Goal: Task Accomplishment & Management: Manage account settings

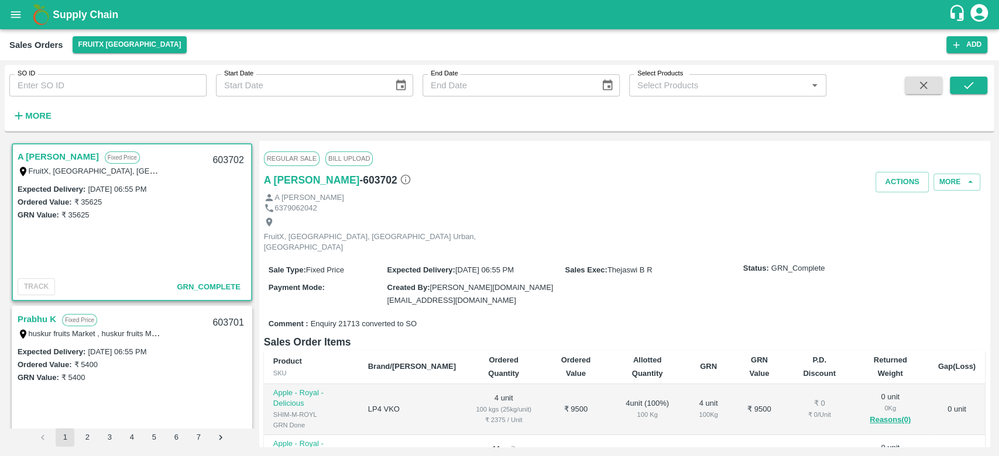
click at [68, 18] on b "Supply Chain" at bounding box center [86, 15] width 66 height 12
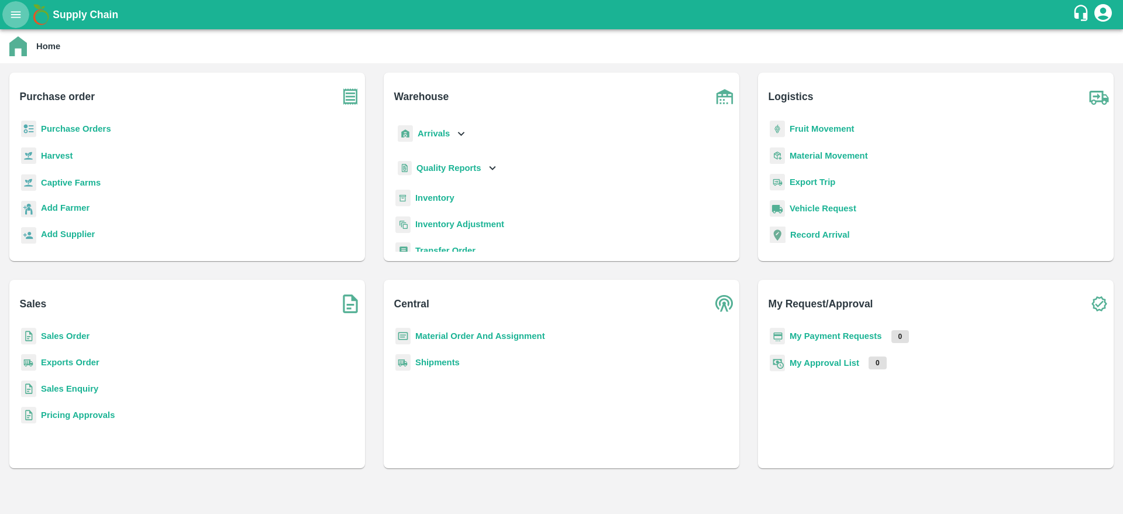
click at [11, 9] on icon "open drawer" at bounding box center [15, 14] width 13 height 13
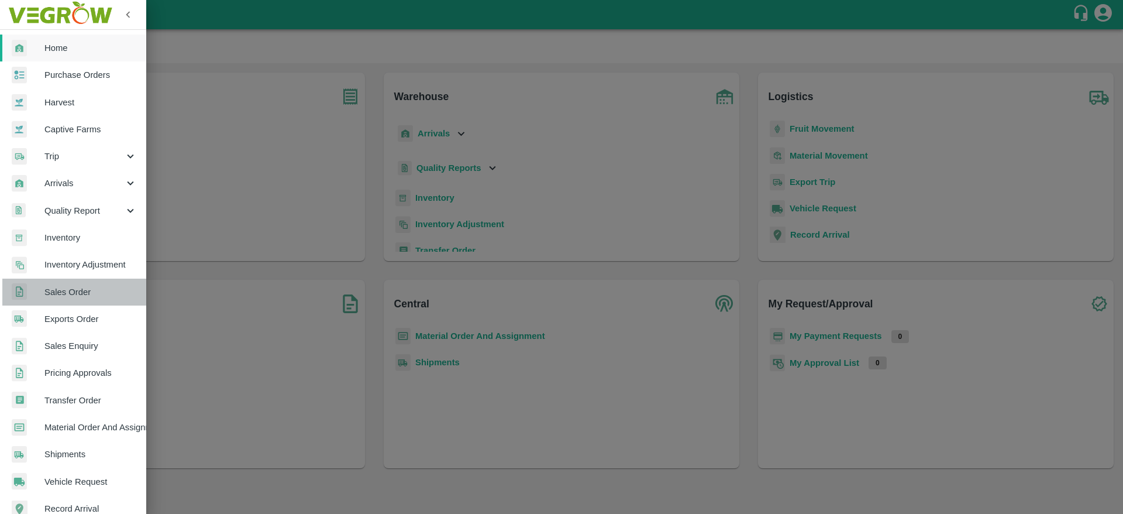
click at [86, 292] on span "Sales Order" at bounding box center [90, 291] width 92 height 13
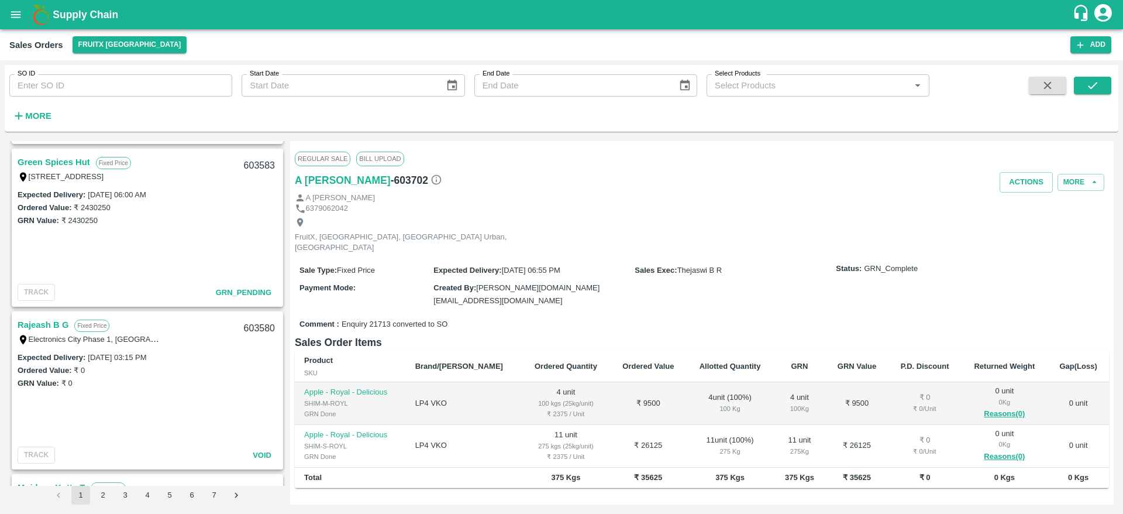
scroll to position [2605, 0]
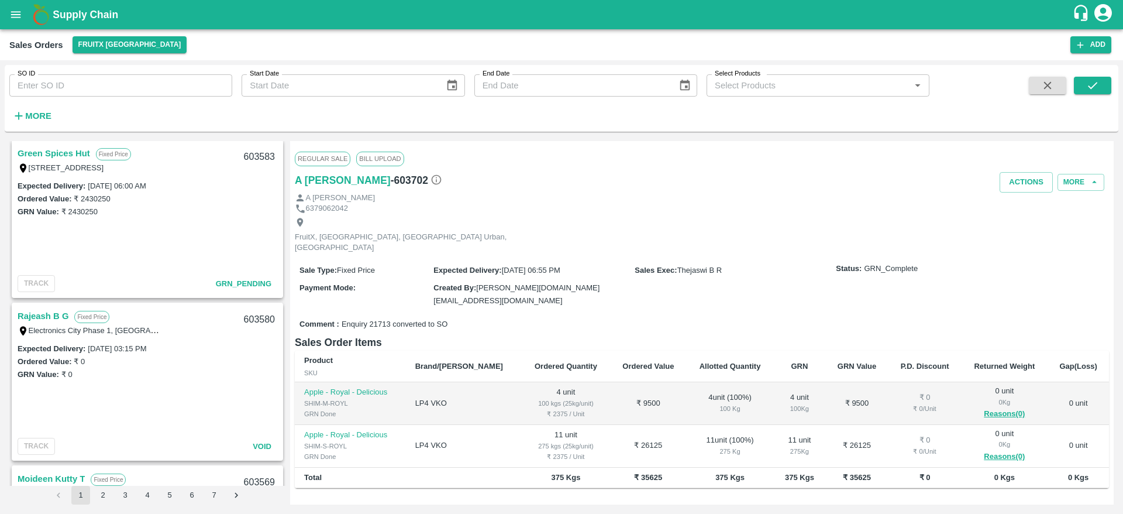
click at [50, 312] on link "Rajeash B G" at bounding box center [43, 315] width 51 height 15
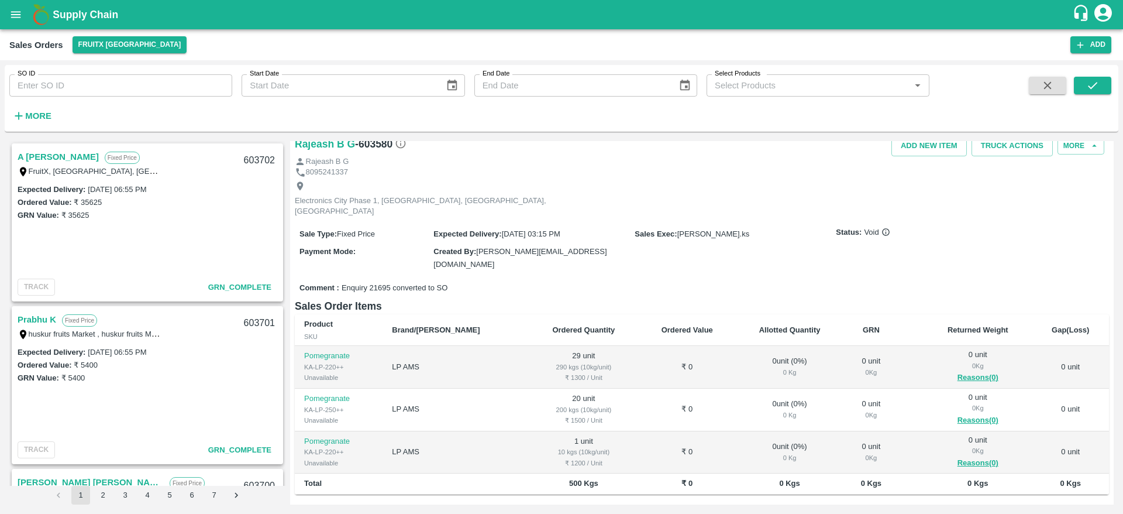
click at [58, 5] on div "Supply Chain" at bounding box center [561, 14] width 1123 height 29
click at [59, 12] on b "Supply Chain" at bounding box center [86, 15] width 66 height 12
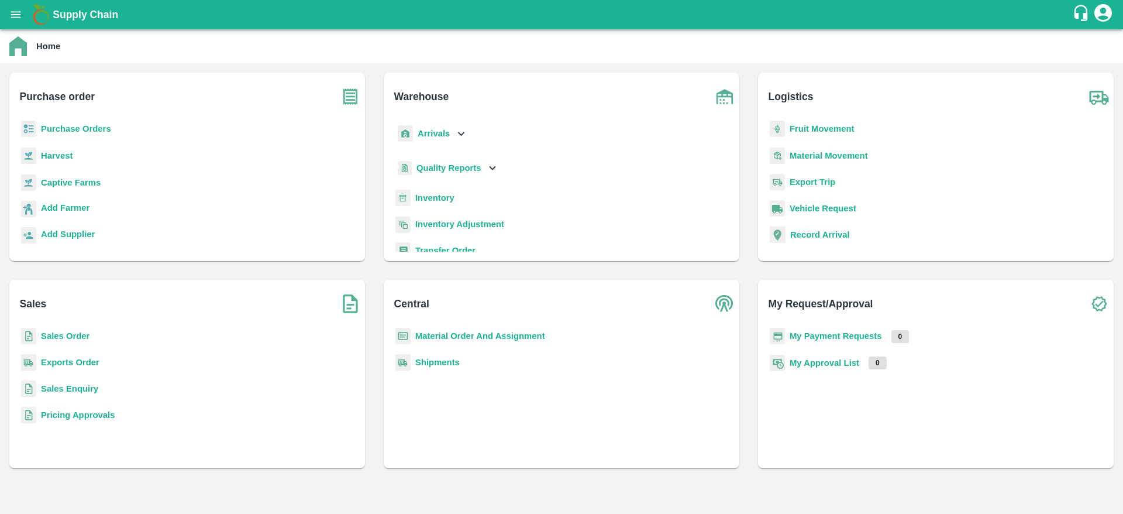
click at [68, 337] on b "Sales Order" at bounding box center [65, 335] width 49 height 9
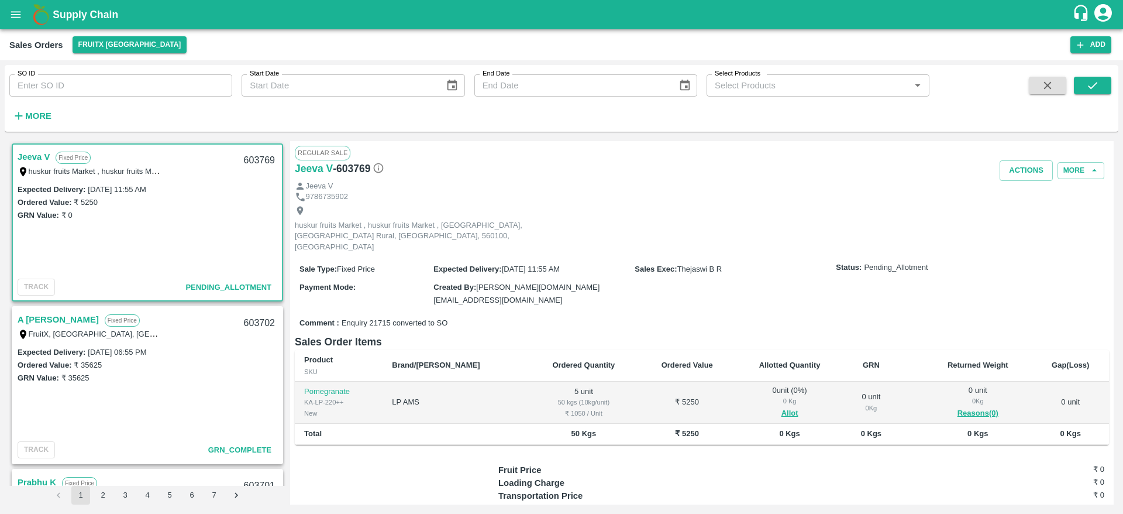
click at [23, 156] on link "Jeeva V" at bounding box center [34, 156] width 32 height 15
click at [781, 407] on button "Allot" at bounding box center [789, 413] width 17 height 13
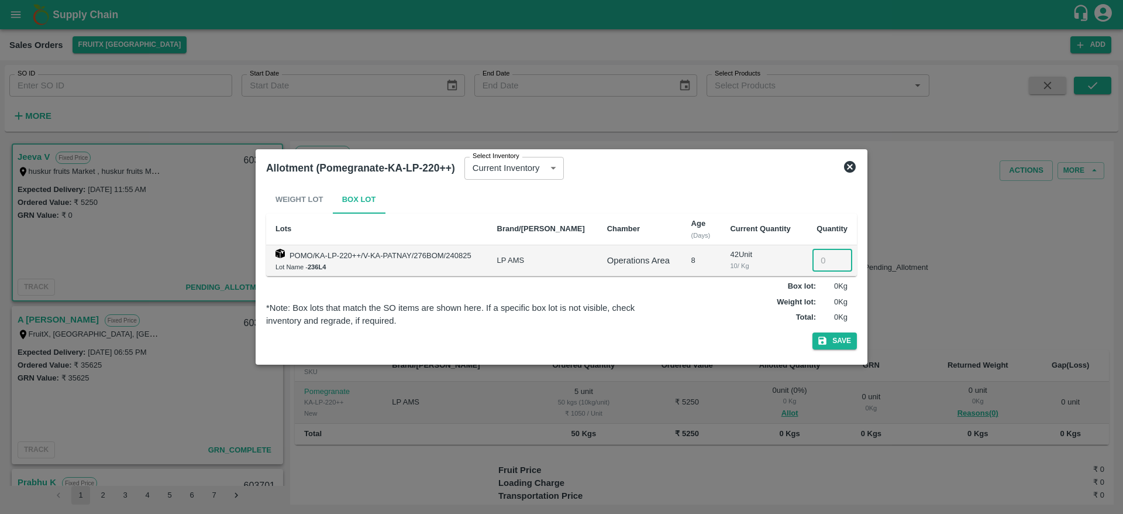
click at [822, 260] on input "number" at bounding box center [832, 260] width 40 height 22
type input "5"
click at [836, 342] on button "Save" at bounding box center [834, 340] width 44 height 17
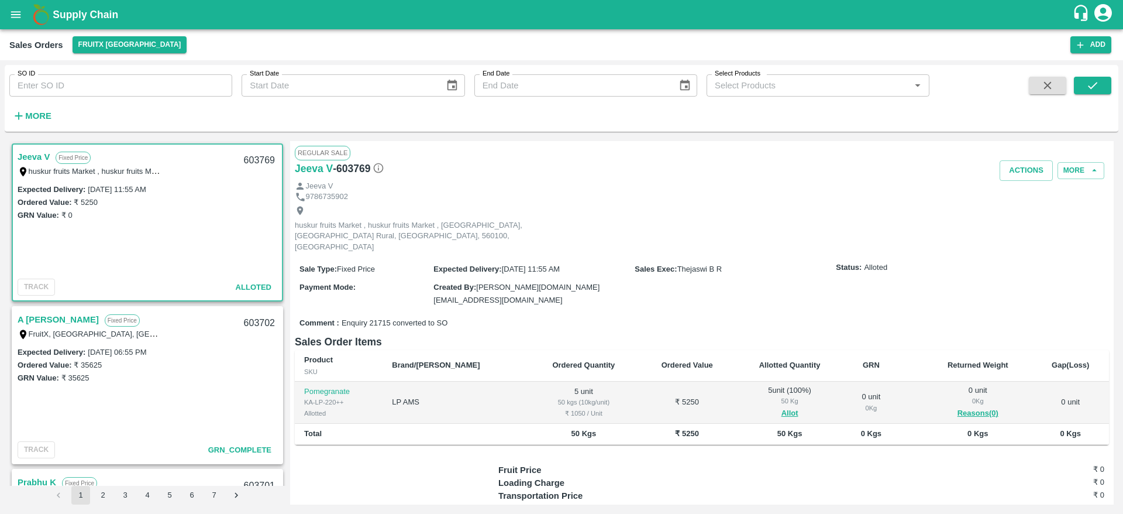
click at [262, 156] on div "603769" at bounding box center [259, 160] width 45 height 27
copy div "603769"
click at [1024, 174] on button "Actions" at bounding box center [1026, 170] width 53 height 20
click at [1019, 215] on li "Deliver" at bounding box center [1051, 215] width 123 height 20
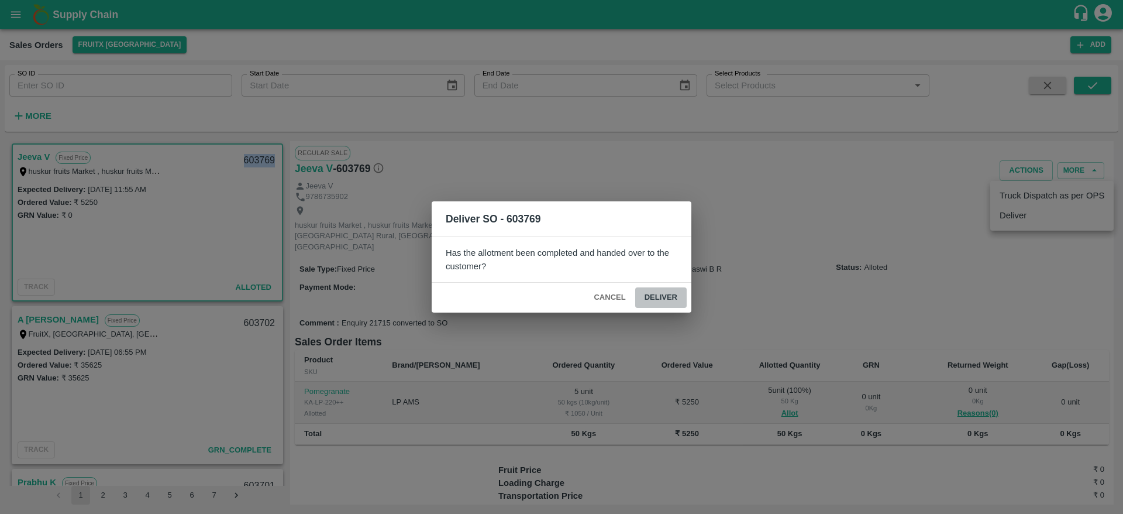
click at [663, 287] on button "Deliver" at bounding box center [660, 297] width 51 height 20
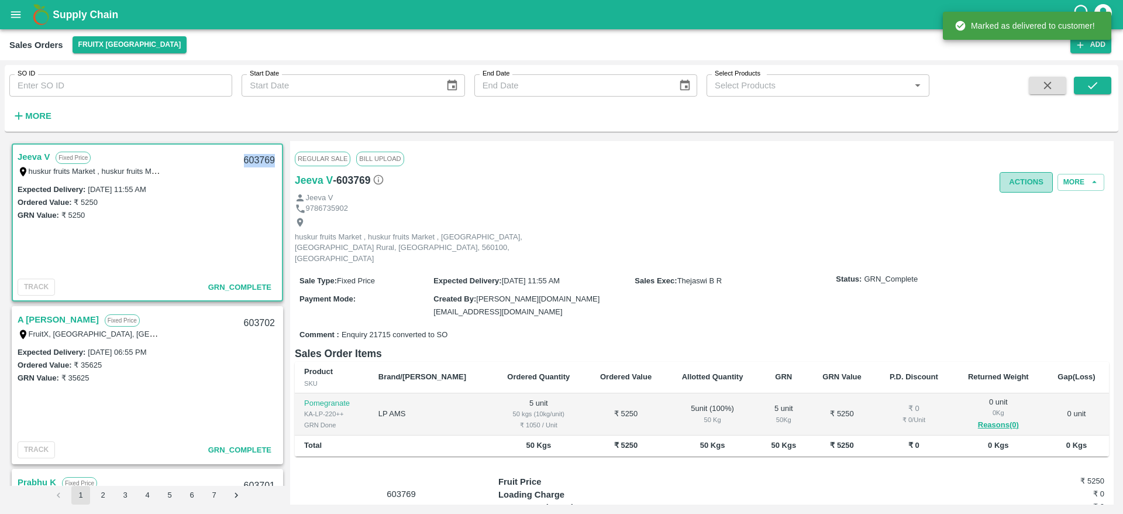
click at [1028, 184] on button "Actions" at bounding box center [1026, 182] width 53 height 20
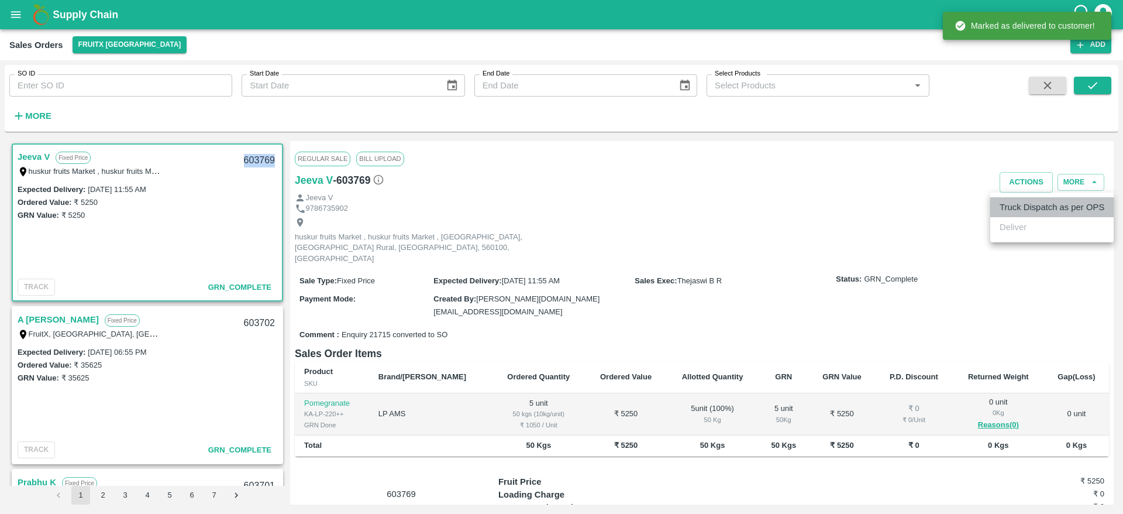
click at [1020, 202] on li "Truck Dispatch as per OPS" at bounding box center [1051, 207] width 123 height 20
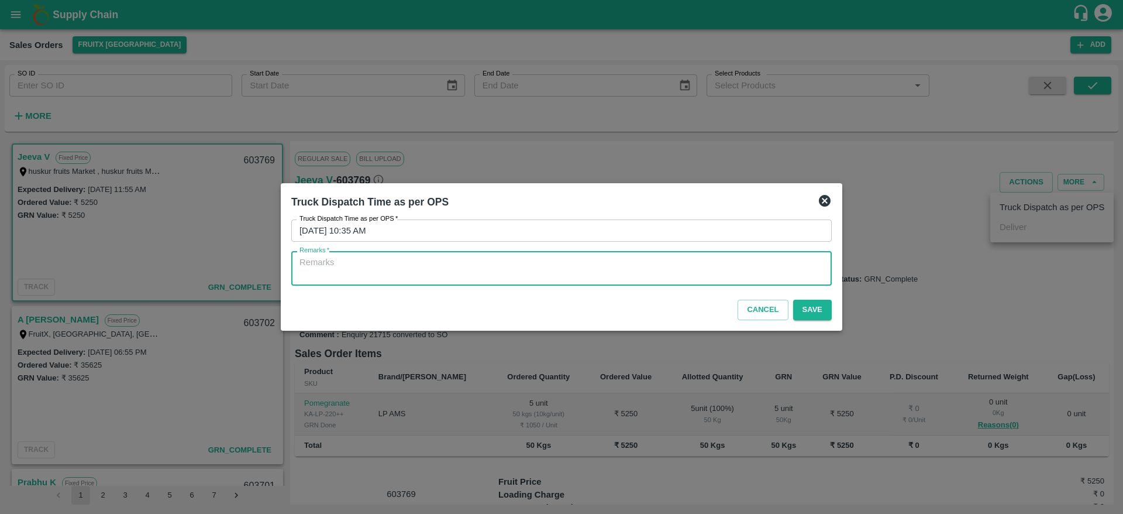
click at [601, 271] on textarea "Remarks   *" at bounding box center [561, 268] width 524 height 25
type textarea "O"
click at [601, 271] on textarea "O" at bounding box center [561, 268] width 524 height 25
type textarea "OTD"
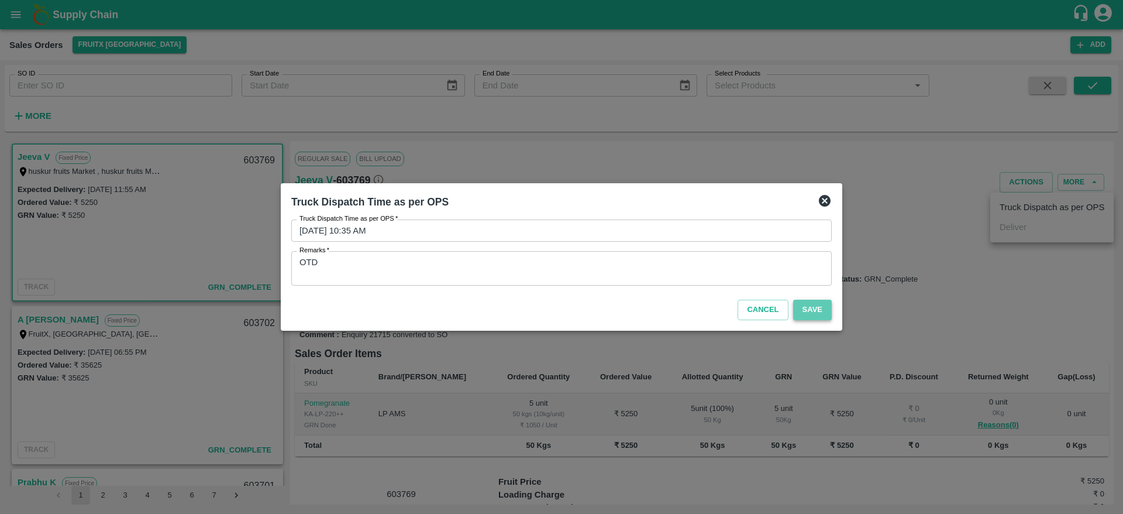
click at [804, 315] on button "Save" at bounding box center [812, 309] width 39 height 20
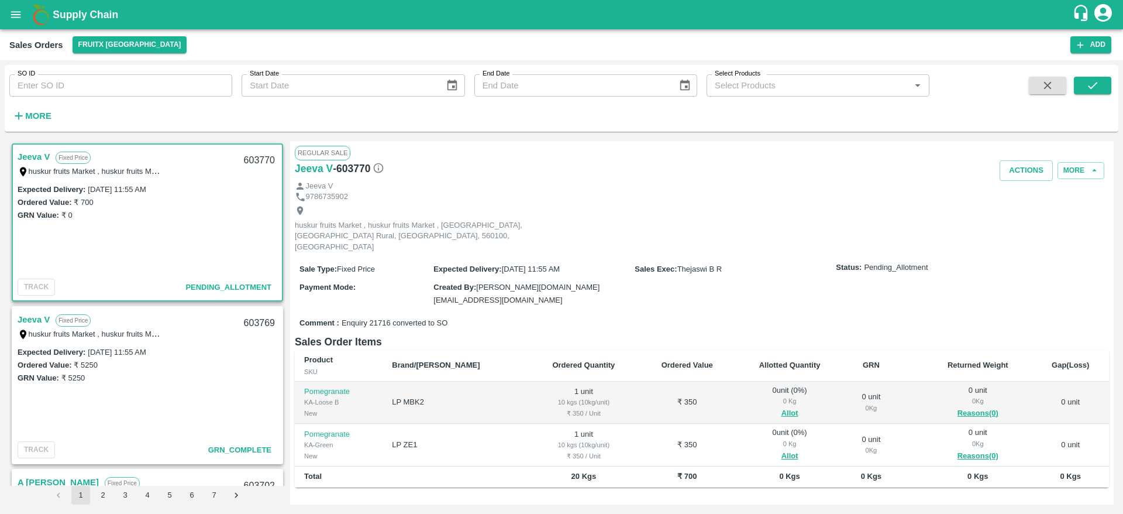
click at [29, 154] on link "Jeeva V" at bounding box center [34, 156] width 32 height 15
click at [266, 159] on div "603770" at bounding box center [259, 160] width 45 height 27
copy div "603770"
click at [781, 407] on button "Allot" at bounding box center [789, 413] width 17 height 13
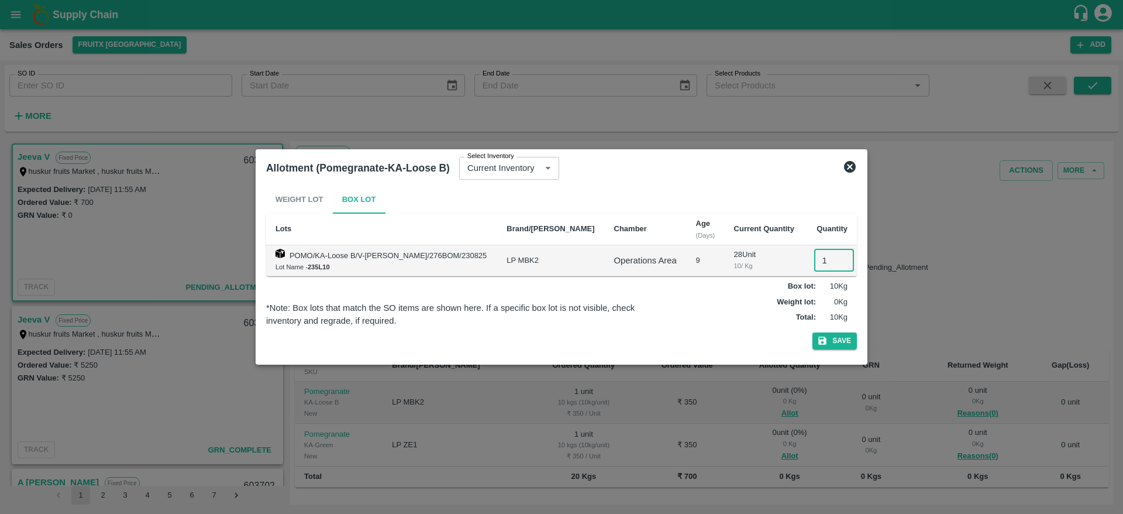
click at [821, 256] on input "1" at bounding box center [834, 260] width 40 height 22
type input "1"
click at [836, 335] on button "Save" at bounding box center [834, 340] width 44 height 17
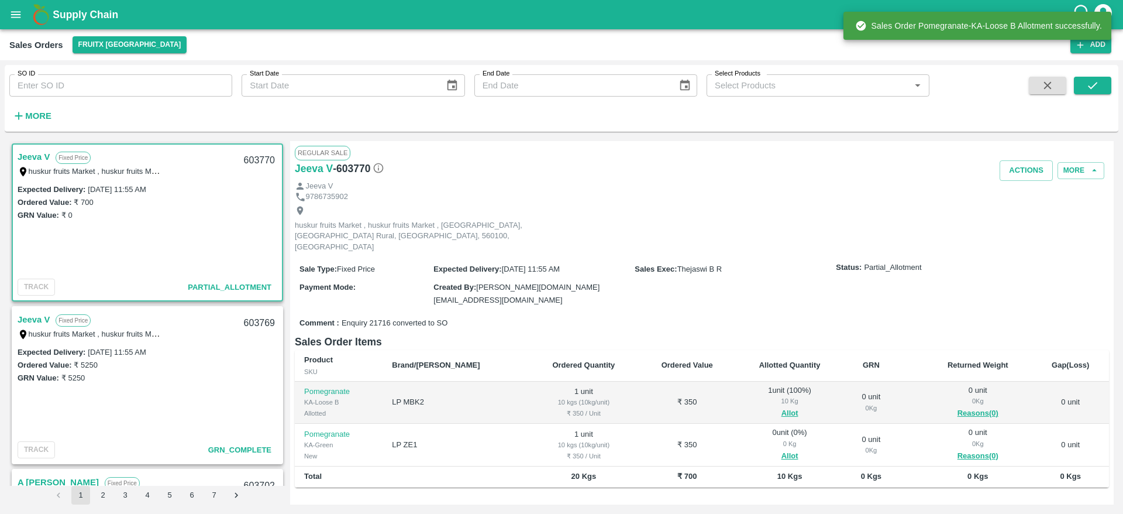
scroll to position [93, 0]
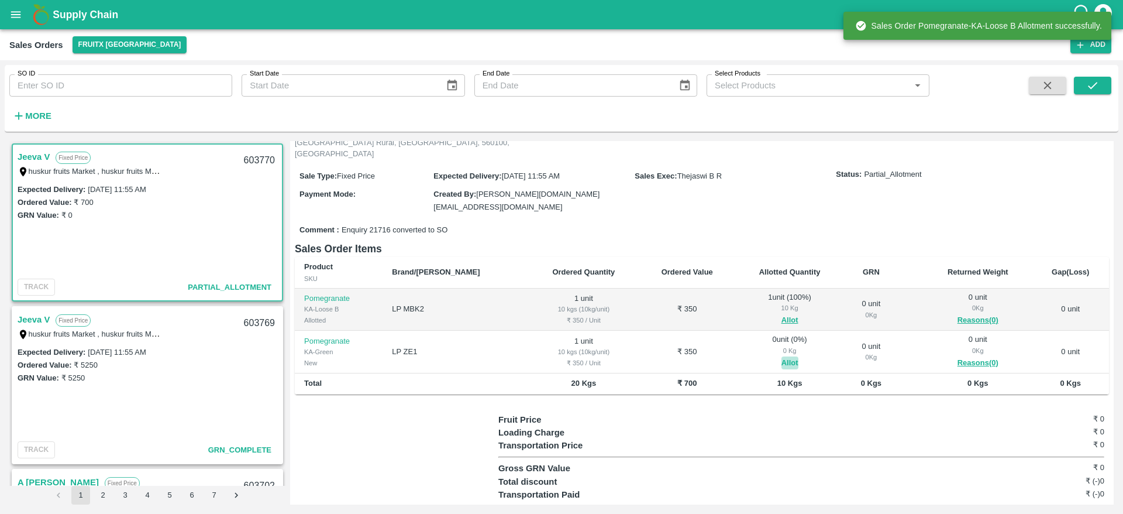
click at [781, 356] on button "Allot" at bounding box center [789, 362] width 17 height 13
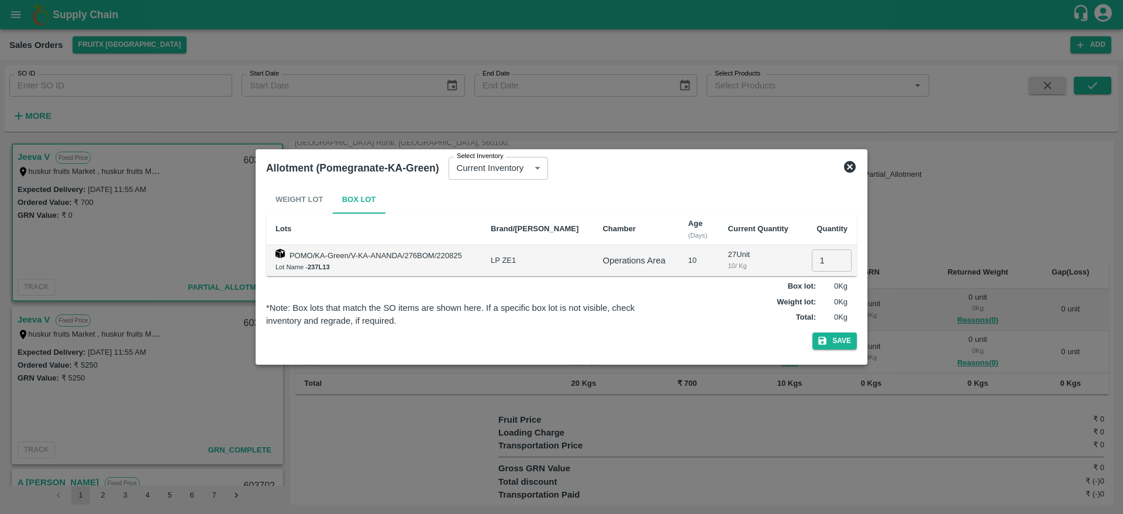
click at [818, 260] on input "1" at bounding box center [832, 260] width 40 height 22
type input "1"
click at [836, 340] on button "Save" at bounding box center [834, 340] width 44 height 17
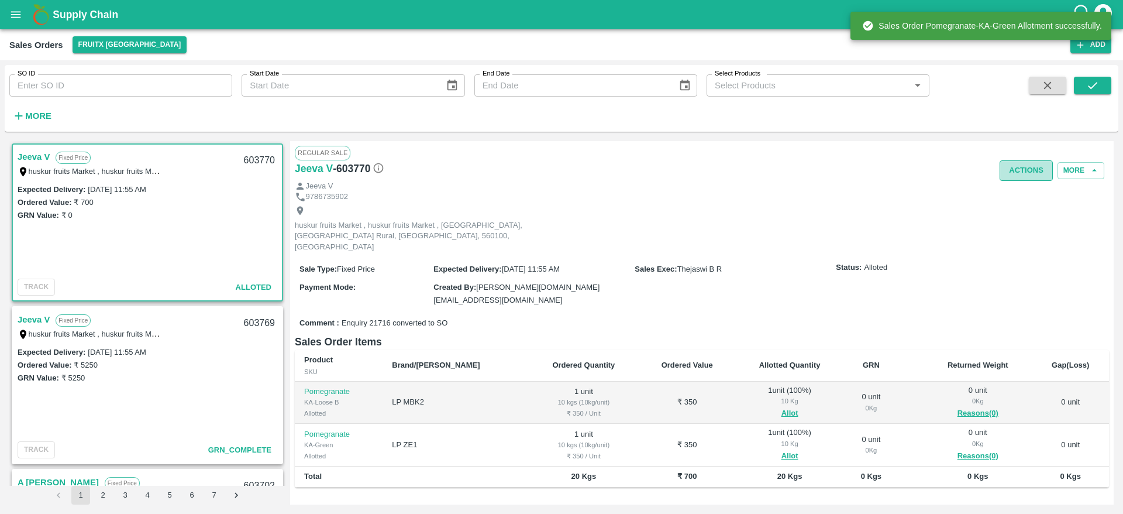
click at [1017, 167] on button "Actions" at bounding box center [1026, 170] width 53 height 20
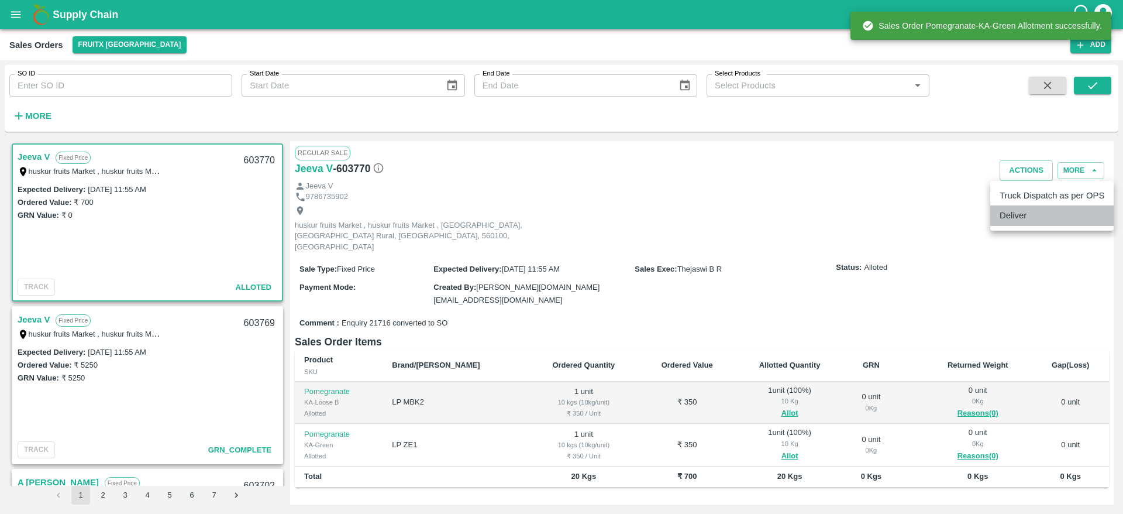
click at [1005, 216] on li "Deliver" at bounding box center [1051, 215] width 123 height 20
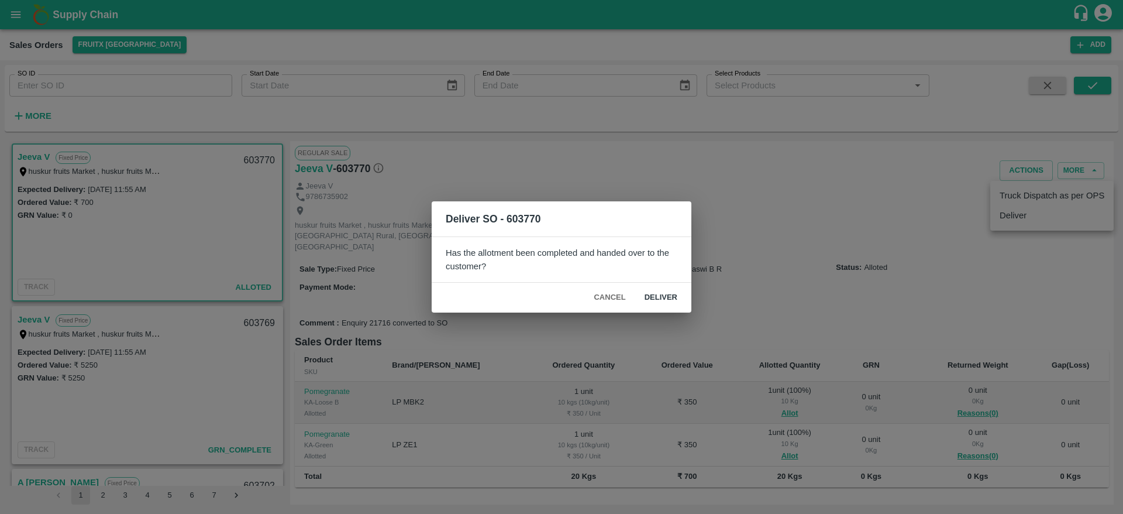
drag, startPoint x: 657, startPoint y: 286, endPoint x: 656, endPoint y: 299, distance: 13.5
click at [656, 299] on div "Cancel Deliver" at bounding box center [562, 298] width 260 height 30
click at [656, 299] on button "Deliver" at bounding box center [660, 297] width 51 height 20
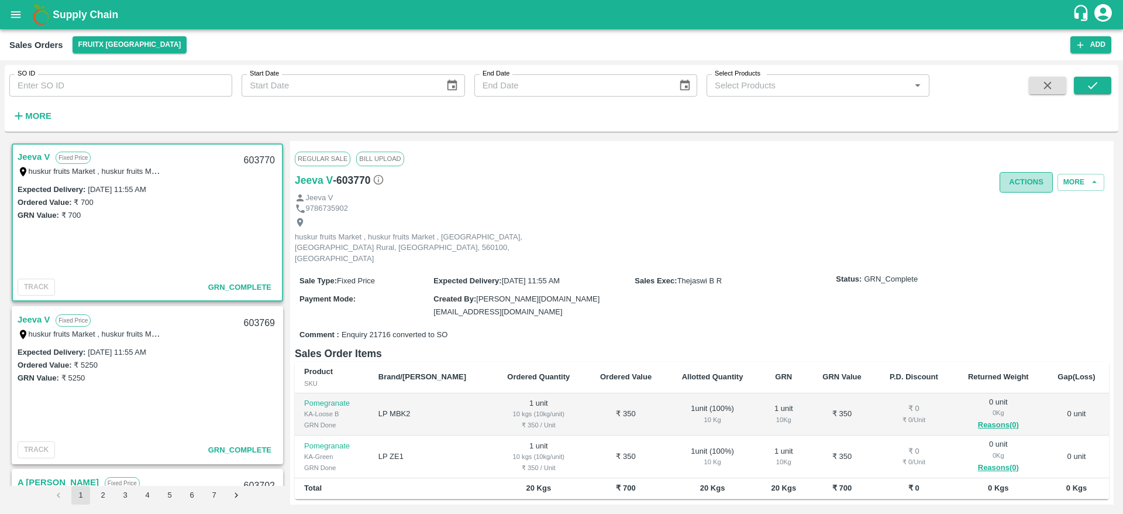
click at [1016, 189] on button "Actions" at bounding box center [1026, 182] width 53 height 20
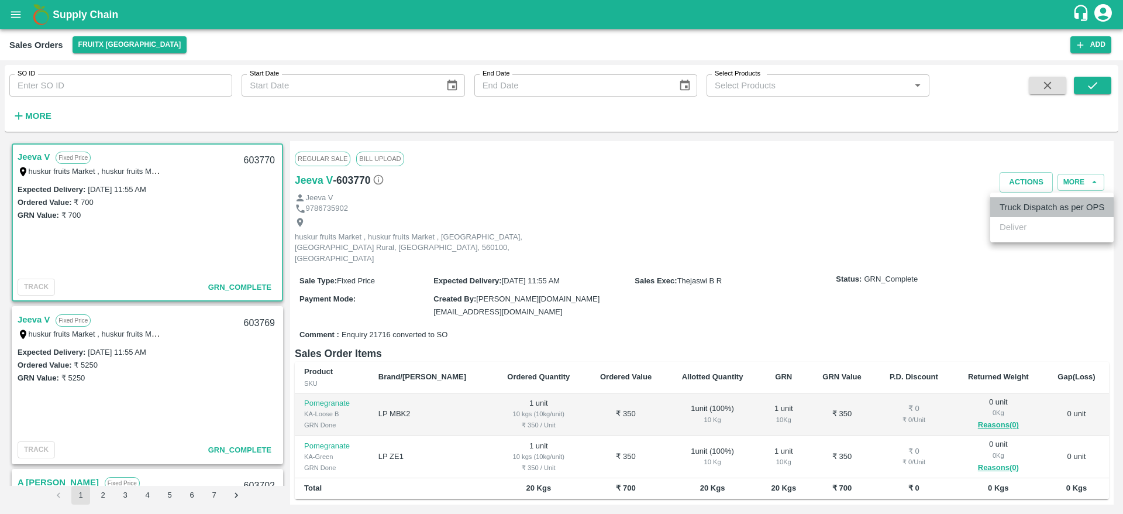
click at [1033, 208] on li "Truck Dispatch as per OPS" at bounding box center [1051, 207] width 123 height 20
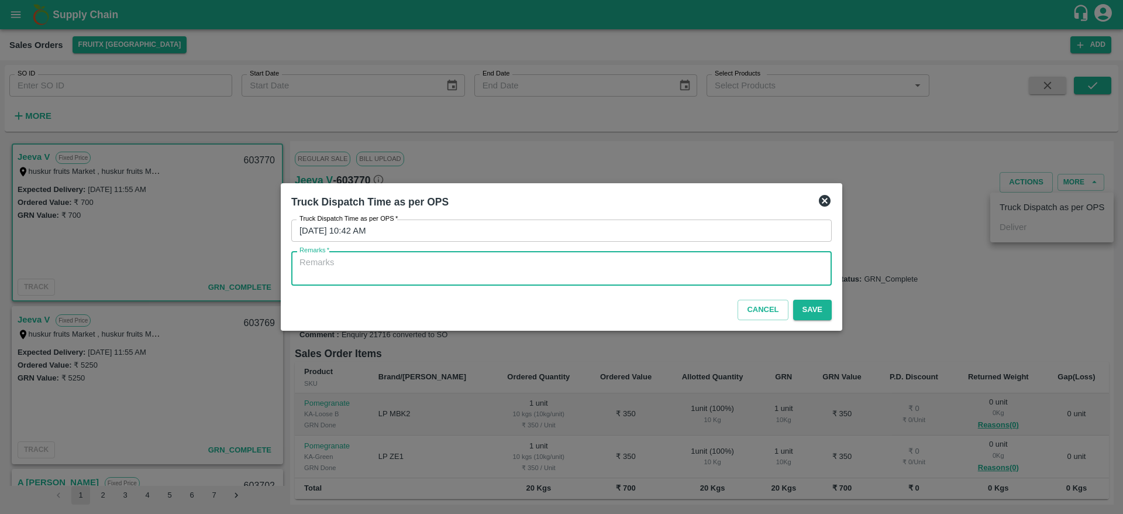
click at [452, 273] on textarea "Remarks   *" at bounding box center [561, 268] width 524 height 25
type textarea "OTD"
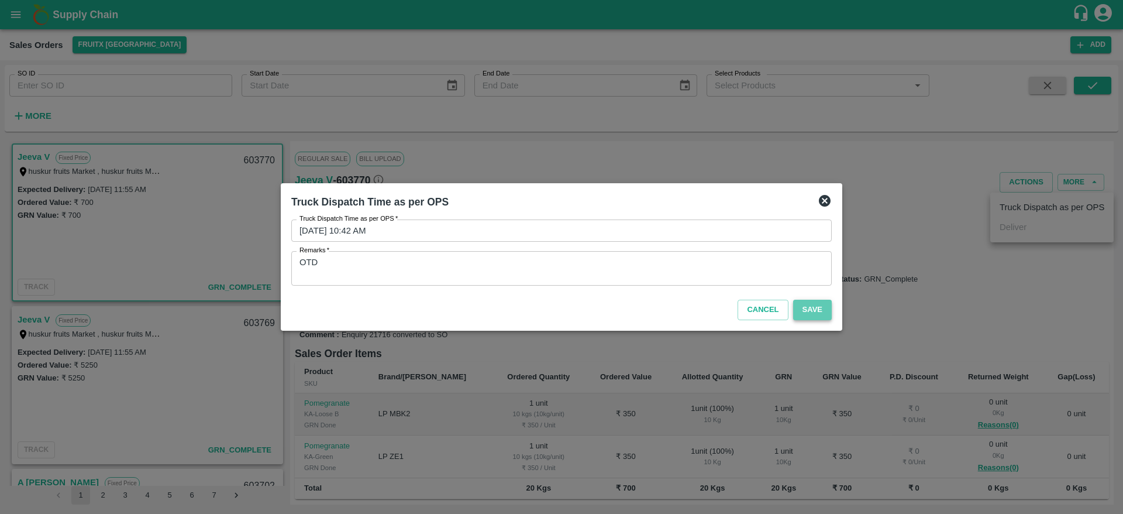
click at [811, 311] on button "Save" at bounding box center [812, 309] width 39 height 20
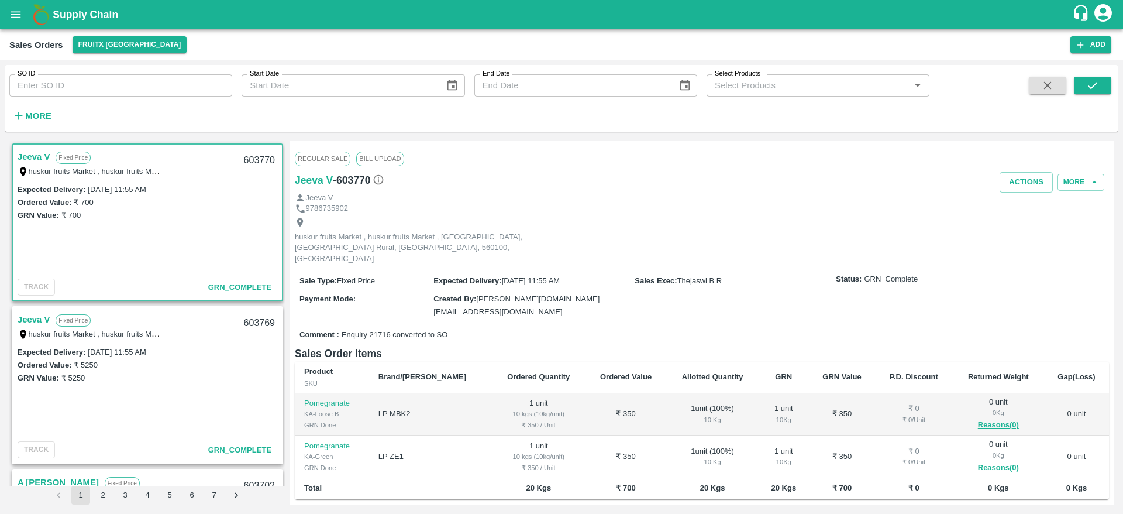
scroll to position [1, 0]
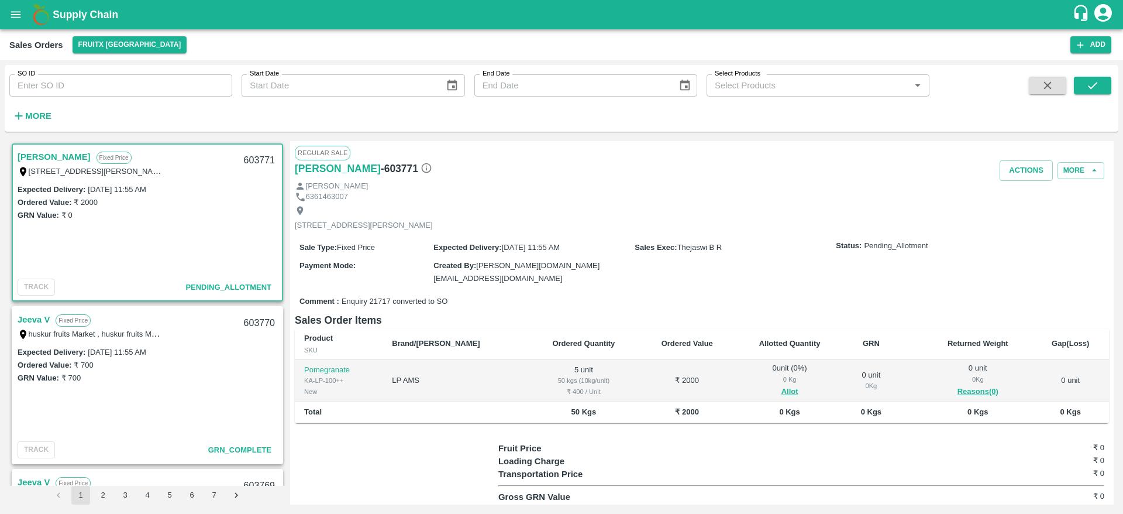
click at [37, 157] on link "[PERSON_NAME]" at bounding box center [54, 156] width 73 height 15
click at [258, 157] on div "603771" at bounding box center [259, 160] width 45 height 27
copy div "603771"
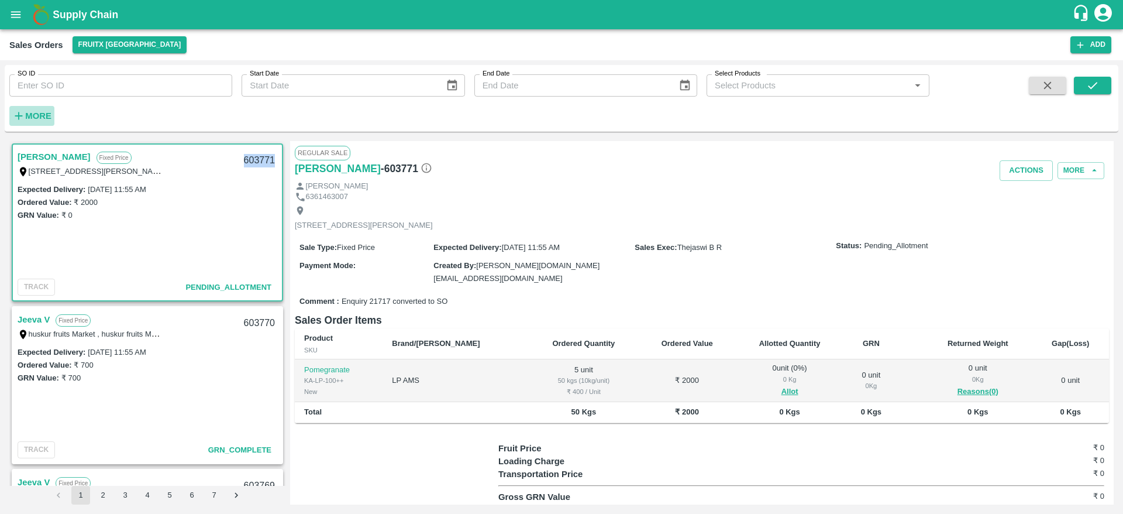
click at [41, 116] on strong "More" at bounding box center [38, 115] width 26 height 9
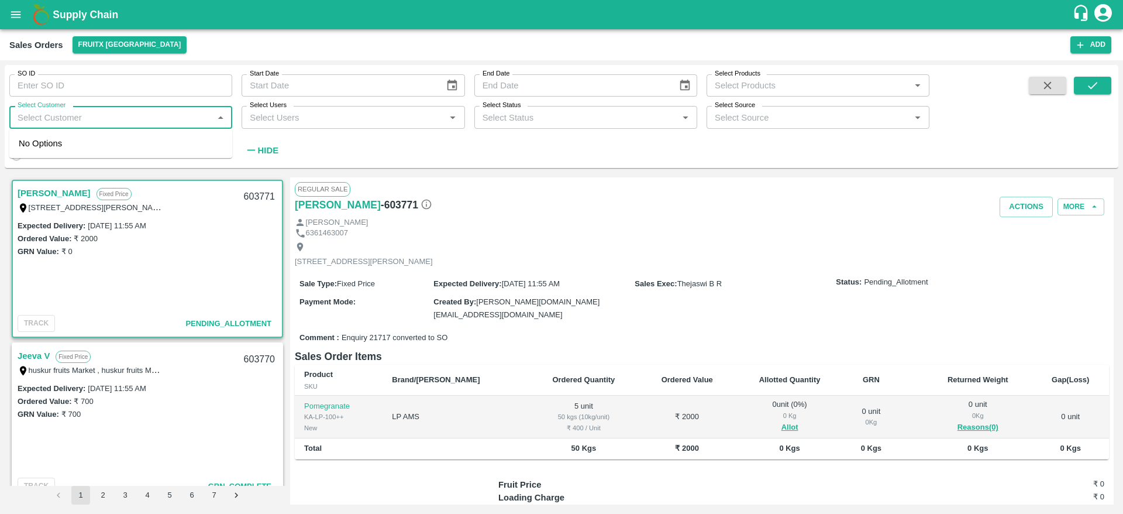
click at [84, 122] on input "Select Customer" at bounding box center [111, 116] width 197 height 15
type input "[PERSON_NAME]"
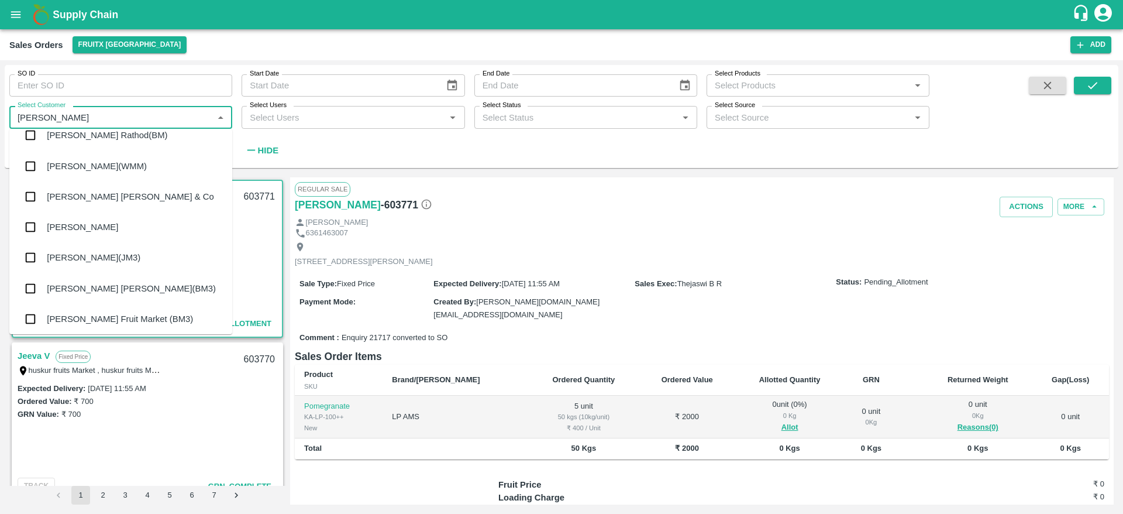
scroll to position [49, 0]
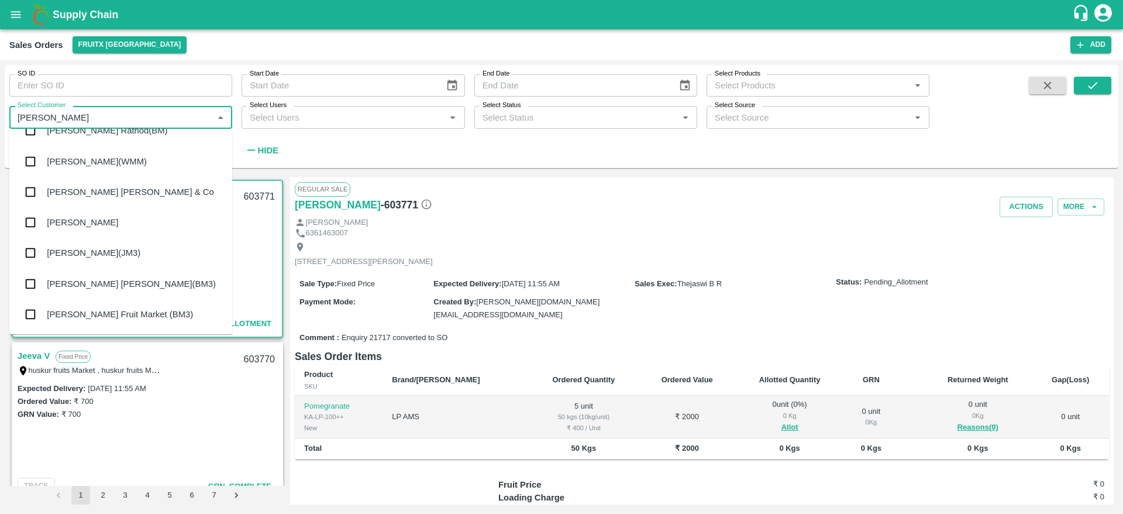
click at [80, 230] on div "[PERSON_NAME]" at bounding box center [120, 222] width 223 height 30
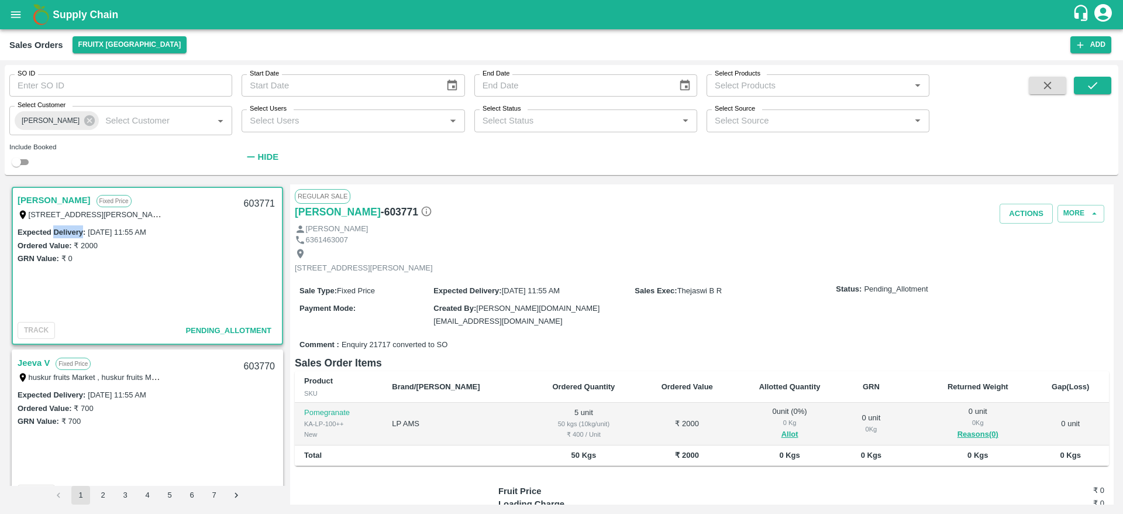
click at [80, 230] on label "Expected Delivery :" at bounding box center [52, 232] width 68 height 9
click at [19, 163] on input "checkbox" at bounding box center [16, 162] width 42 height 14
drag, startPoint x: 1114, startPoint y: 87, endPoint x: 1081, endPoint y: 92, distance: 33.1
click at [1081, 92] on div "SO ID SO ID Start Date Start Date End Date End Date Select Products Select Prod…" at bounding box center [562, 120] width 1114 height 101
click at [1081, 92] on button "submit" at bounding box center [1092, 86] width 37 height 18
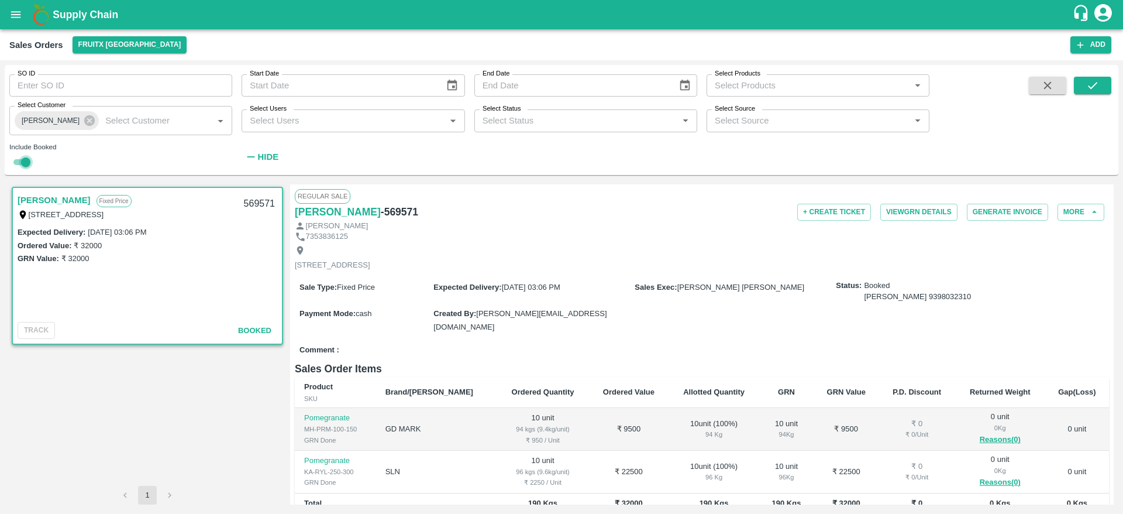
click at [25, 163] on input "checkbox" at bounding box center [26, 162] width 42 height 14
checkbox input "false"
click at [83, 126] on icon at bounding box center [89, 120] width 13 height 13
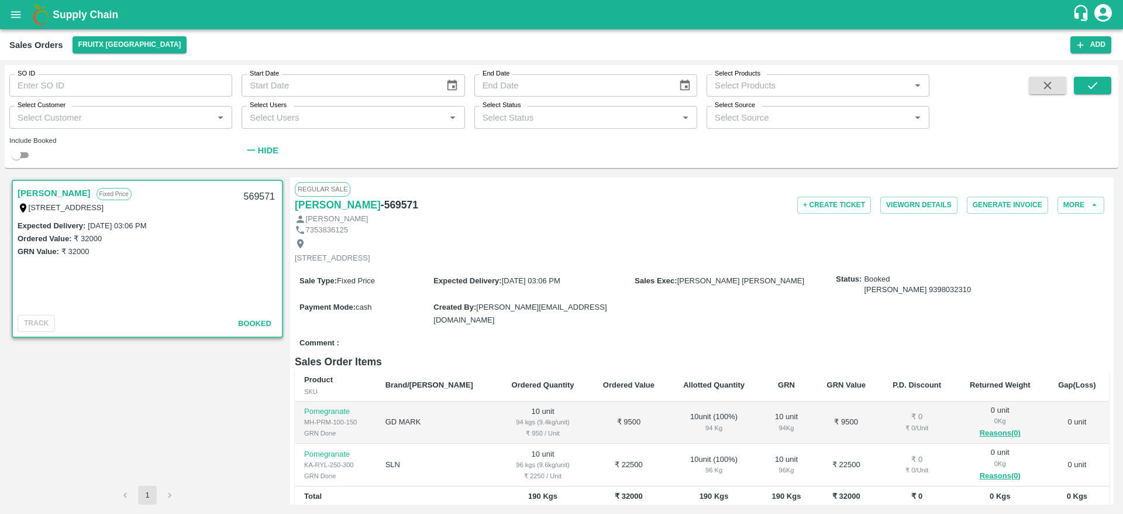
click at [94, 20] on b "Supply Chain" at bounding box center [86, 15] width 66 height 12
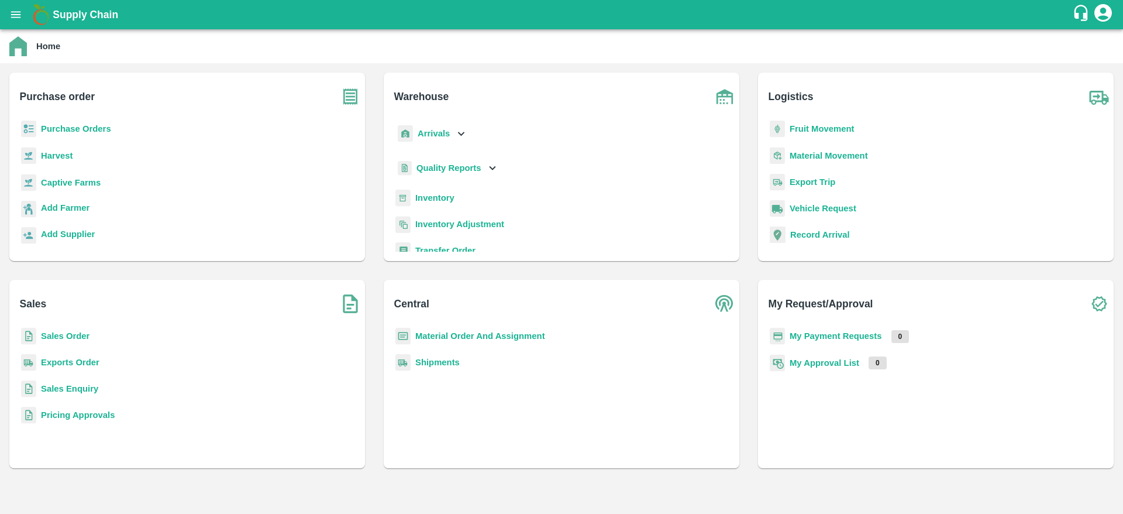
click at [52, 339] on b "Sales Order" at bounding box center [65, 335] width 49 height 9
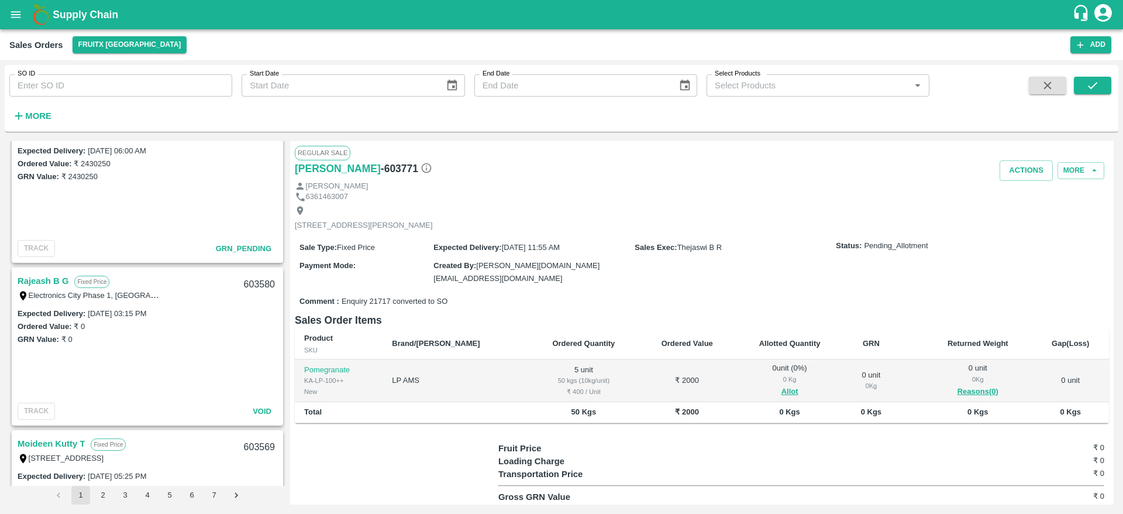
scroll to position [3132, 0]
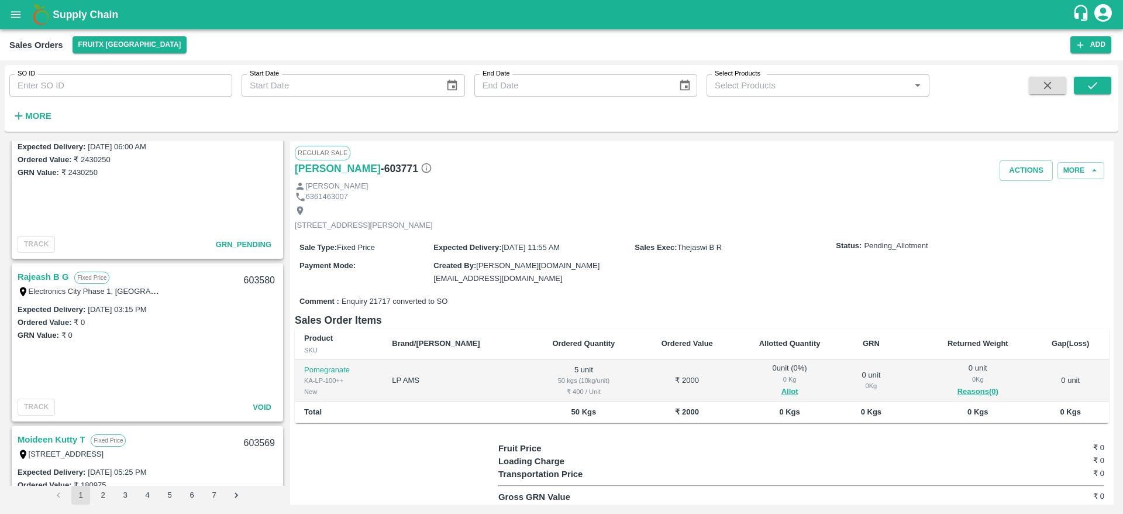
click at [48, 275] on link "Rajeash B G" at bounding box center [43, 276] width 51 height 15
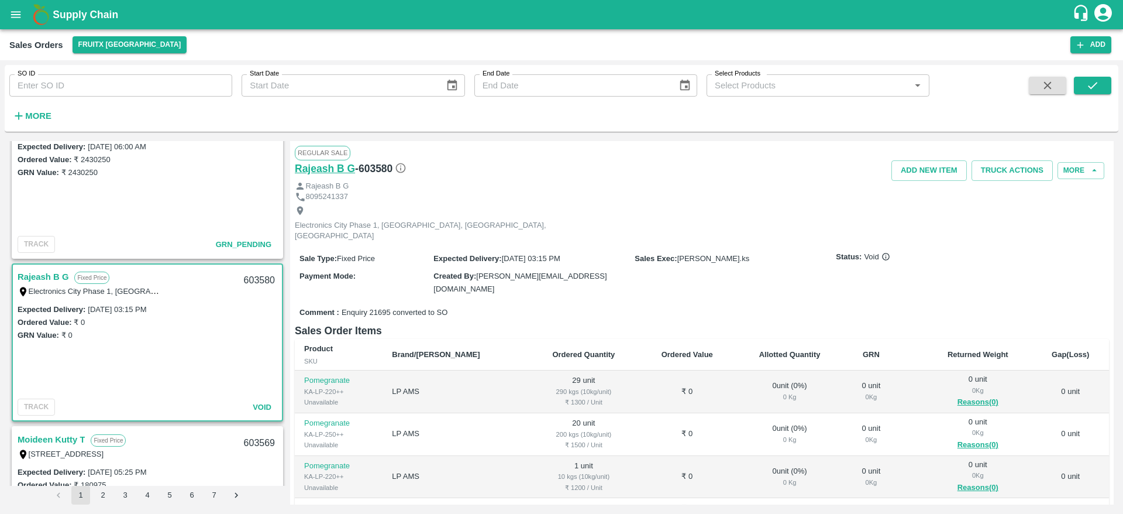
click at [325, 171] on h6 "Rajeash B G" at bounding box center [325, 168] width 60 height 16
click at [82, 77] on input "SO ID" at bounding box center [120, 85] width 223 height 22
paste input "603581"
type input "603581"
click at [1093, 86] on icon "submit" at bounding box center [1092, 85] width 9 height 7
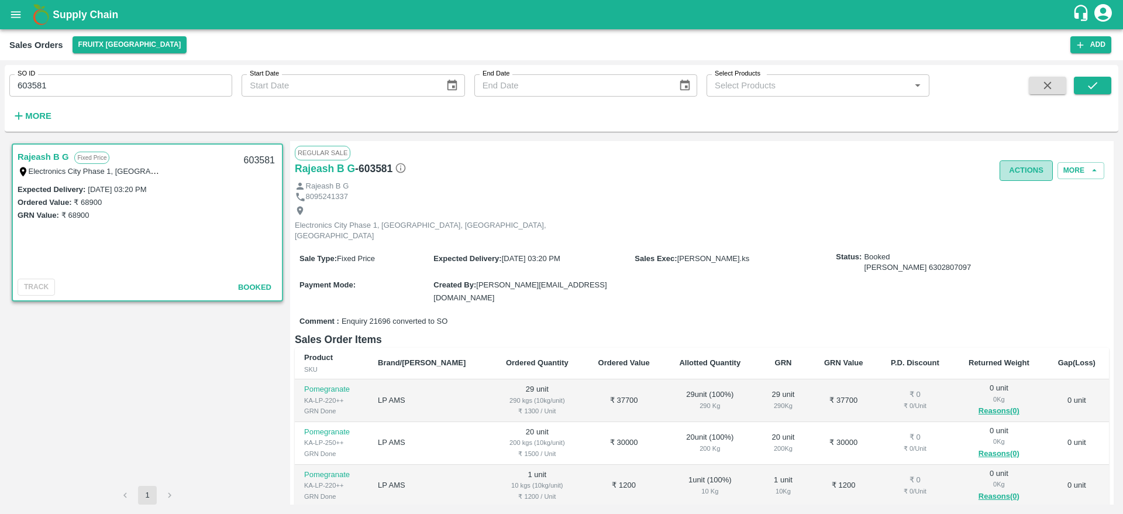
click at [1030, 162] on button "Actions" at bounding box center [1026, 170] width 53 height 20
click at [872, 189] on div at bounding box center [561, 257] width 1123 height 514
drag, startPoint x: 685, startPoint y: 329, endPoint x: 655, endPoint y: 319, distance: 31.4
click at [655, 331] on h6 "Sales Order Items" at bounding box center [702, 339] width 814 height 16
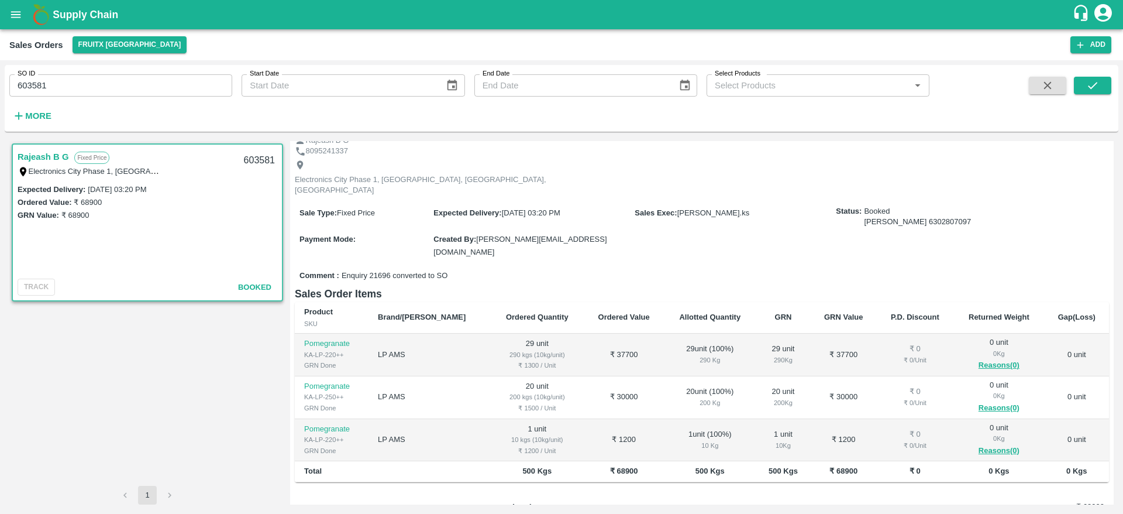
scroll to position [47, 0]
click at [66, 25] on div "Supply Chain" at bounding box center [561, 14] width 1123 height 29
click at [67, 21] on h1 "Supply Chain" at bounding box center [563, 14] width 1020 height 16
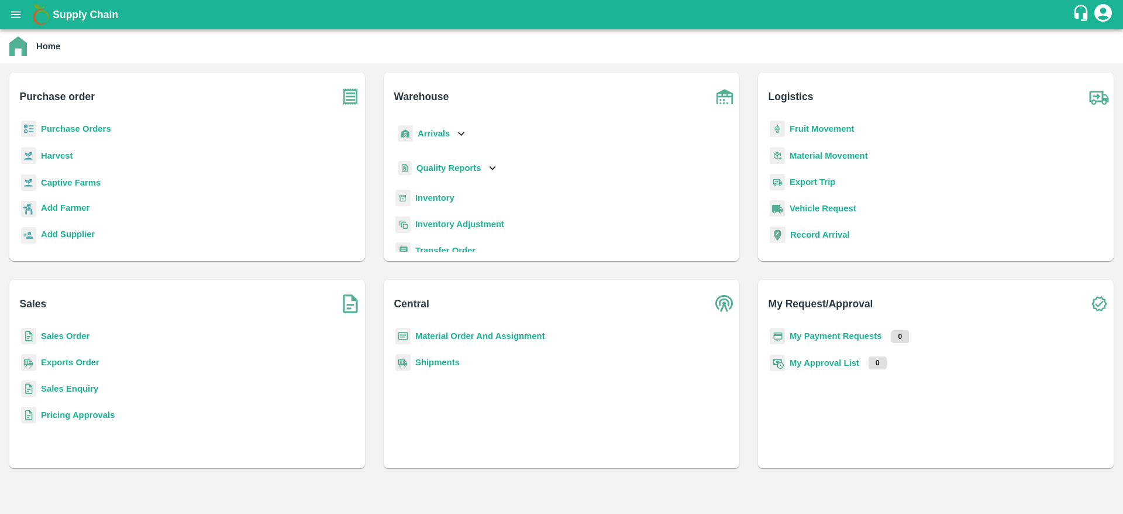
click at [61, 336] on b "Sales Order" at bounding box center [65, 335] width 49 height 9
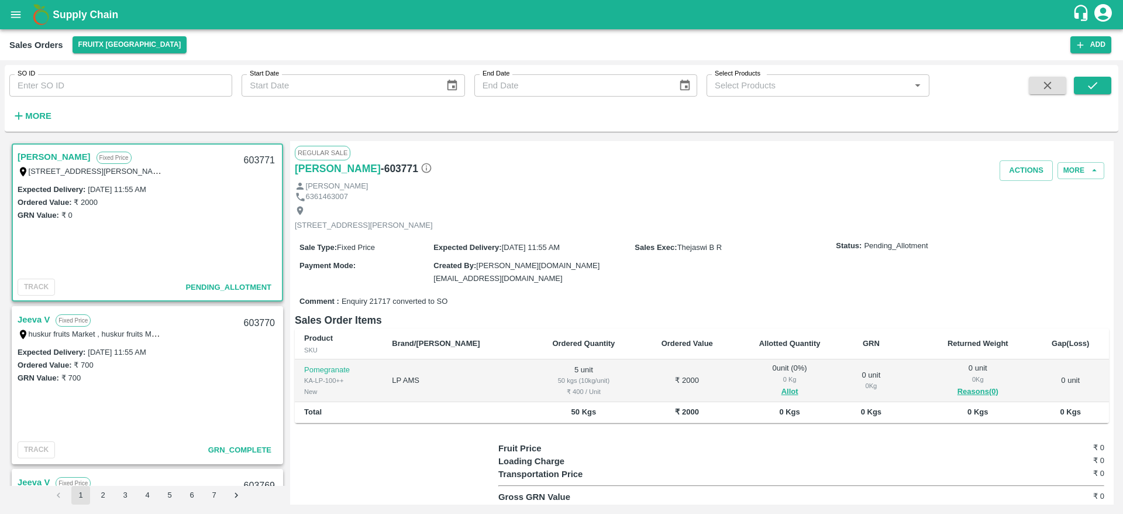
click at [38, 156] on link "[PERSON_NAME]" at bounding box center [54, 156] width 73 height 15
click at [781, 391] on button "Allot" at bounding box center [789, 391] width 17 height 13
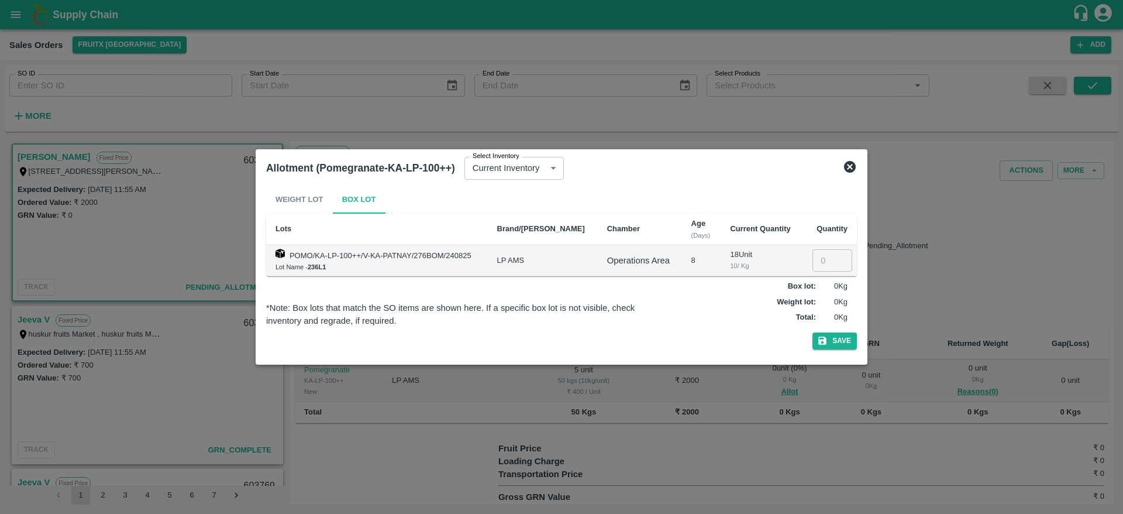
click at [822, 262] on input "number" at bounding box center [832, 260] width 40 height 22
type input "5"
click at [846, 343] on button "Save" at bounding box center [834, 340] width 44 height 17
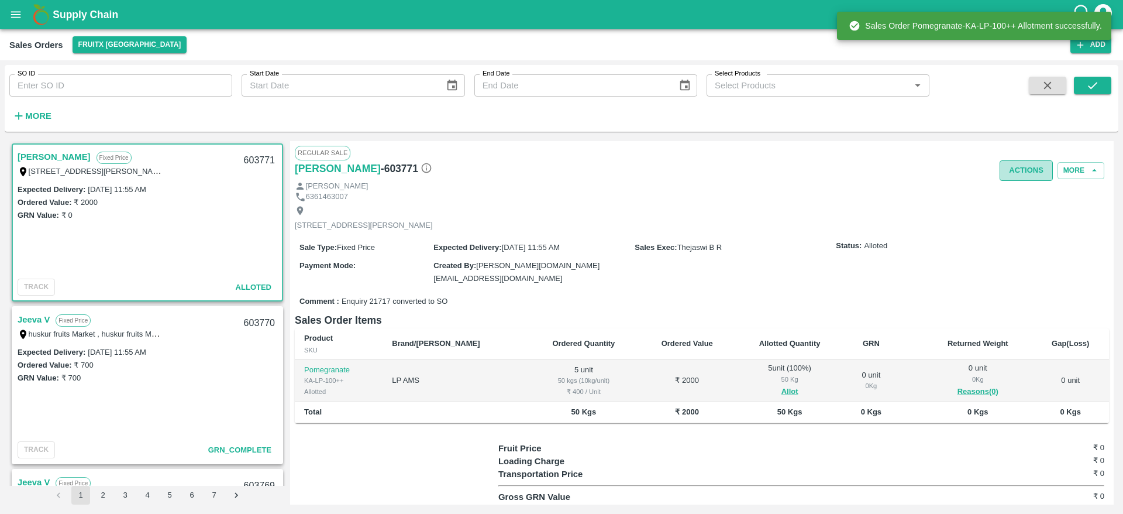
click at [1019, 170] on button "Actions" at bounding box center [1026, 170] width 53 height 20
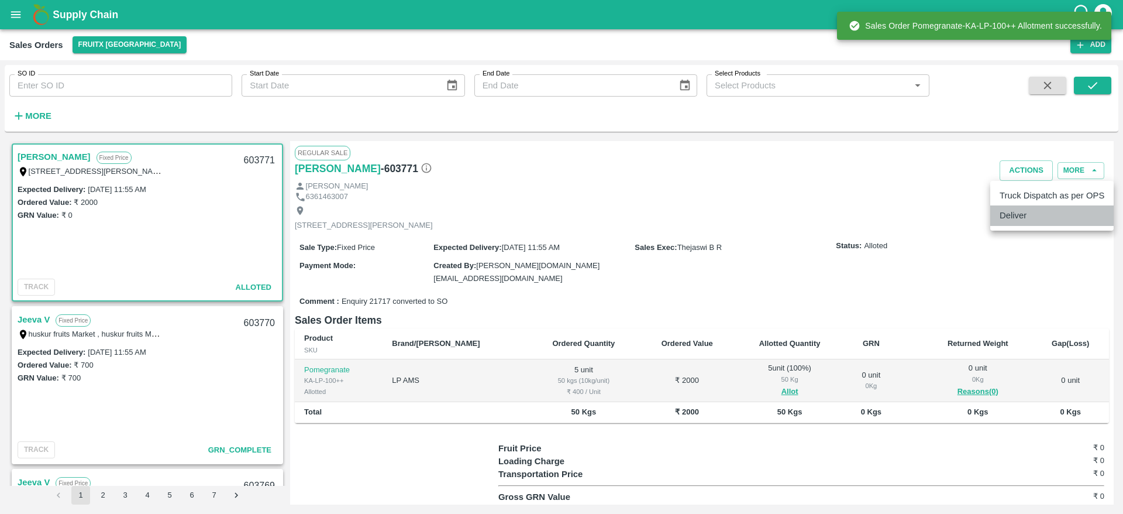
click at [1019, 209] on li "Deliver" at bounding box center [1051, 215] width 123 height 20
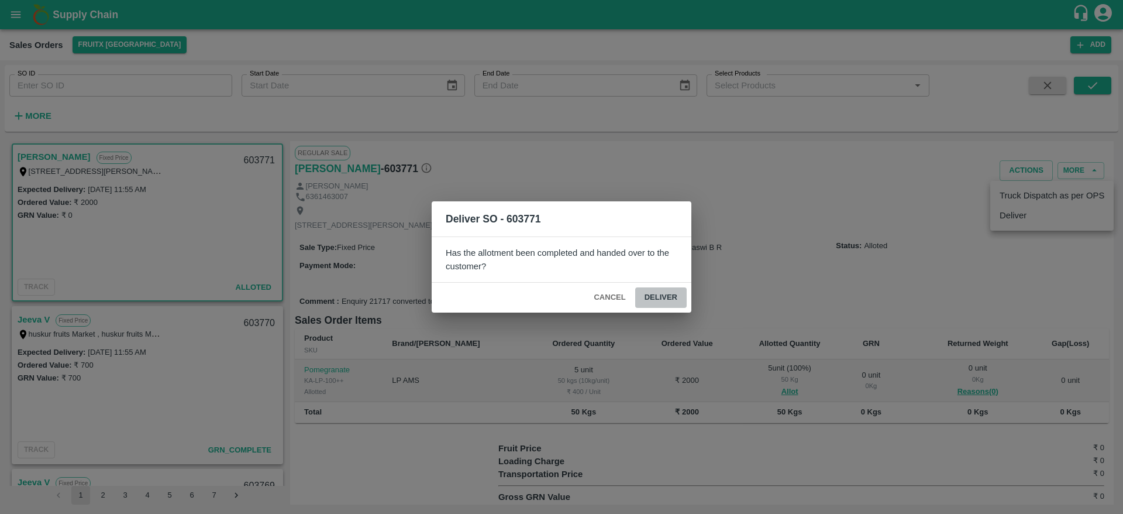
click at [673, 291] on button "Deliver" at bounding box center [660, 297] width 51 height 20
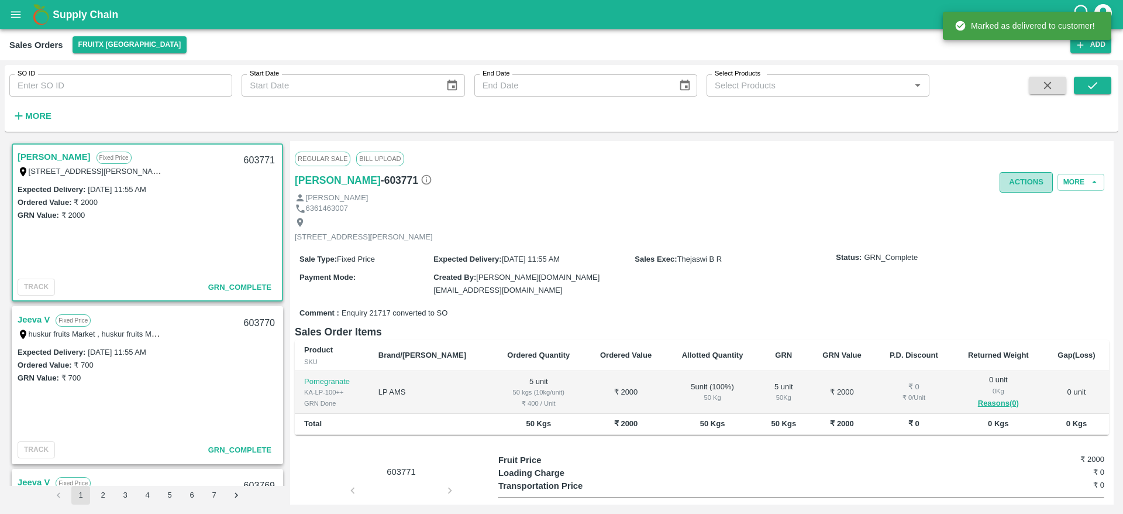
click at [1022, 179] on button "Actions" at bounding box center [1026, 182] width 53 height 20
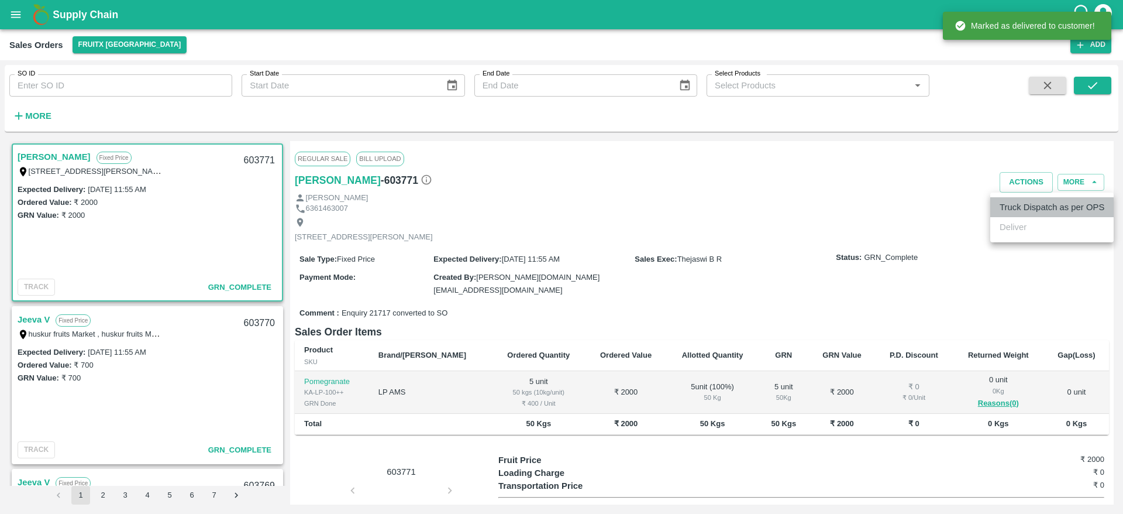
click at [1014, 208] on li "Truck Dispatch as per OPS" at bounding box center [1051, 207] width 123 height 20
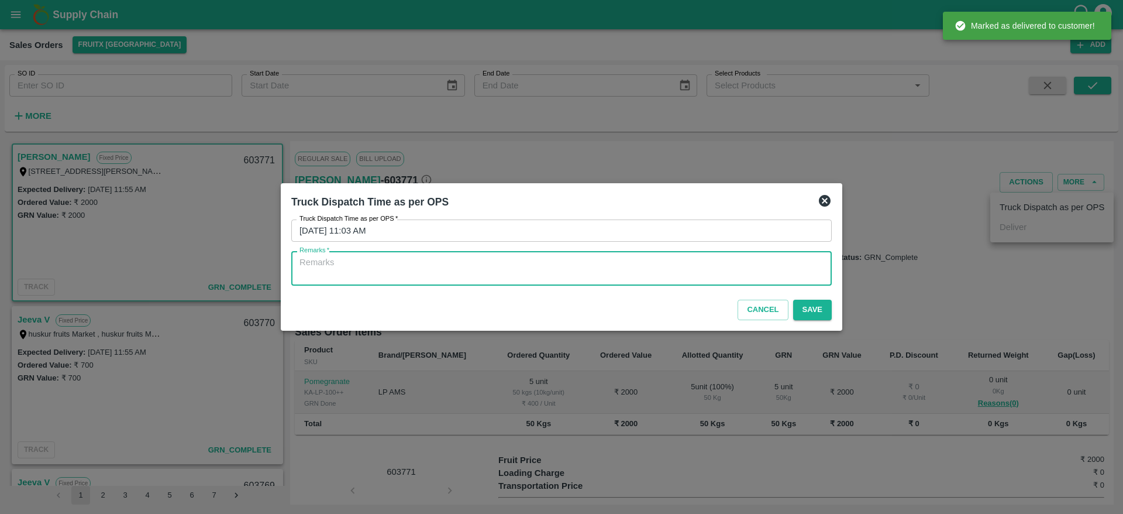
click at [599, 263] on textarea "Remarks   *" at bounding box center [561, 268] width 524 height 25
type textarea "OTD"
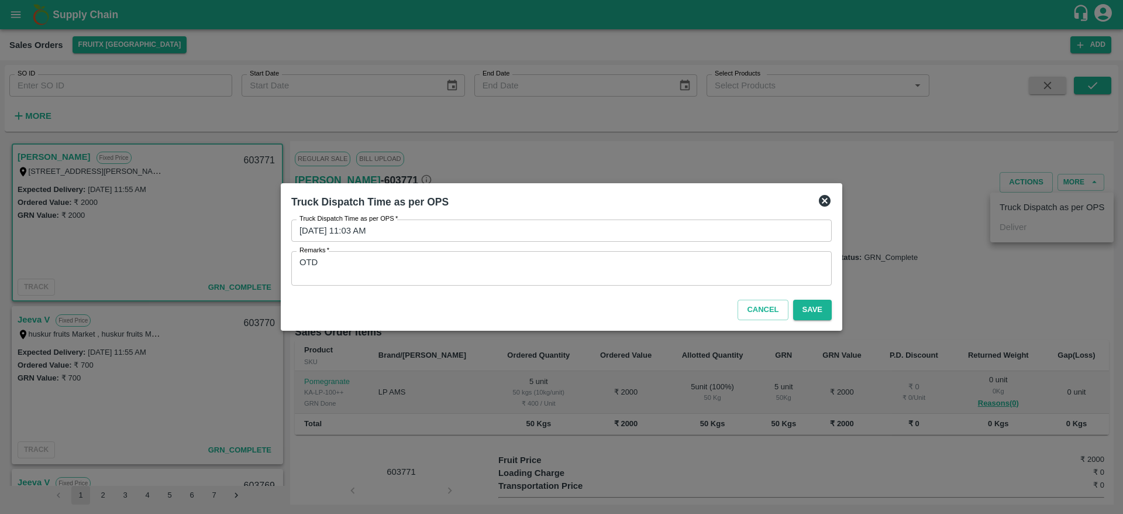
click at [812, 324] on div "Cancel Save" at bounding box center [562, 307] width 550 height 35
click at [809, 300] on button "Save" at bounding box center [812, 309] width 39 height 20
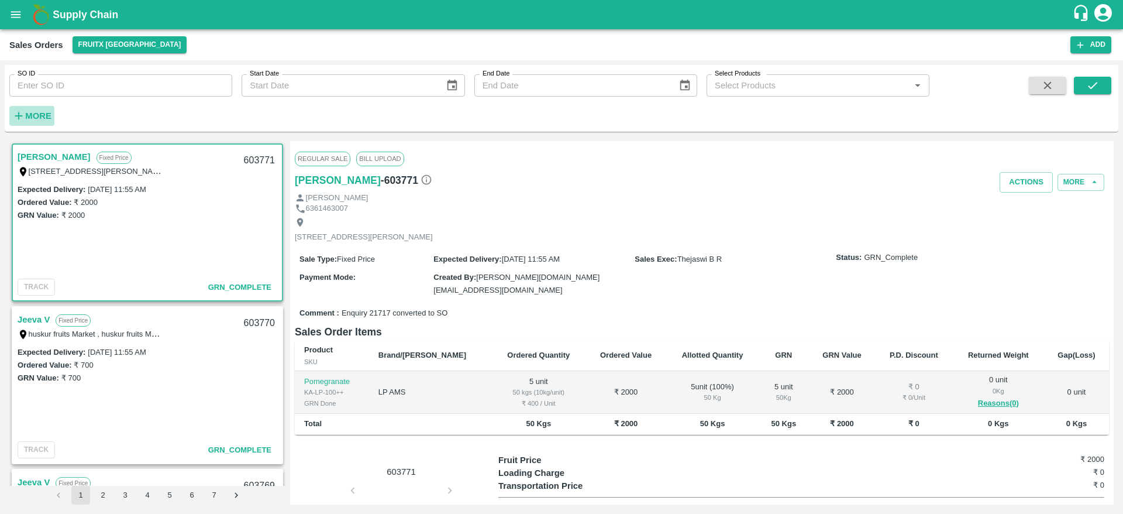
click at [36, 117] on strong "More" at bounding box center [38, 115] width 26 height 9
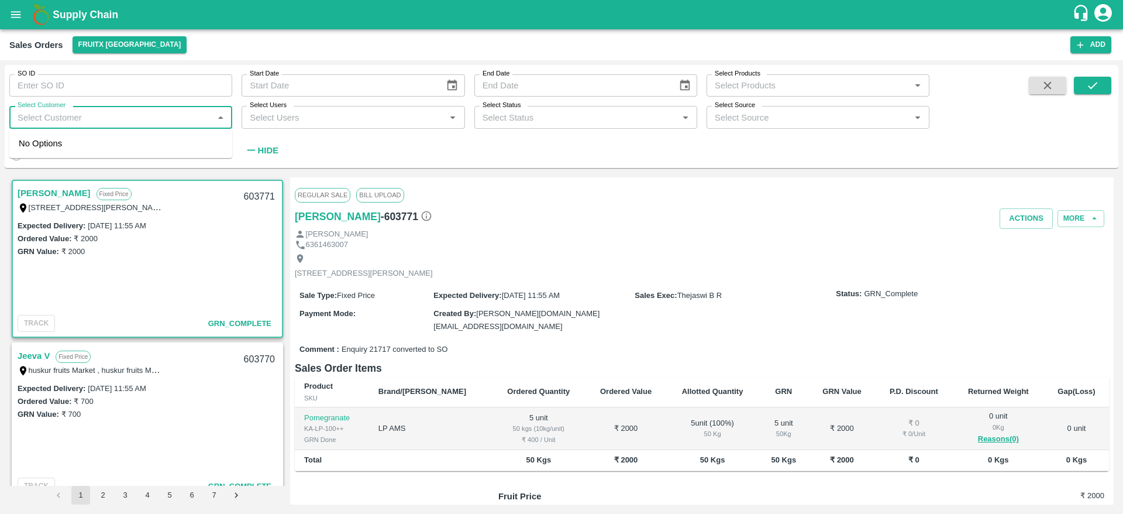
click at [71, 110] on input "Select Customer" at bounding box center [111, 116] width 197 height 15
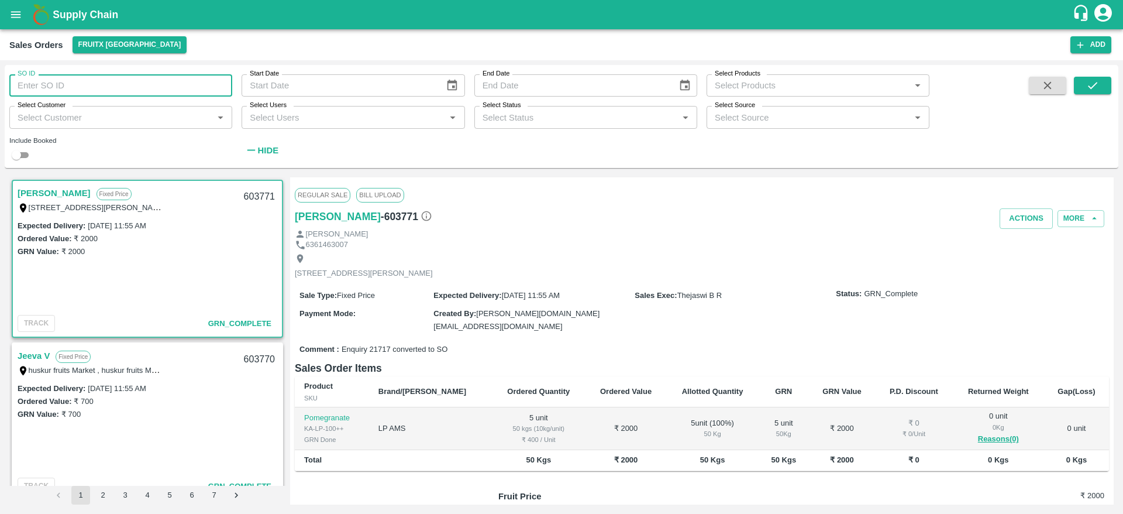
click at [74, 93] on input "SO ID" at bounding box center [120, 85] width 223 height 22
click at [70, 9] on b "Supply Chain" at bounding box center [86, 15] width 66 height 12
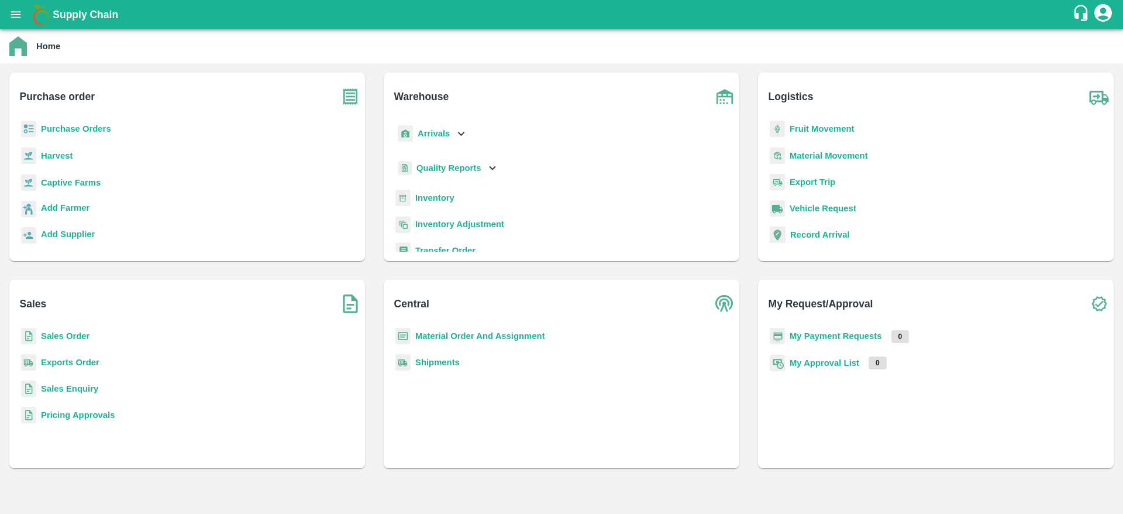
click at [66, 336] on b "Sales Order" at bounding box center [65, 335] width 49 height 9
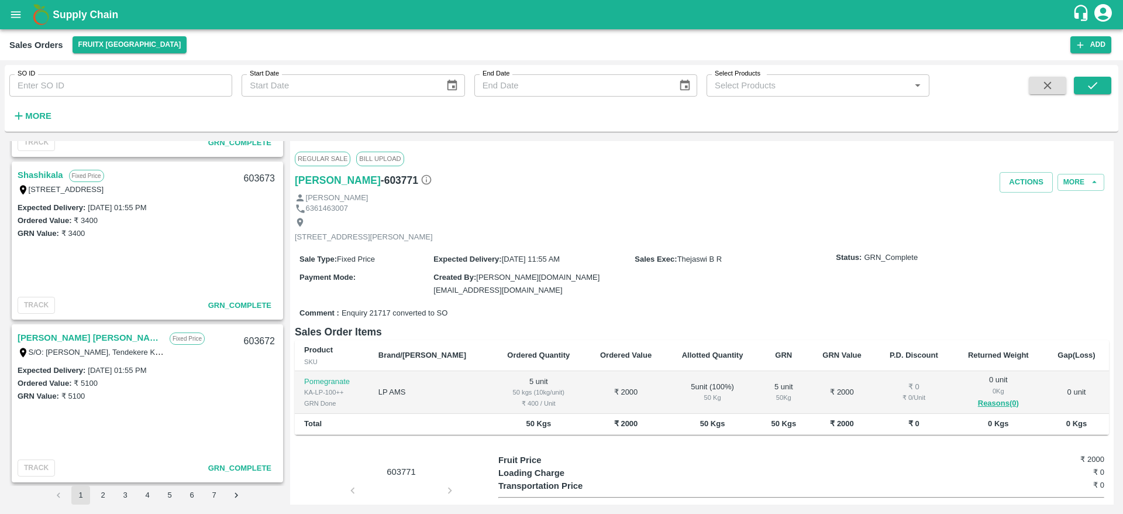
scroll to position [1605, 0]
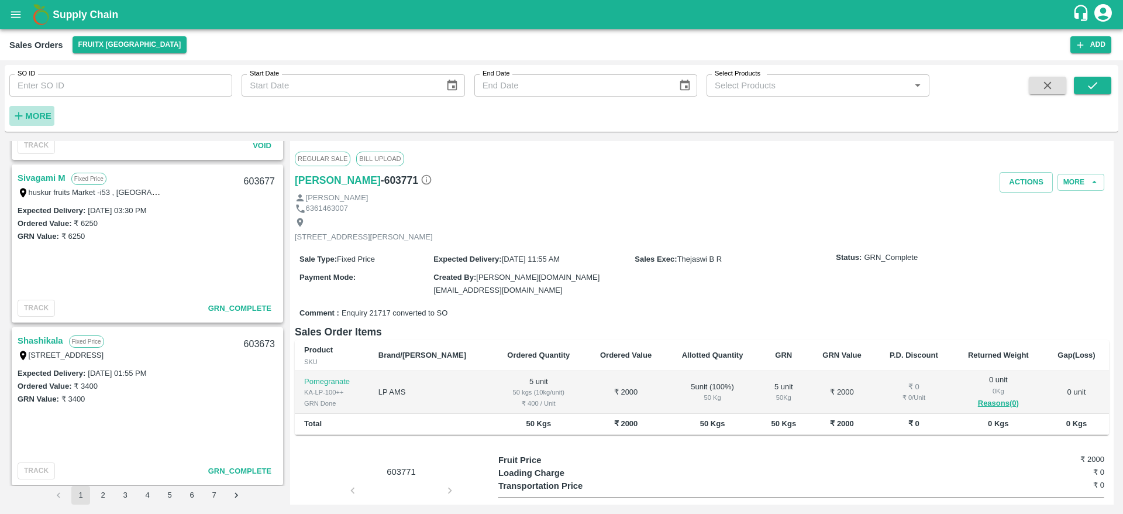
click at [39, 116] on strong "More" at bounding box center [38, 115] width 26 height 9
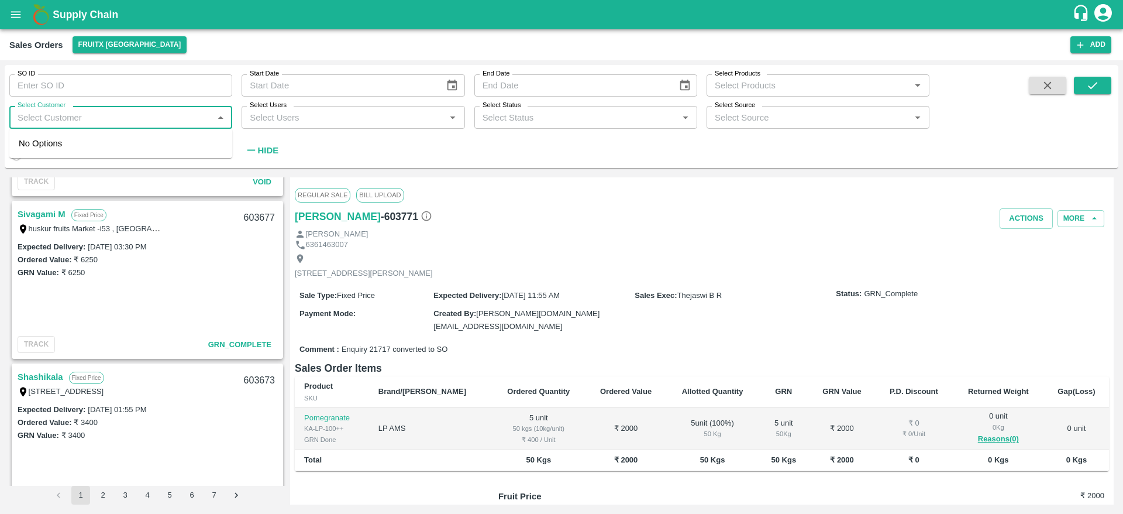
click at [87, 118] on input "Select Customer" at bounding box center [111, 116] width 197 height 15
type input "BISMI"
click at [71, 149] on div "Bismillah Zaheru Fruits" at bounding box center [91, 148] width 89 height 13
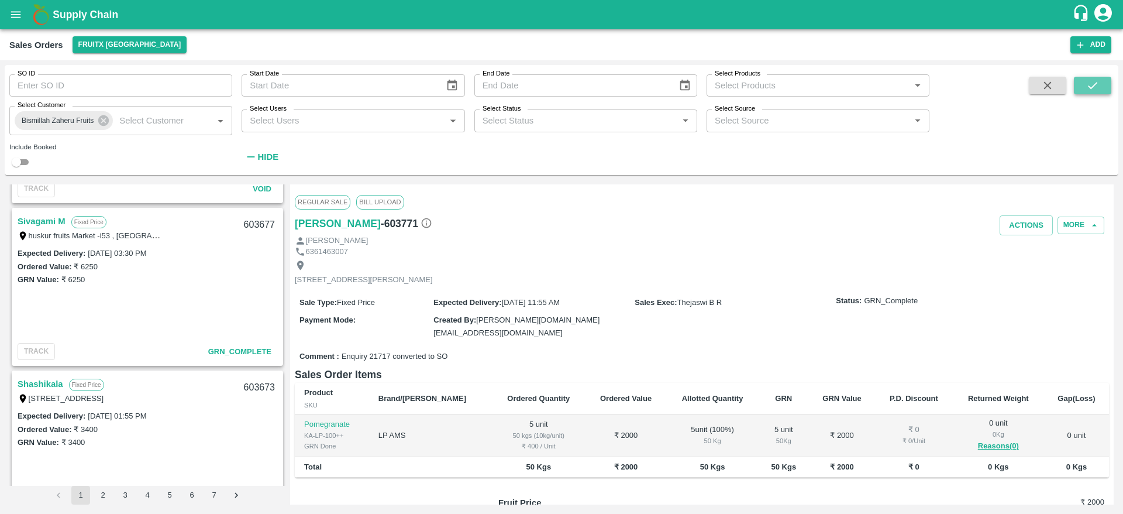
click at [1089, 83] on icon "submit" at bounding box center [1092, 85] width 13 height 13
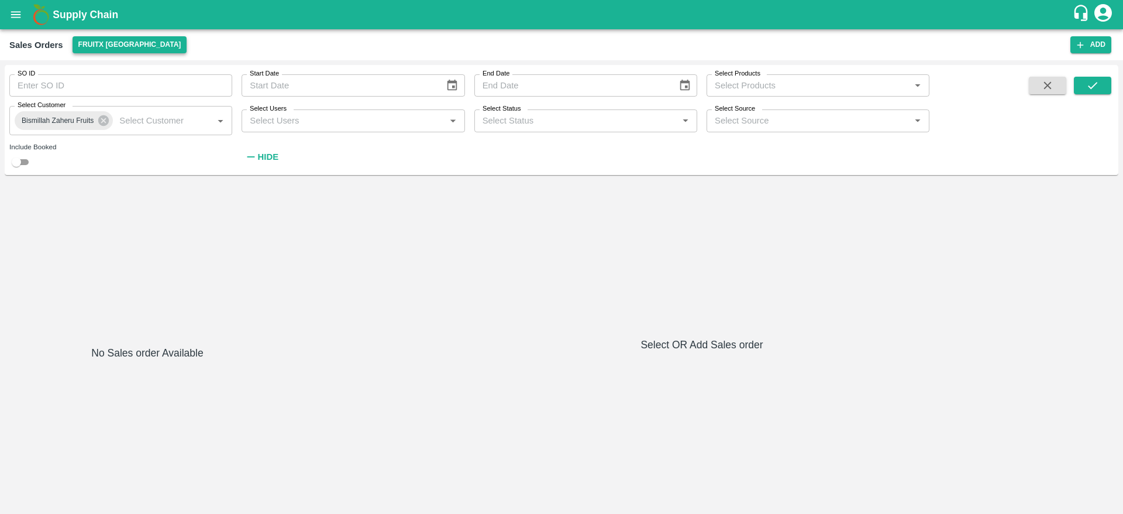
click at [140, 46] on button "FruitX [GEOGRAPHIC_DATA]" at bounding box center [130, 44] width 115 height 17
click at [108, 83] on li "Direct Customer" at bounding box center [140, 88] width 135 height 20
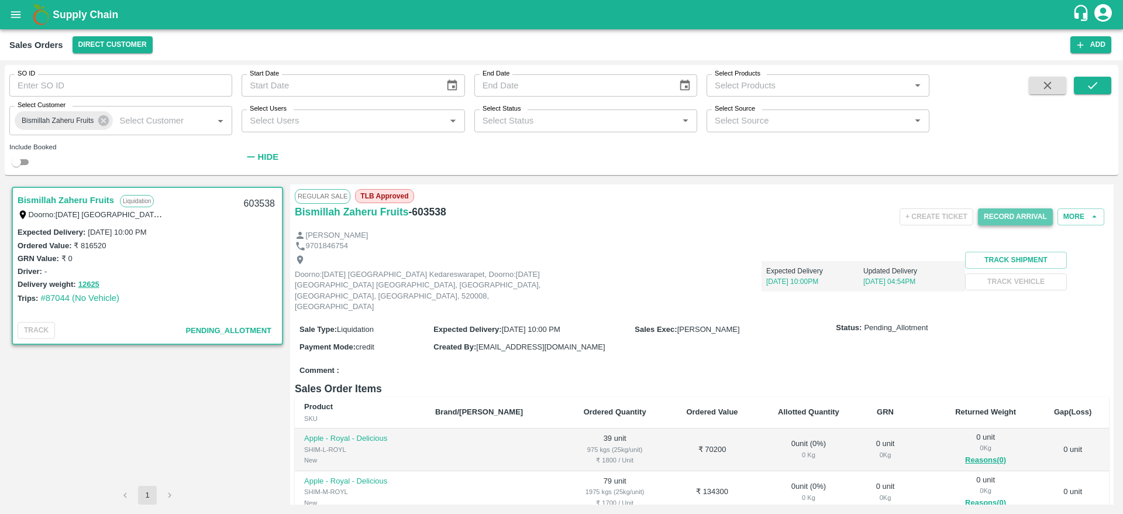
click at [1003, 219] on button "Record Arrival" at bounding box center [1015, 216] width 75 height 17
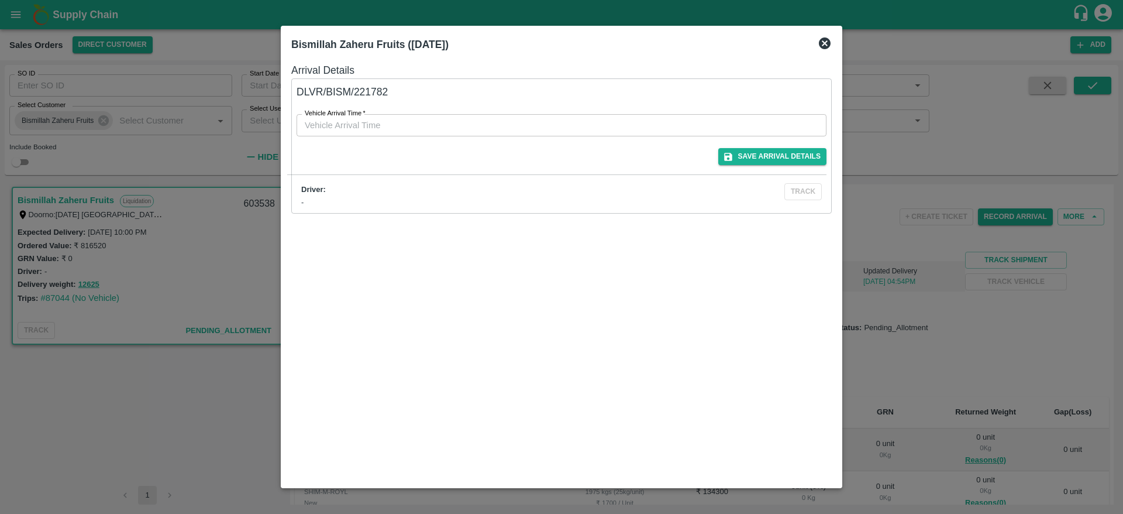
click at [824, 43] on icon at bounding box center [825, 43] width 14 height 14
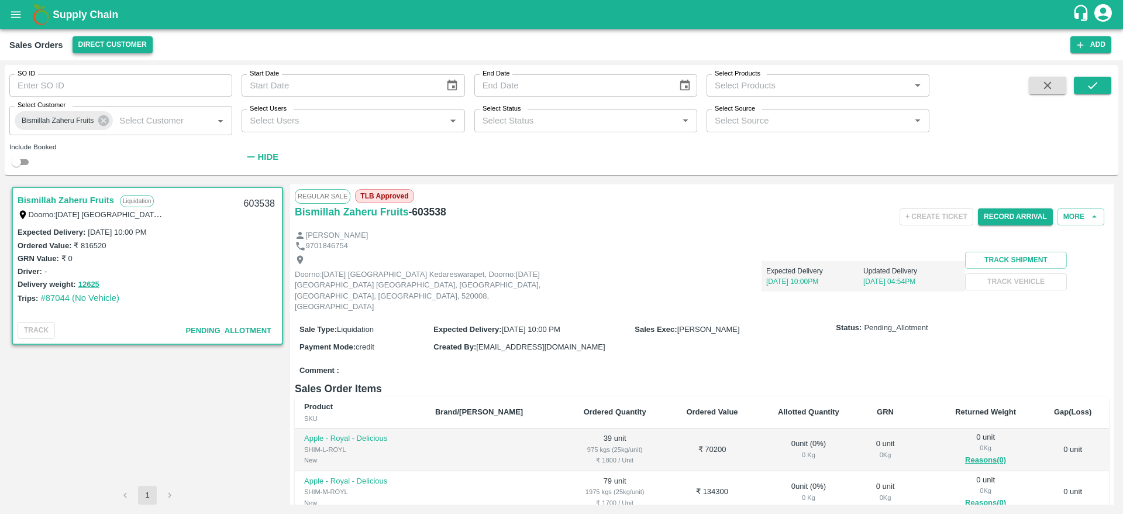
click at [102, 44] on button "Direct Customer" at bounding box center [113, 44] width 80 height 17
click at [119, 66] on li "FruitX [GEOGRAPHIC_DATA]" at bounding box center [138, 68] width 135 height 20
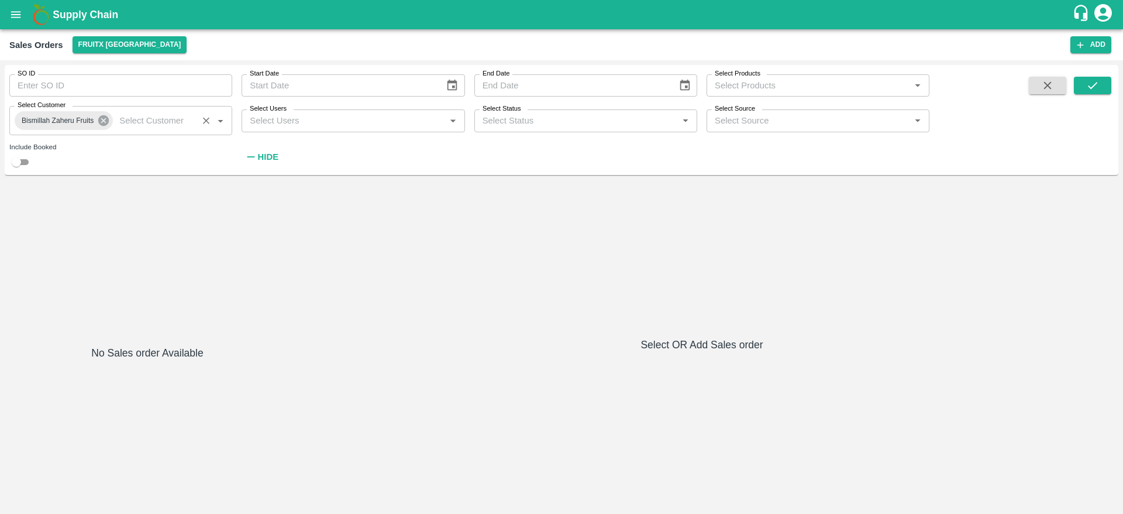
click at [106, 122] on icon at bounding box center [103, 120] width 11 height 11
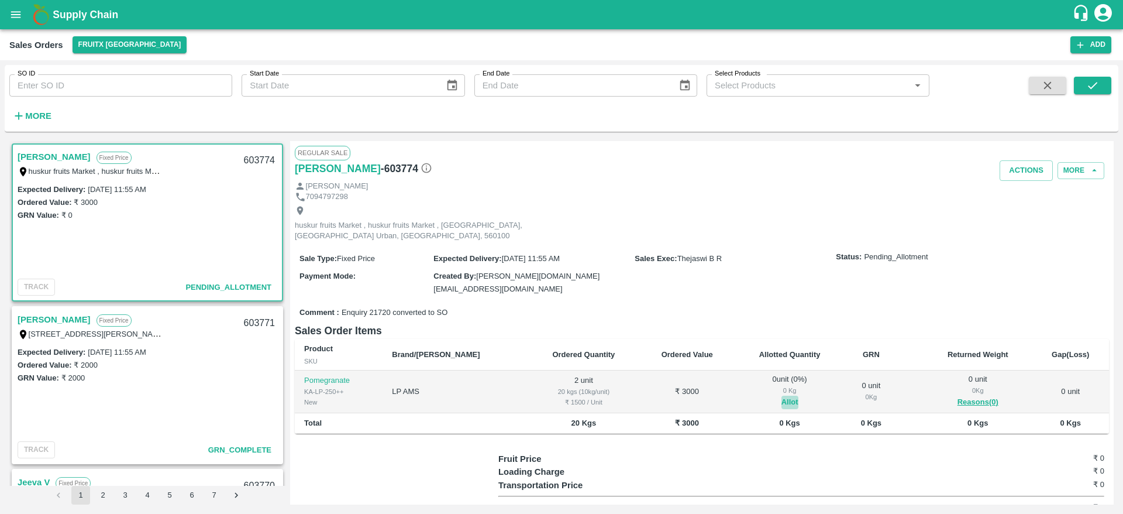
click at [781, 395] on button "Allot" at bounding box center [789, 401] width 17 height 13
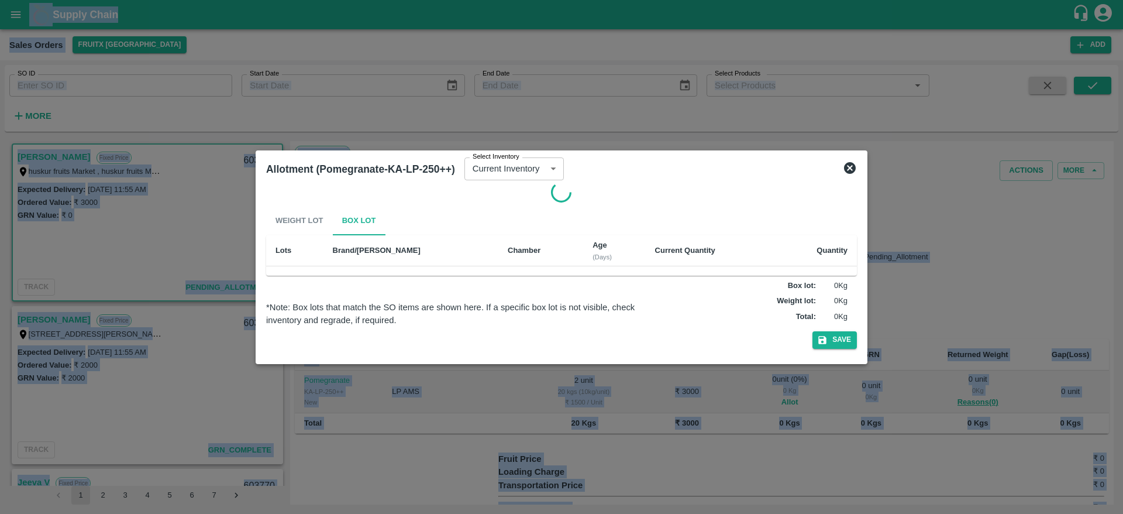
click at [765, 391] on div at bounding box center [561, 257] width 1123 height 514
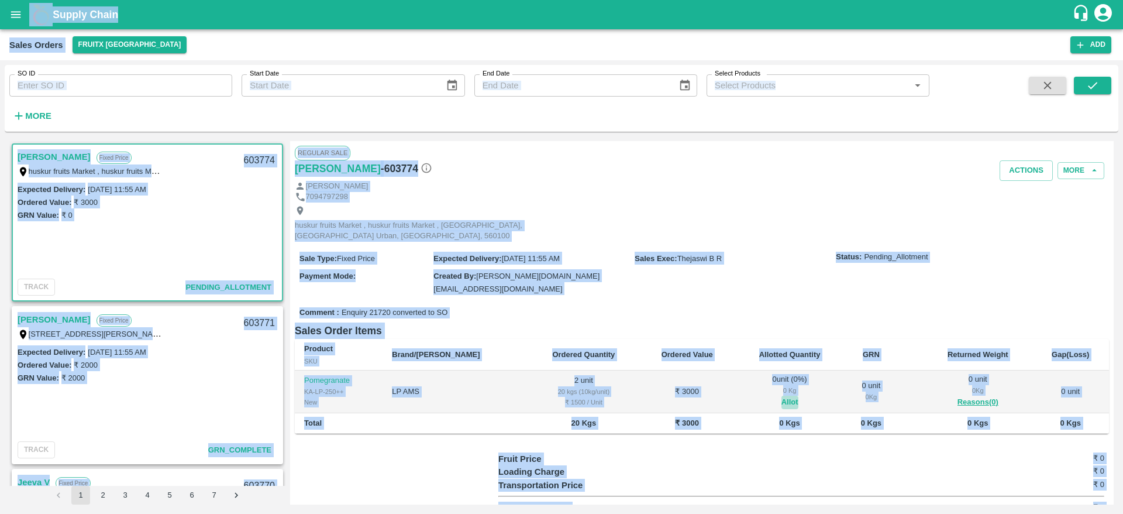
click at [781, 395] on button "Allot" at bounding box center [789, 401] width 17 height 13
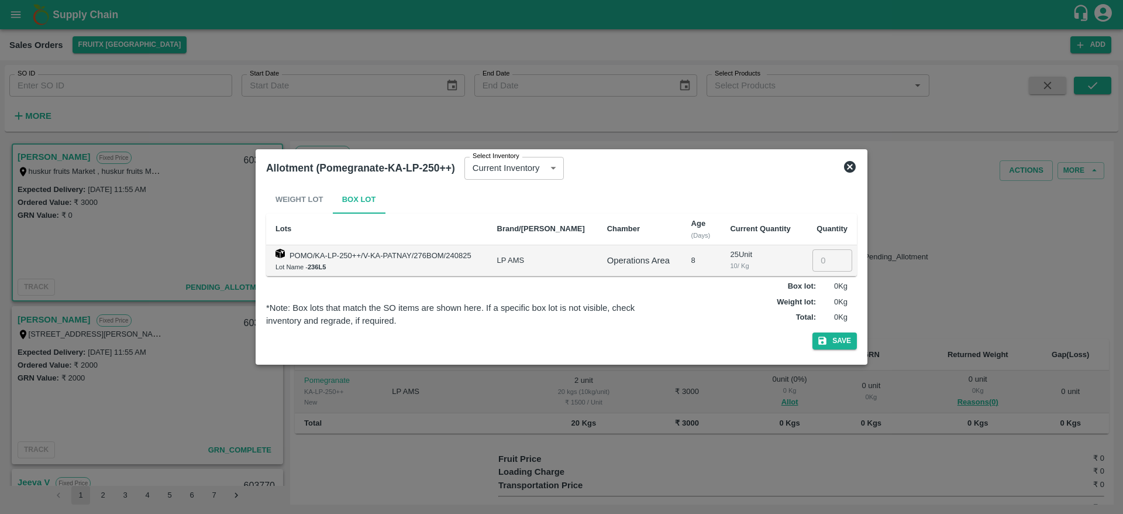
click at [817, 275] on td "​" at bounding box center [830, 260] width 54 height 31
click at [822, 258] on input "number" at bounding box center [832, 260] width 40 height 22
type input "2"
click at [835, 346] on button "Save" at bounding box center [834, 340] width 44 height 17
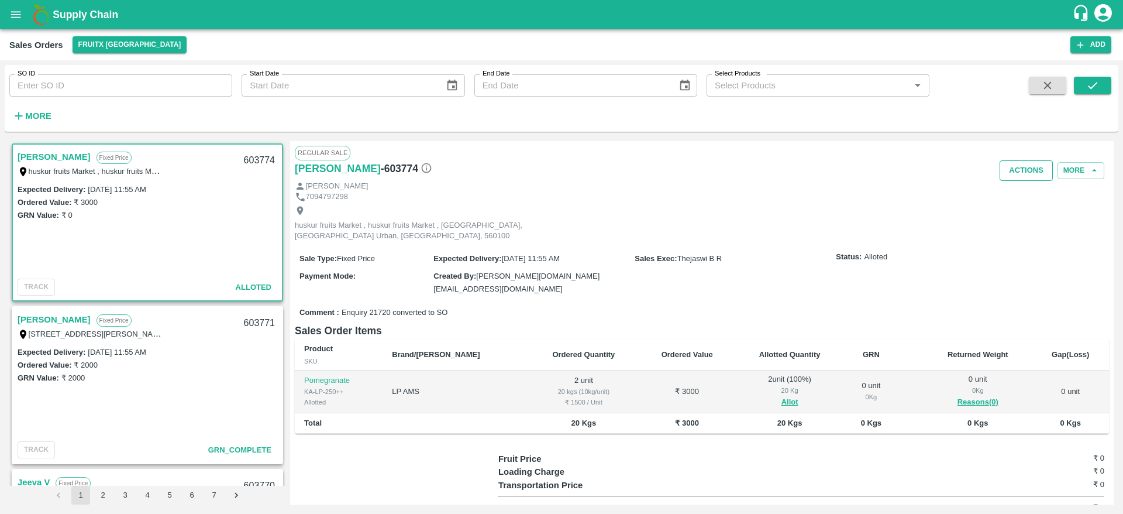
click at [1016, 166] on button "Actions" at bounding box center [1026, 170] width 53 height 20
click at [1019, 221] on li "Deliver" at bounding box center [1051, 215] width 123 height 20
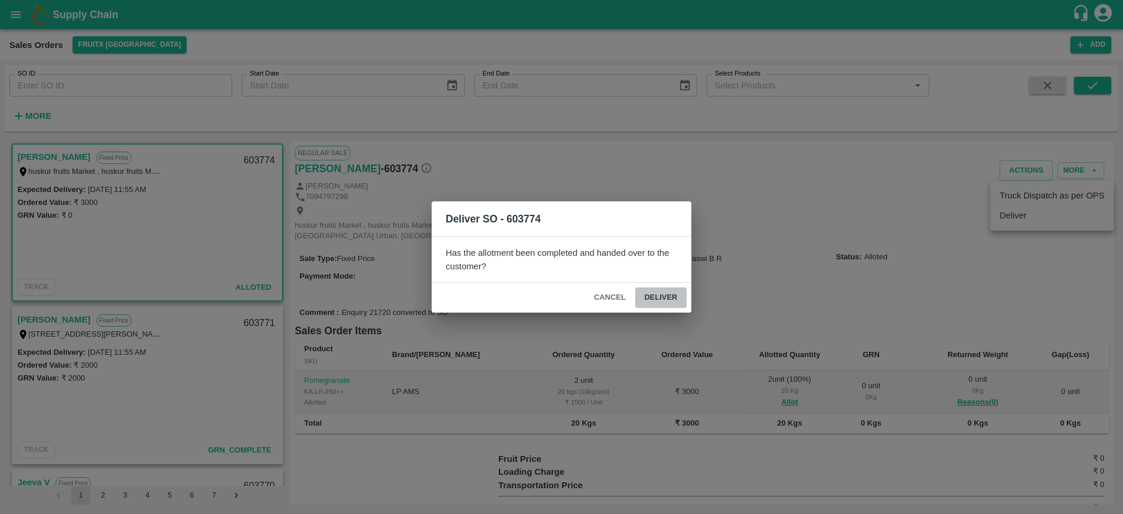
click at [666, 298] on button "Deliver" at bounding box center [660, 297] width 51 height 20
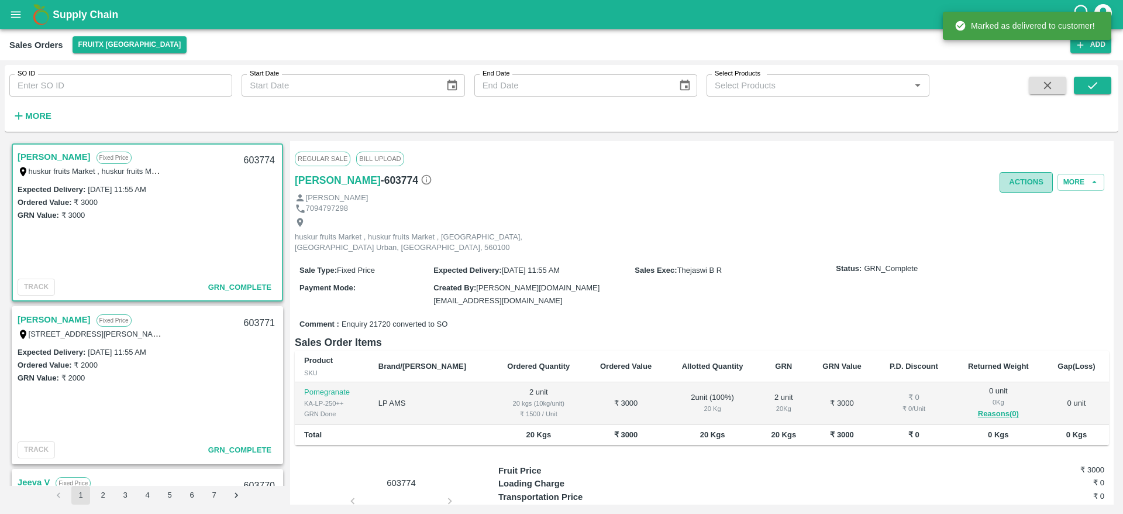
click at [1014, 181] on button "Actions" at bounding box center [1026, 182] width 53 height 20
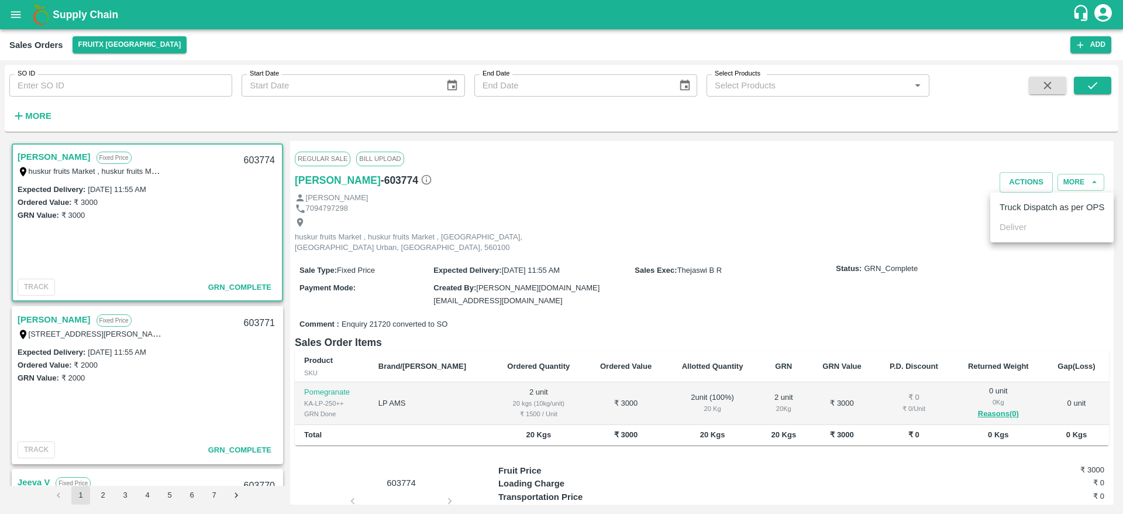
click at [1014, 206] on li "Truck Dispatch as per OPS" at bounding box center [1051, 207] width 123 height 20
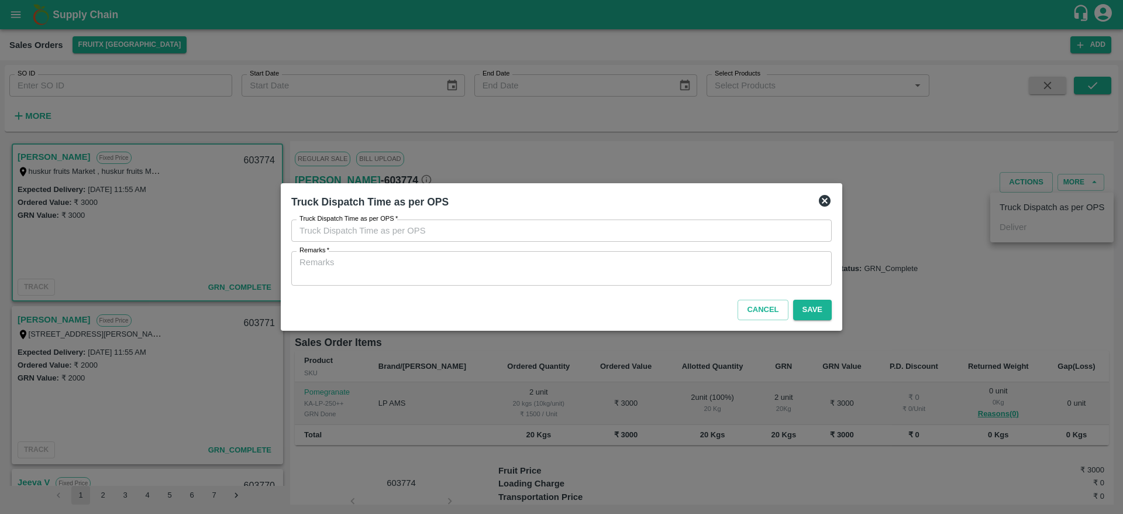
type input "01/09/2025 11:24 AM"
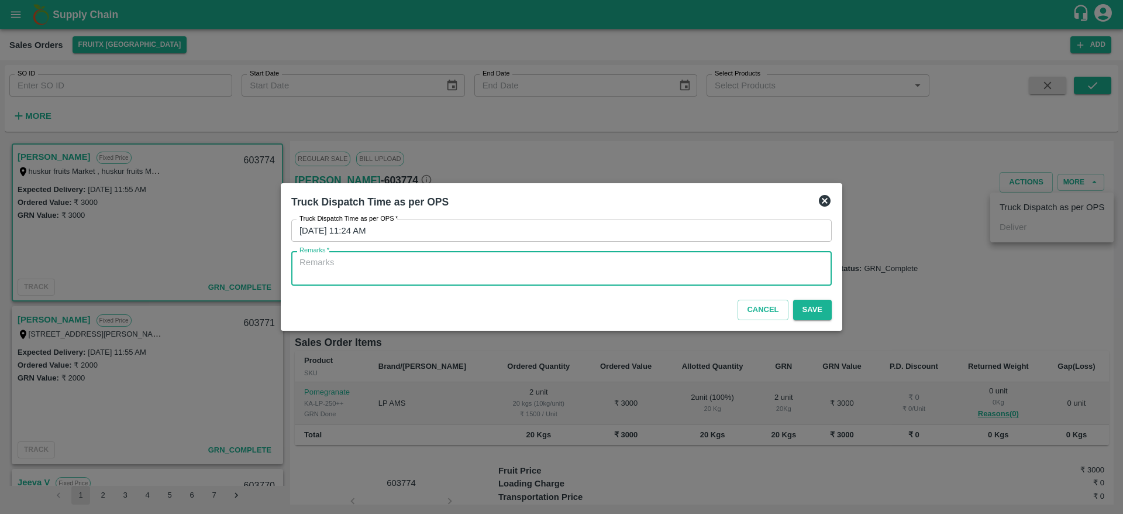
click at [624, 272] on textarea "Remarks   *" at bounding box center [561, 268] width 524 height 25
type textarea "OTD"
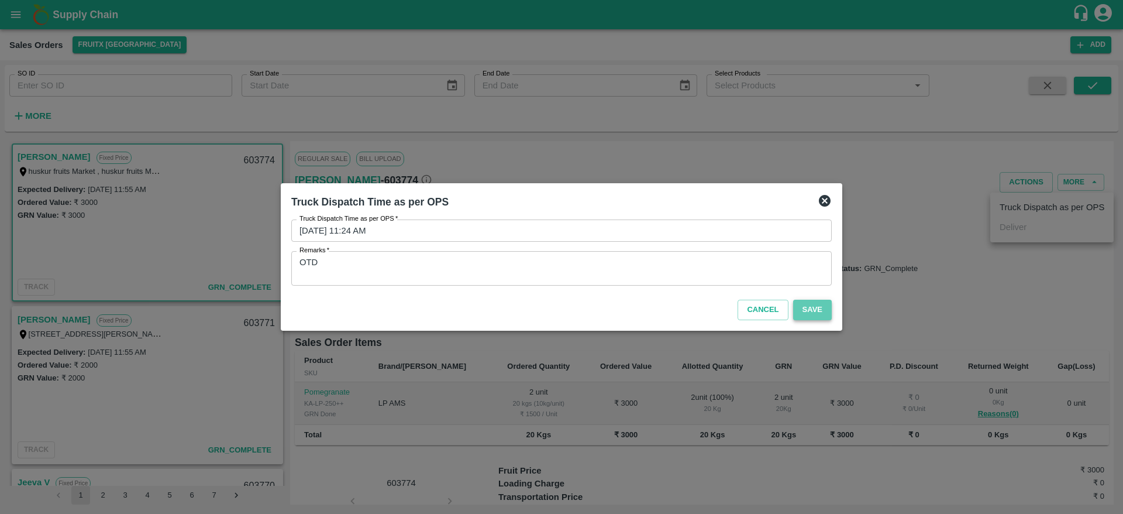
click at [807, 305] on button "Save" at bounding box center [812, 309] width 39 height 20
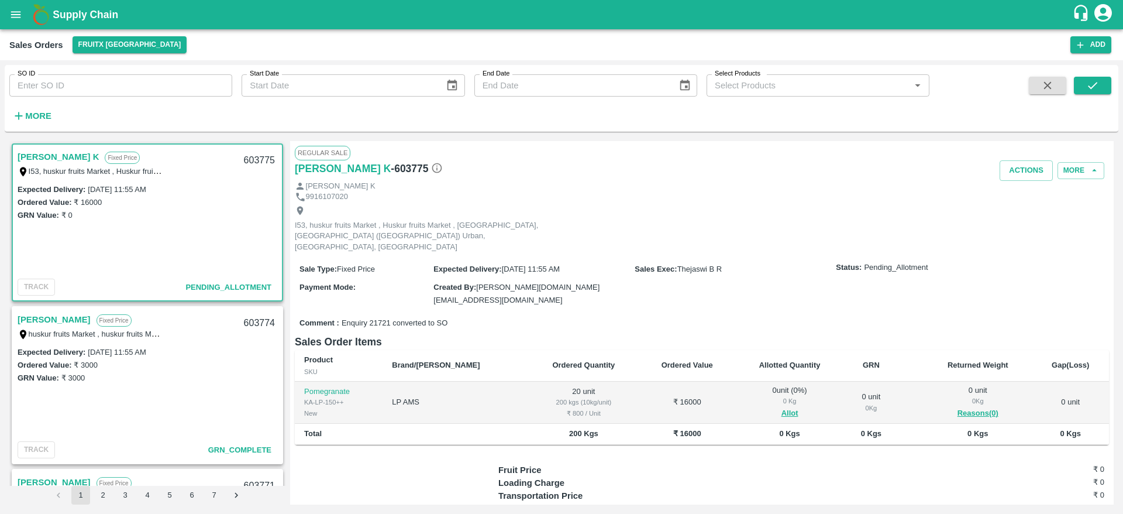
click at [32, 147] on div "Shiva Murthy K Fixed Price I53, huskur fruits Market , Huskur fruits Market , B…" at bounding box center [147, 162] width 269 height 37
click at [781, 407] on button "Allot" at bounding box center [789, 413] width 17 height 13
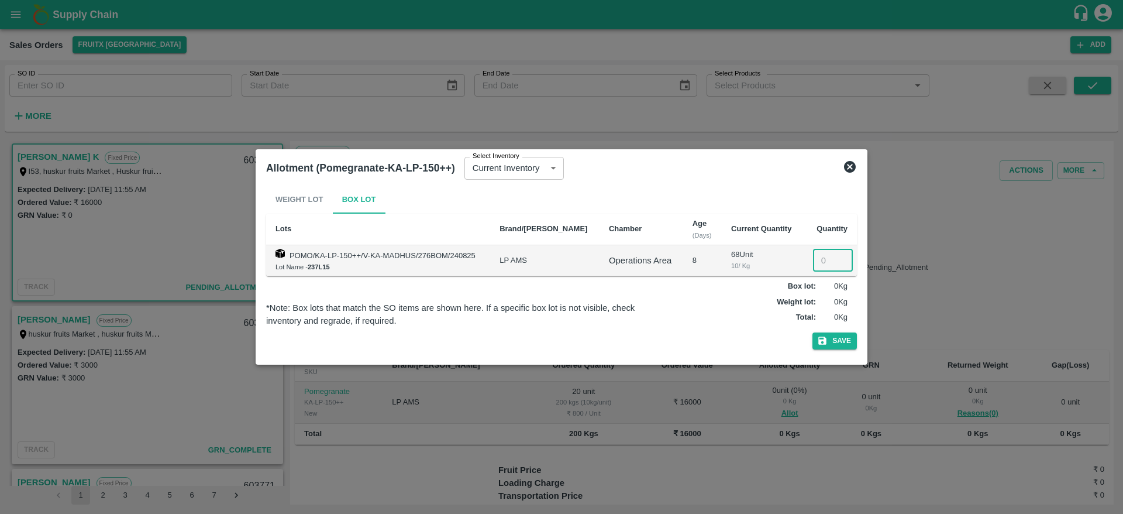
click at [820, 260] on input "number" at bounding box center [833, 260] width 40 height 22
type input "20"
click at [836, 343] on button "Save" at bounding box center [834, 340] width 44 height 17
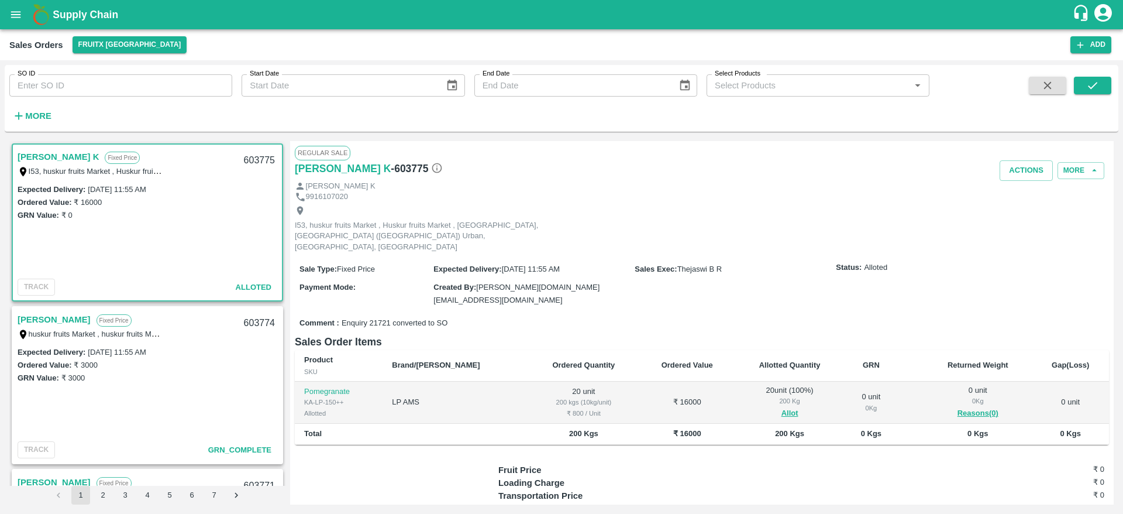
click at [251, 154] on div "603775" at bounding box center [259, 160] width 45 height 27
copy div "603775"
click at [1011, 166] on button "Actions" at bounding box center [1026, 170] width 53 height 20
click at [1018, 222] on li "Deliver" at bounding box center [1051, 215] width 123 height 20
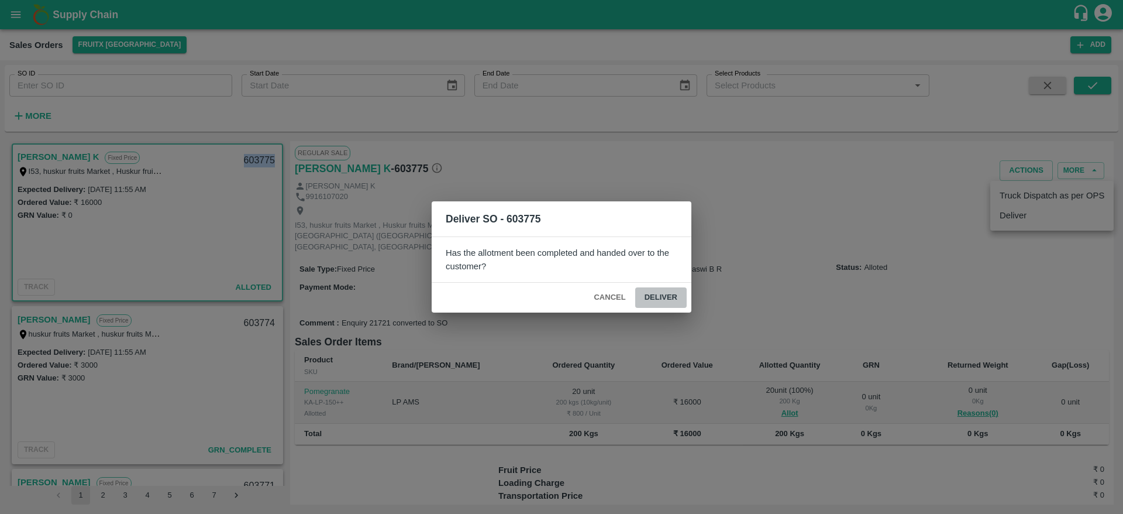
click at [670, 288] on button "Deliver" at bounding box center [660, 297] width 51 height 20
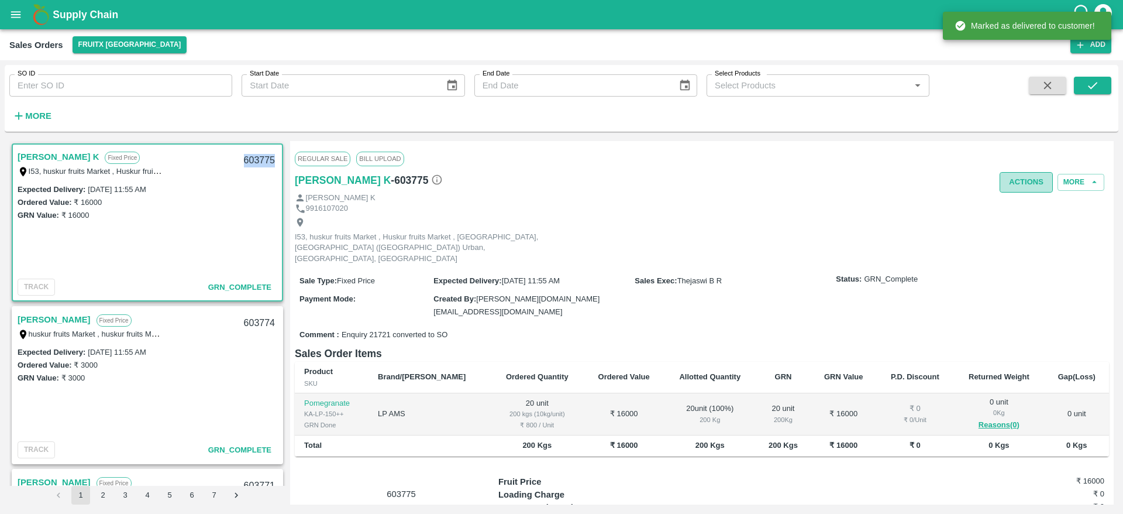
click at [1016, 184] on button "Actions" at bounding box center [1026, 182] width 53 height 20
click at [1027, 211] on li "Truck Dispatch as per OPS" at bounding box center [1051, 207] width 123 height 20
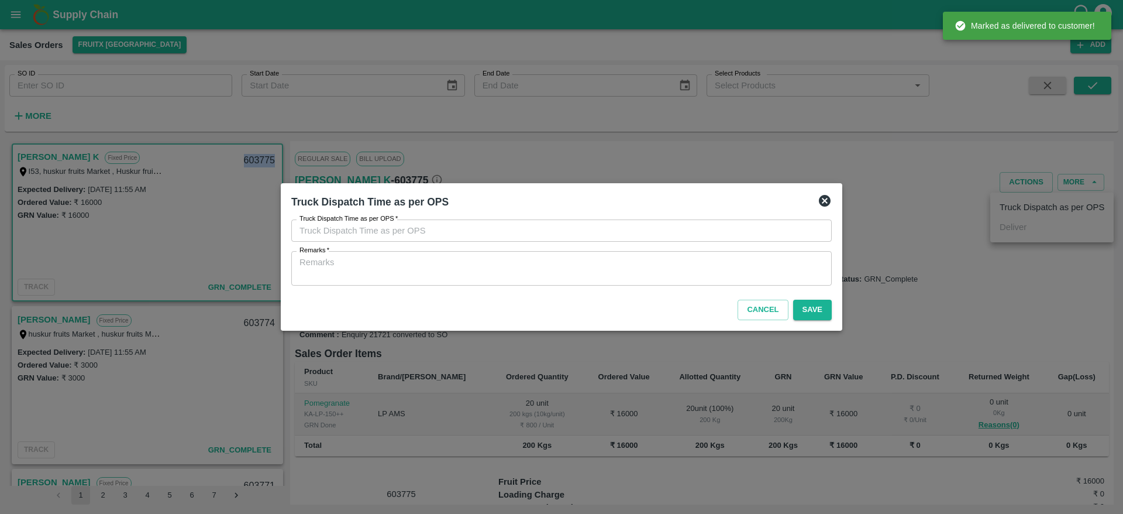
type input "01/09/2025 11:29 AM"
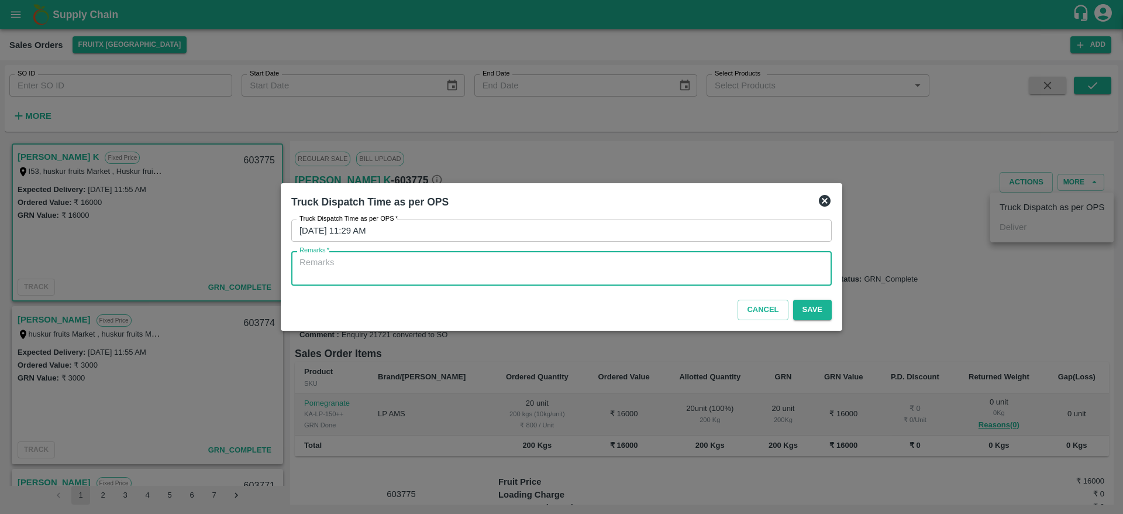
click at [633, 271] on textarea "Remarks   *" at bounding box center [561, 268] width 524 height 25
type textarea "OTD"
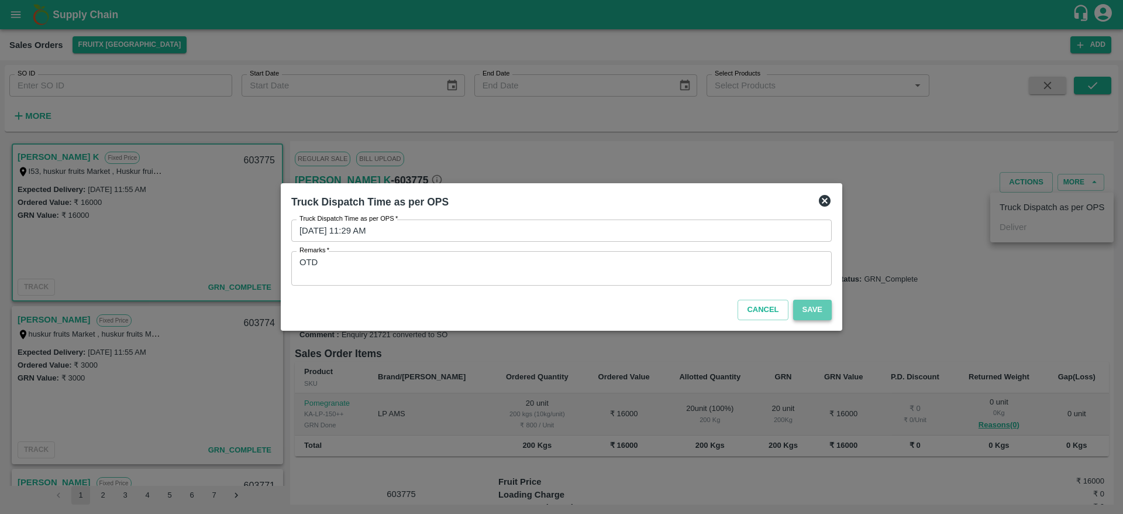
click at [812, 302] on button "Save" at bounding box center [812, 309] width 39 height 20
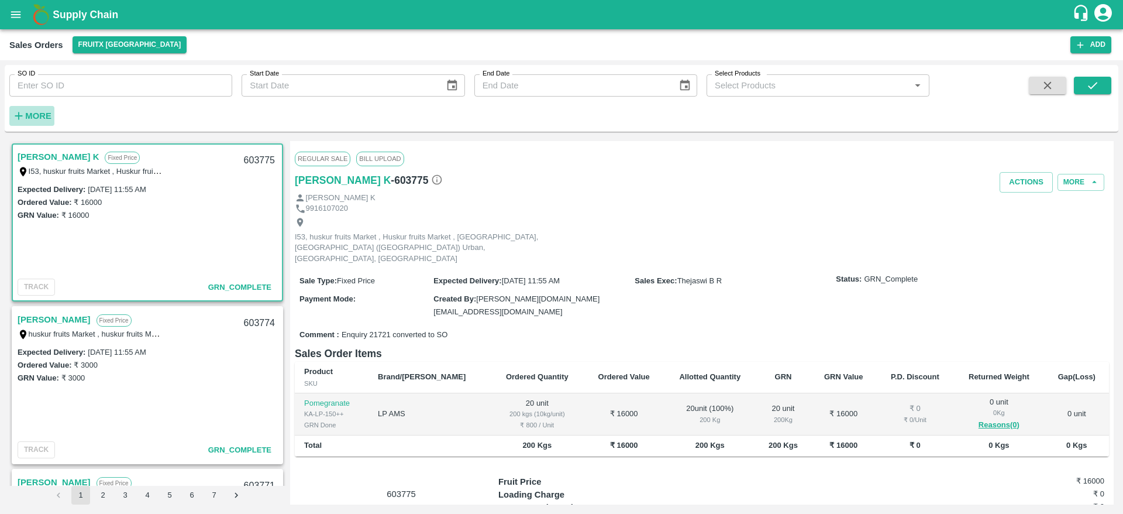
click at [30, 118] on strong "More" at bounding box center [38, 115] width 26 height 9
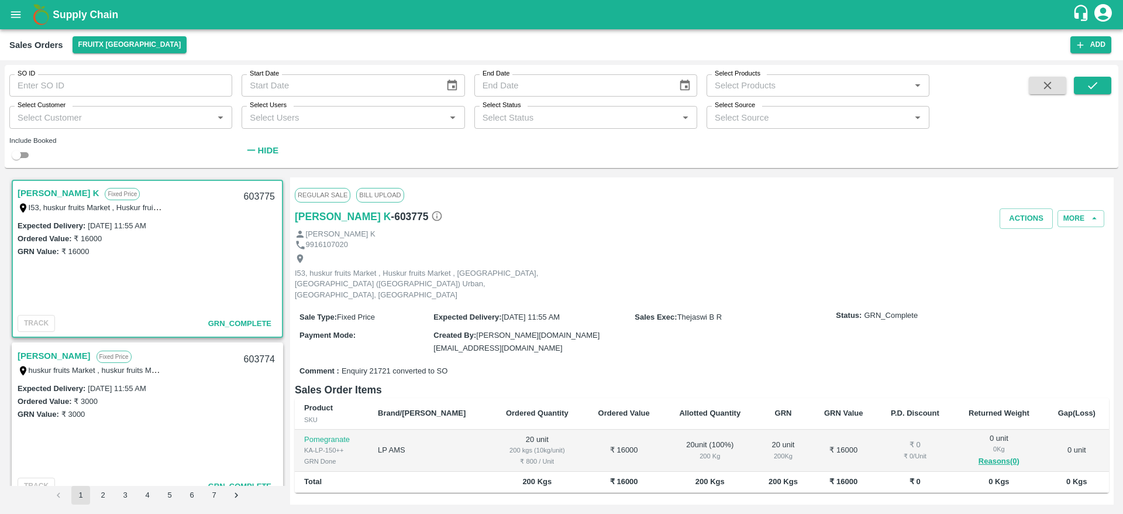
click at [53, 128] on div "Select Customer   *" at bounding box center [120, 117] width 223 height 22
click at [61, 124] on input "Select Customer" at bounding box center [111, 116] width 197 height 15
type input "AGA"
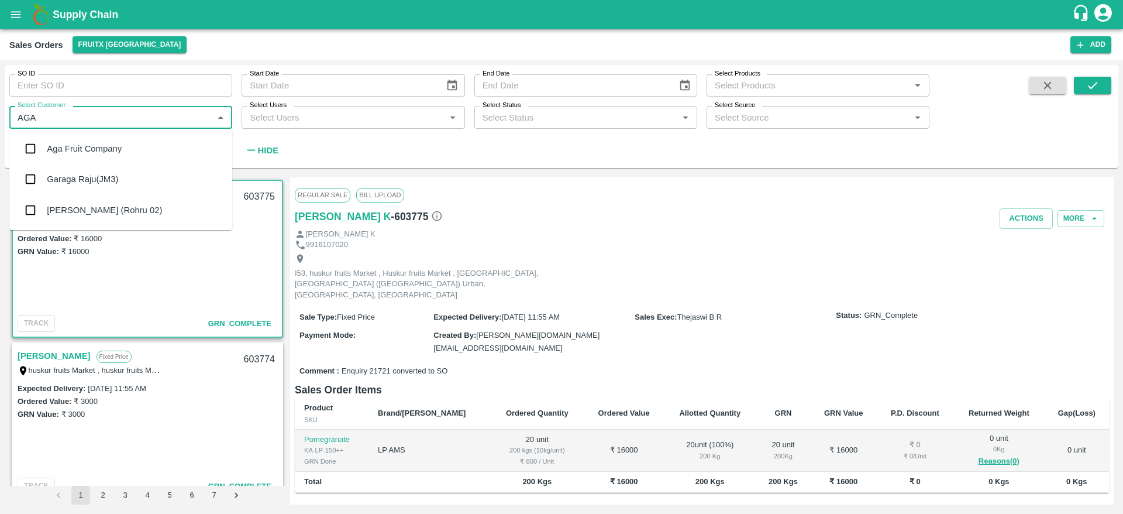
click at [81, 160] on div "Aga Fruit Company" at bounding box center [120, 148] width 223 height 30
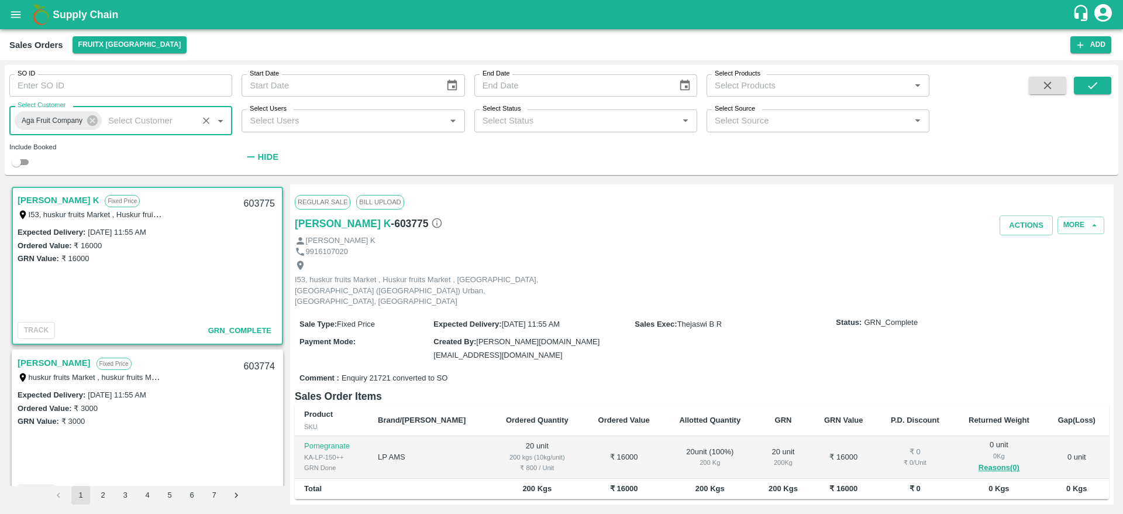
click at [19, 163] on input "checkbox" at bounding box center [16, 162] width 42 height 14
checkbox input "true"
click at [1097, 87] on icon "submit" at bounding box center [1092, 85] width 13 height 13
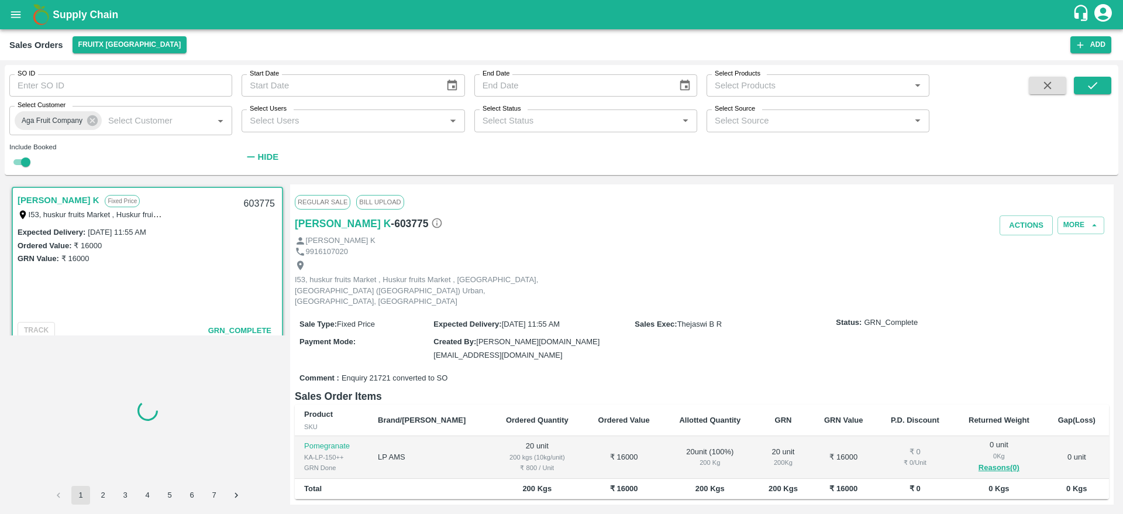
scroll to position [2, 0]
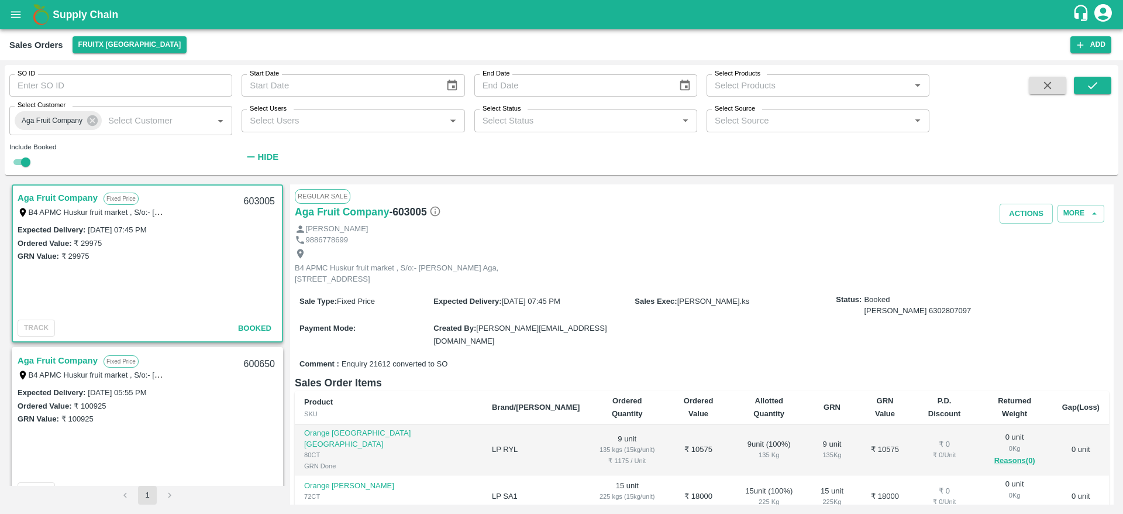
click at [54, 194] on link "Aga Fruit Company" at bounding box center [58, 197] width 80 height 15
click at [353, 215] on h6 "Aga Fruit Company" at bounding box center [342, 212] width 94 height 16
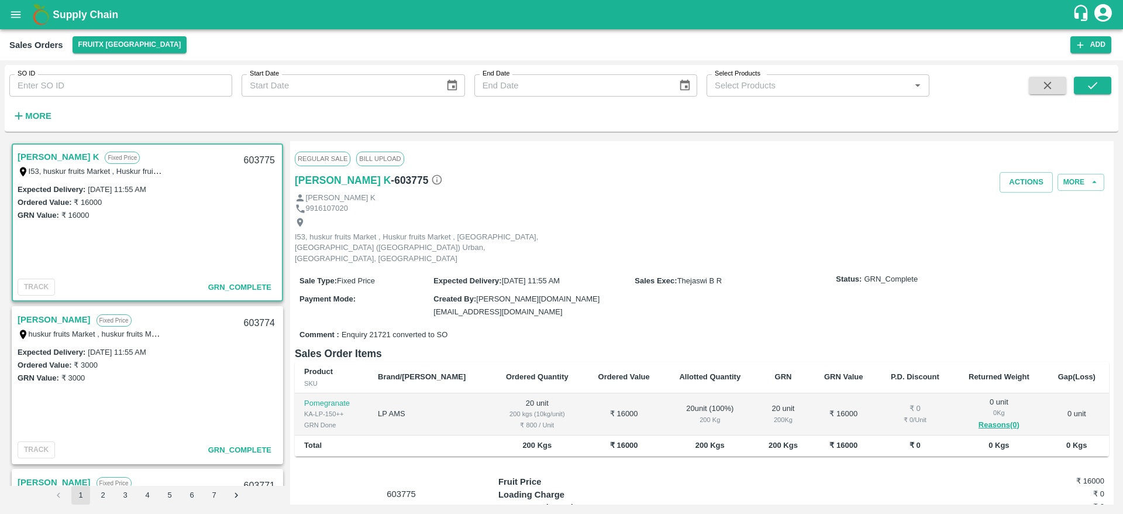
click at [66, 14] on b "Supply Chain" at bounding box center [86, 15] width 66 height 12
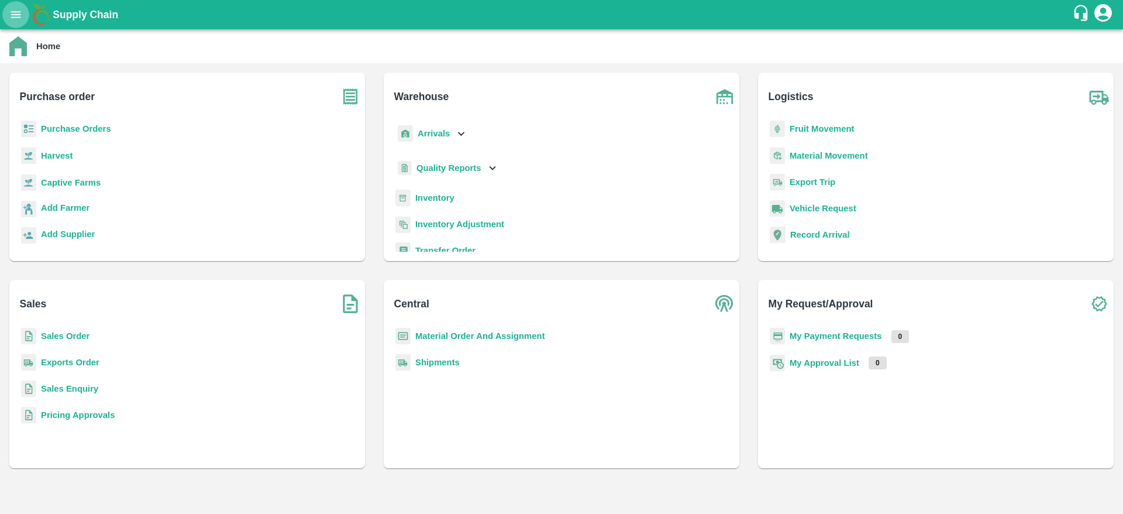
click at [14, 23] on button "open drawer" at bounding box center [15, 14] width 27 height 27
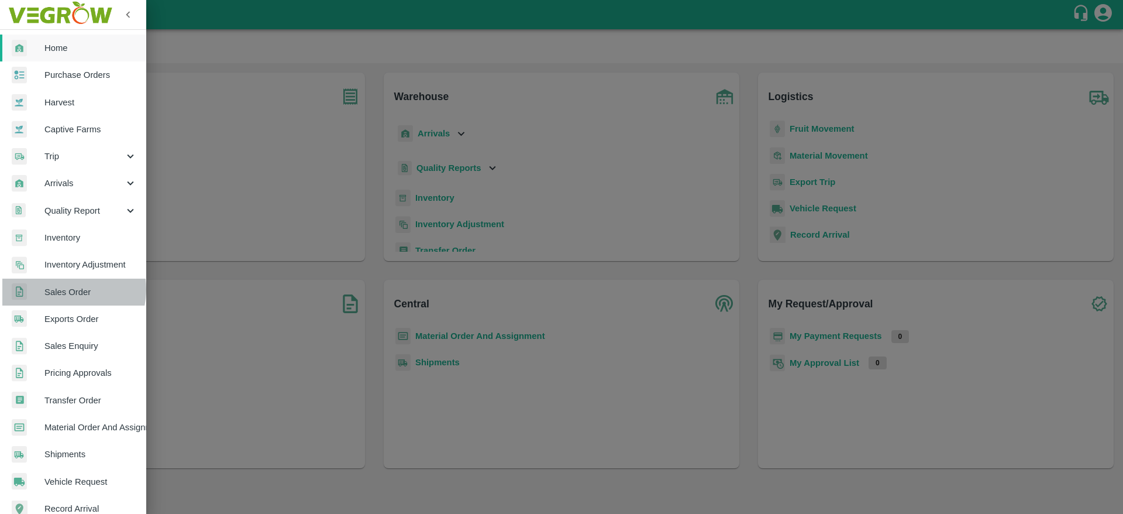
click at [63, 289] on span "Sales Order" at bounding box center [90, 291] width 92 height 13
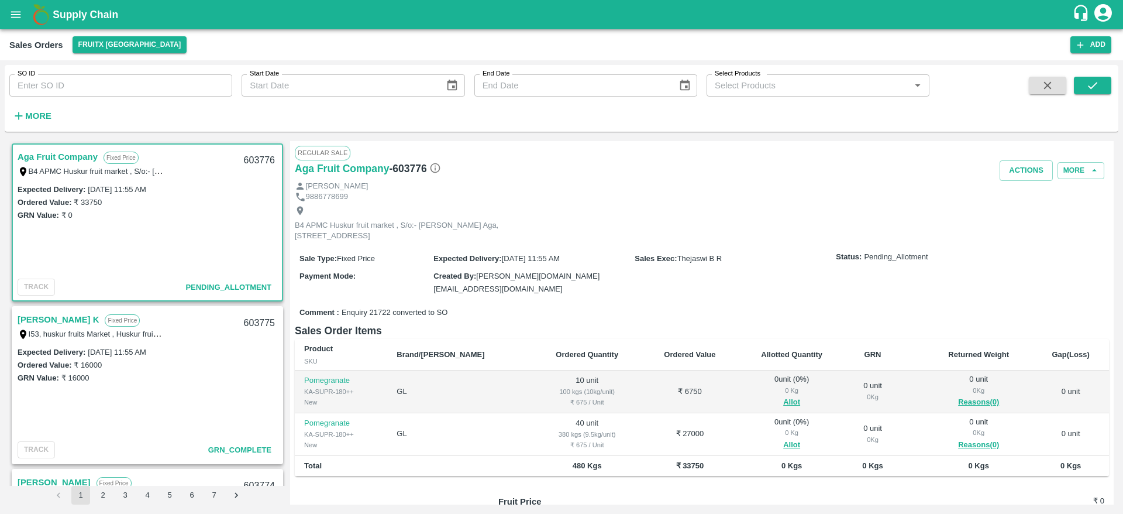
click at [261, 159] on div "603776" at bounding box center [259, 160] width 45 height 27
copy div "603776"
click at [783, 395] on button "Allot" at bounding box center [791, 401] width 17 height 13
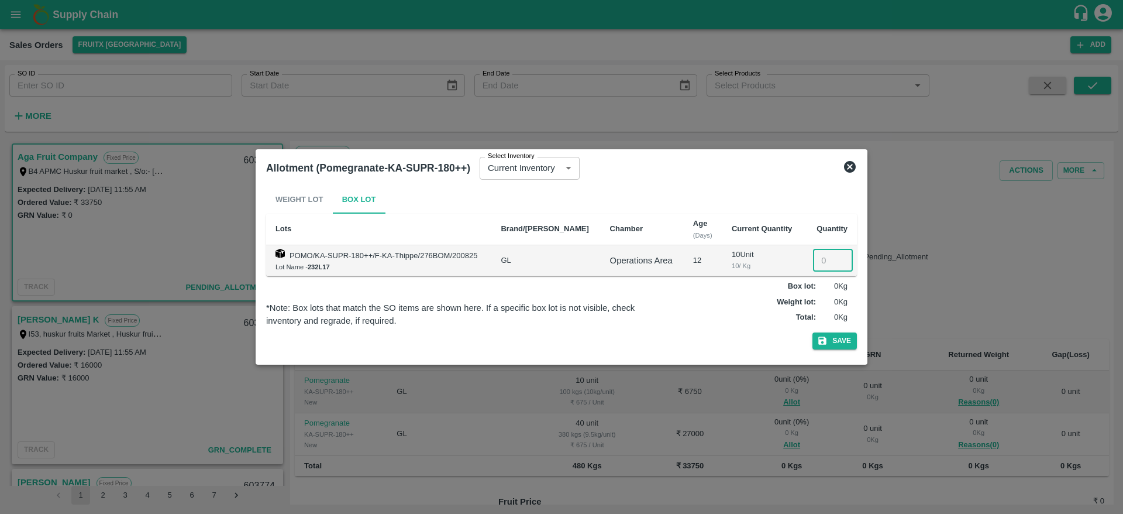
click at [818, 260] on input "number" at bounding box center [833, 260] width 40 height 22
type input "10"
click at [841, 337] on button "Save" at bounding box center [834, 340] width 44 height 17
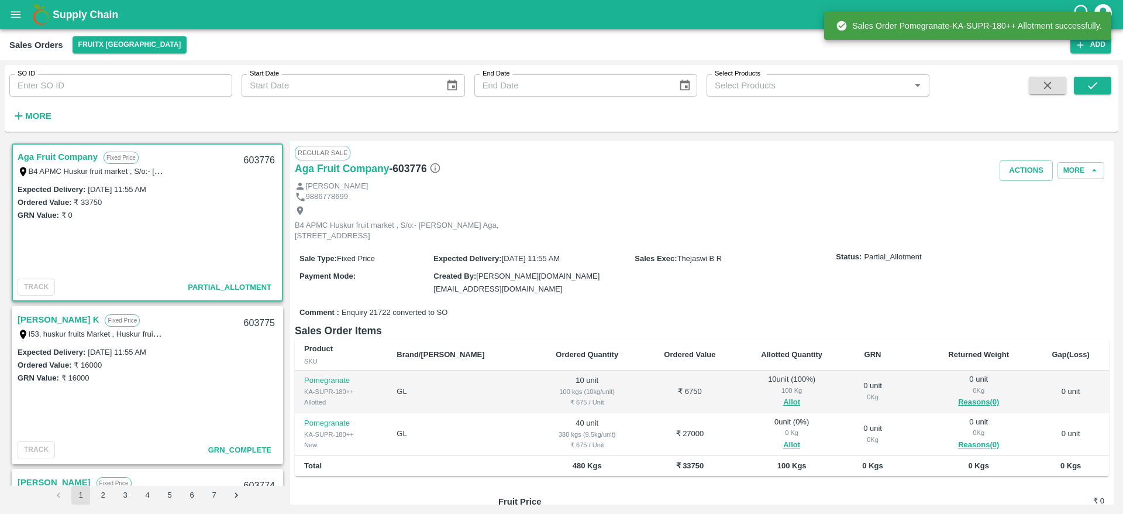
scroll to position [93, 0]
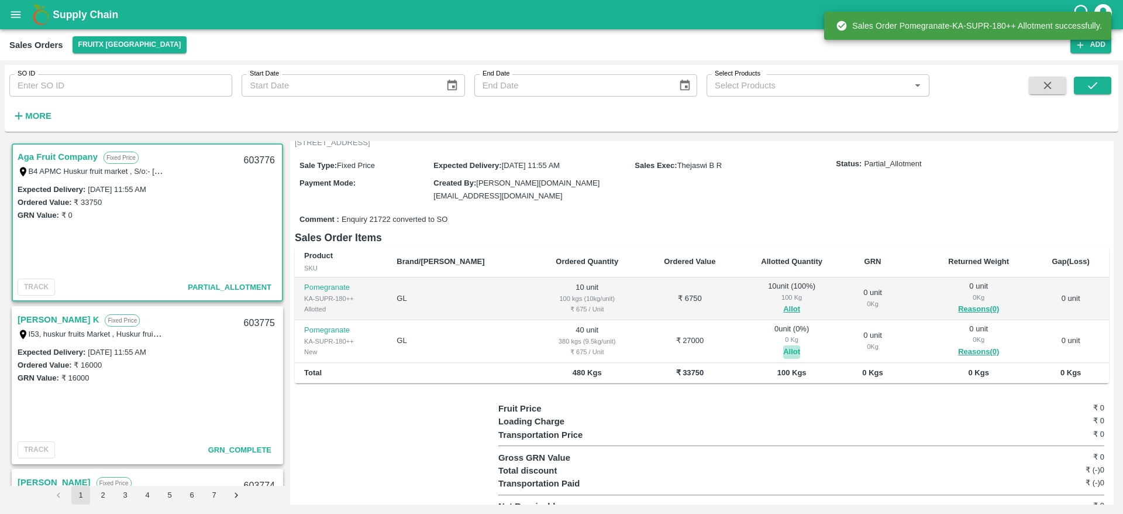
click at [783, 345] on button "Allot" at bounding box center [791, 351] width 17 height 13
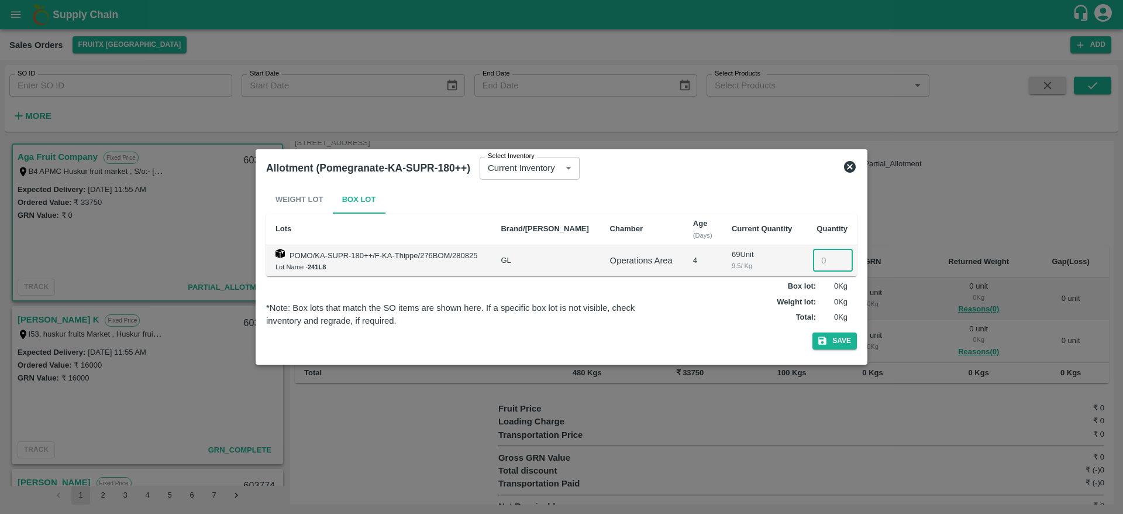
click at [825, 265] on input "number" at bounding box center [833, 260] width 40 height 22
type input "40"
click at [834, 334] on button "Save" at bounding box center [834, 340] width 44 height 17
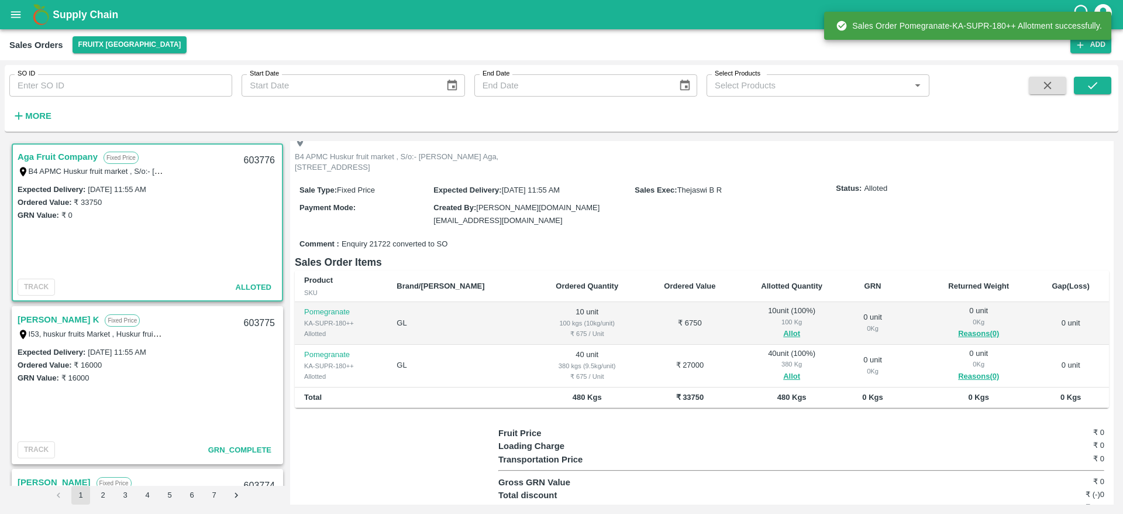
scroll to position [70, 0]
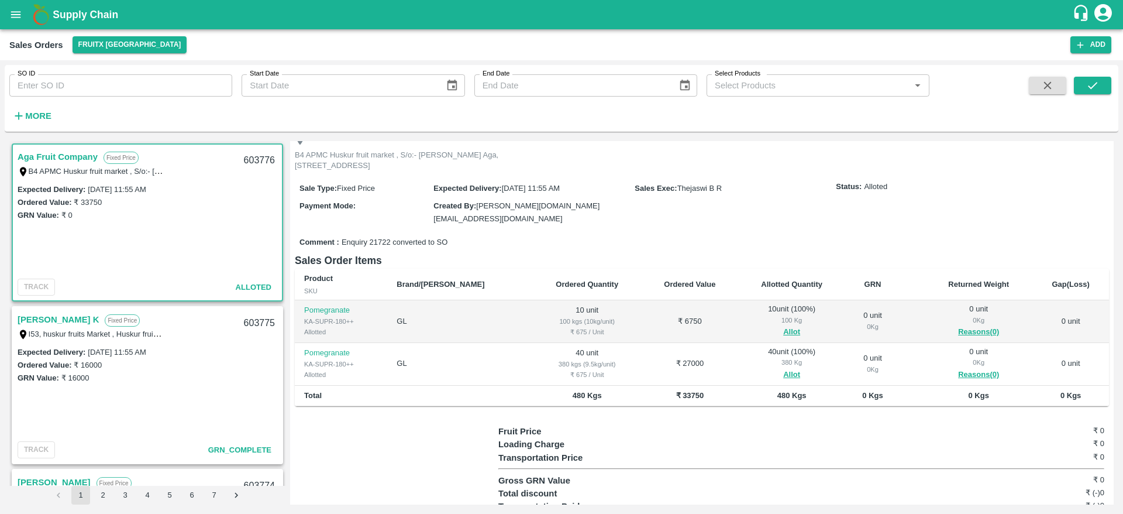
click at [60, 157] on link "Aga Fruit Company" at bounding box center [58, 156] width 80 height 15
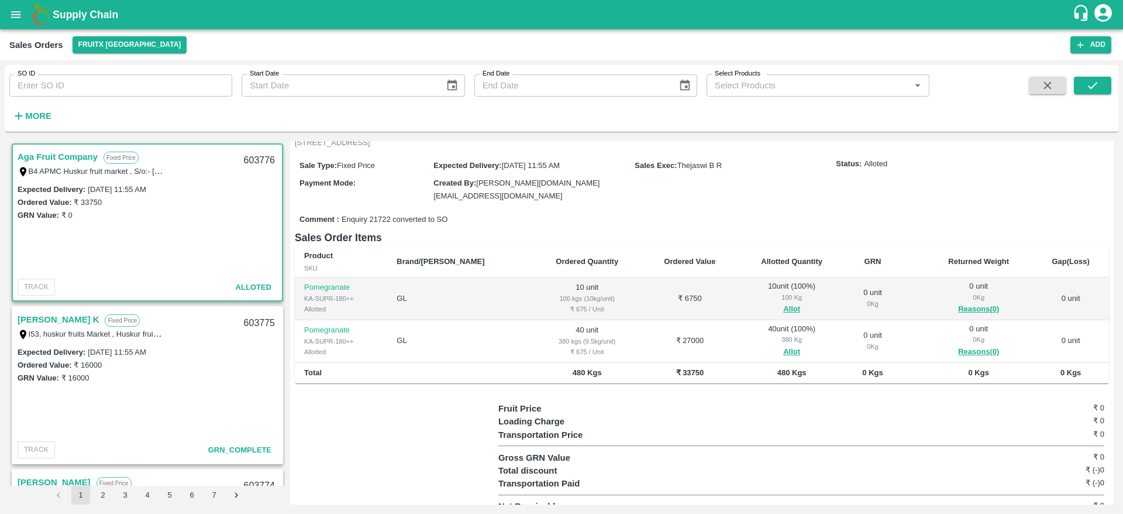
scroll to position [0, 0]
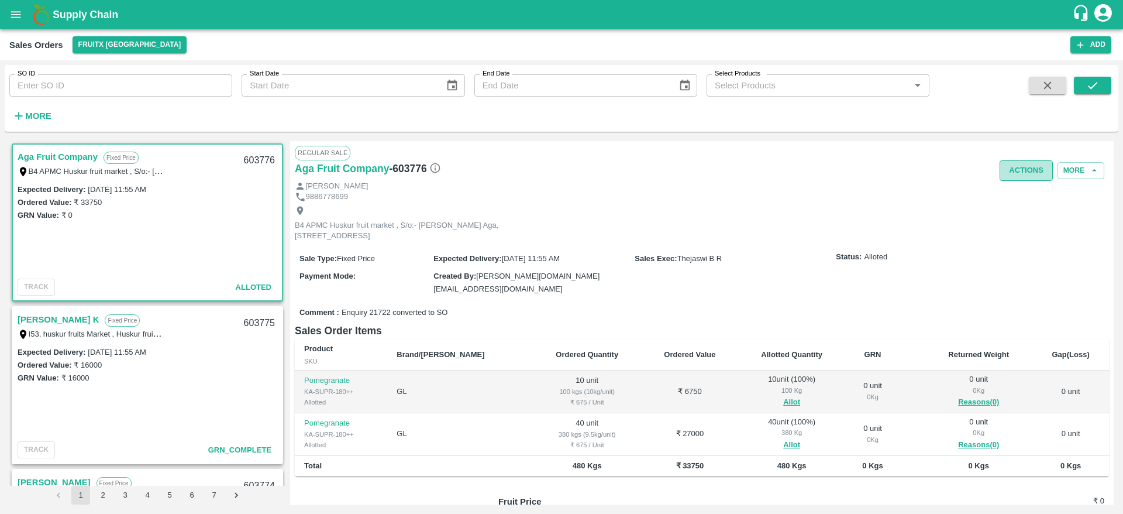
click at [1028, 170] on button "Actions" at bounding box center [1026, 170] width 53 height 20
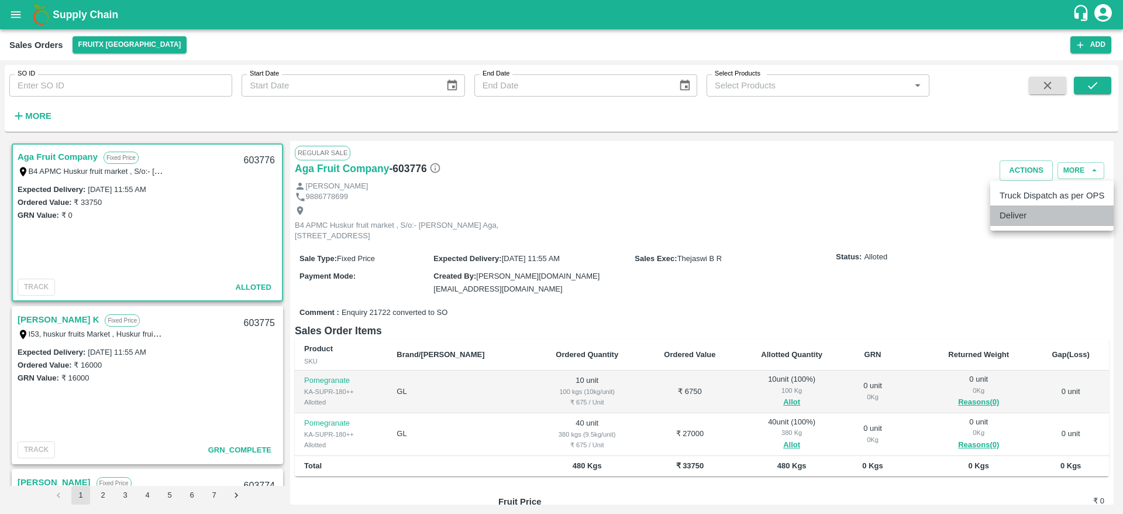
click at [1010, 212] on li "Deliver" at bounding box center [1051, 215] width 123 height 20
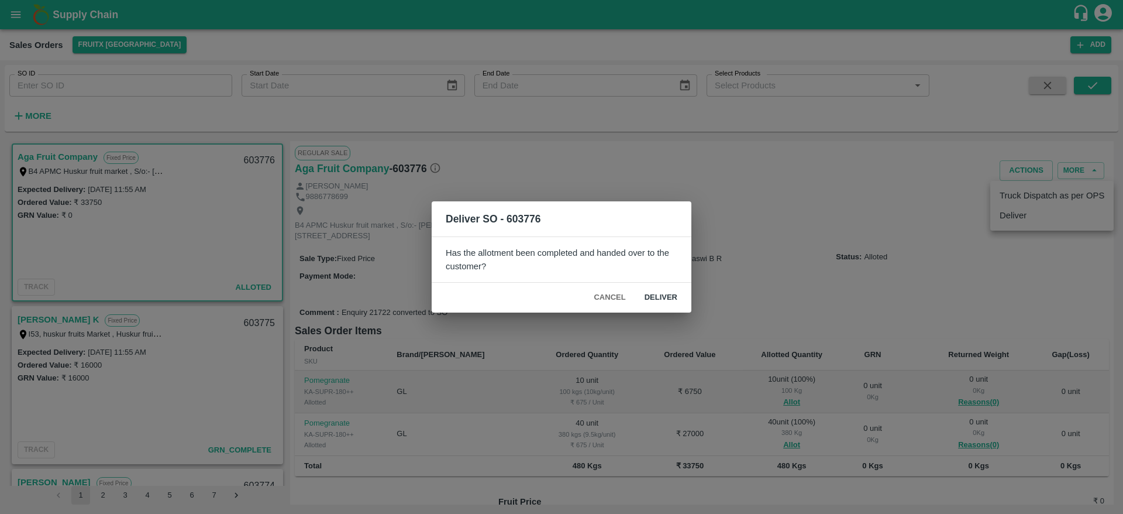
click at [659, 295] on button "Deliver" at bounding box center [660, 297] width 51 height 20
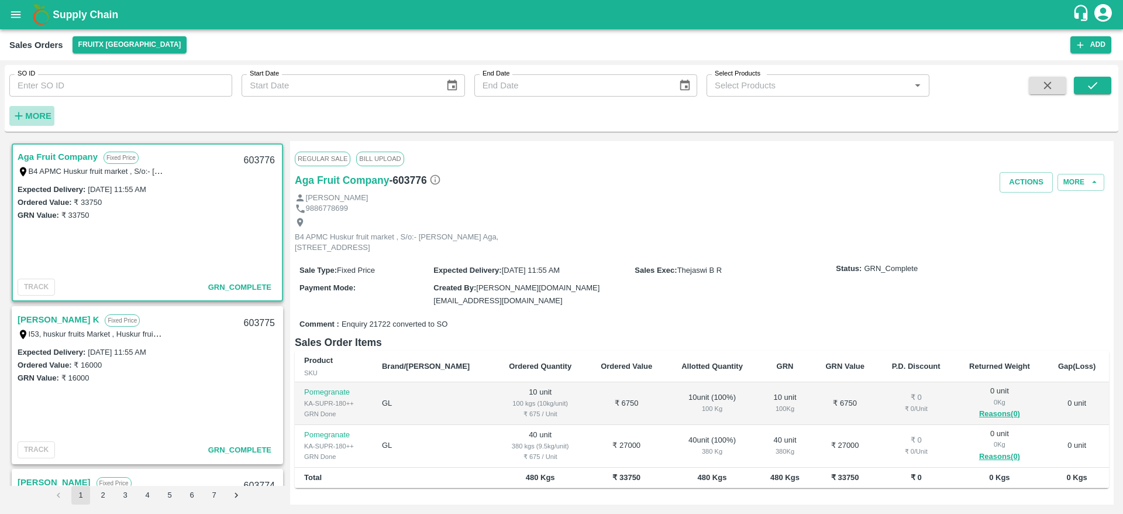
click at [31, 118] on strong "More" at bounding box center [38, 115] width 26 height 9
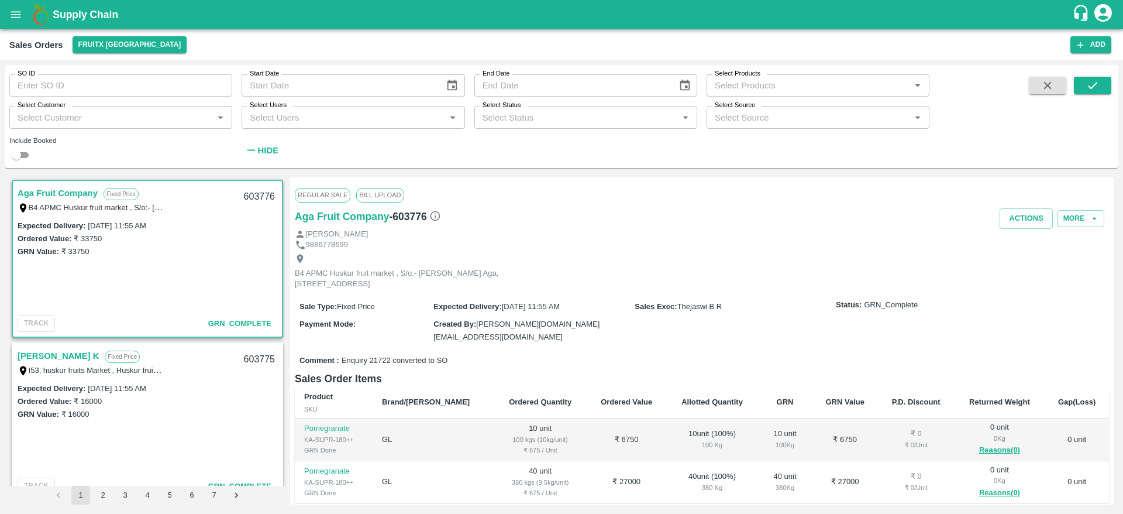
click at [98, 120] on input "Select Customer" at bounding box center [111, 116] width 197 height 15
type input "GR & Sons"
click at [78, 141] on div "GR & SONS FRUITS" at bounding box center [120, 148] width 223 height 30
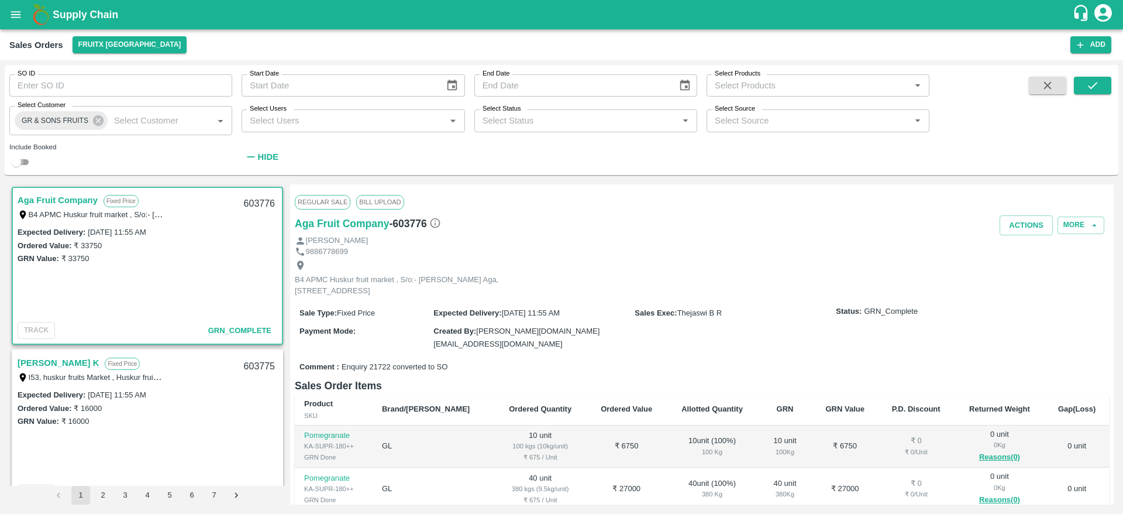
click at [23, 163] on input "checkbox" at bounding box center [16, 162] width 42 height 14
checkbox input "true"
click at [1093, 88] on icon "submit" at bounding box center [1092, 85] width 13 height 13
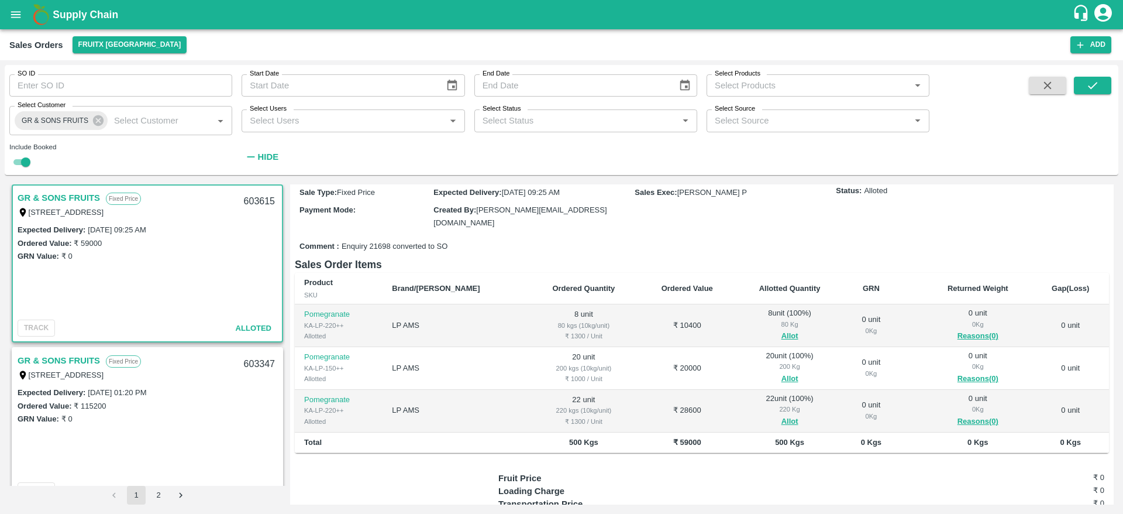
scroll to position [126, 0]
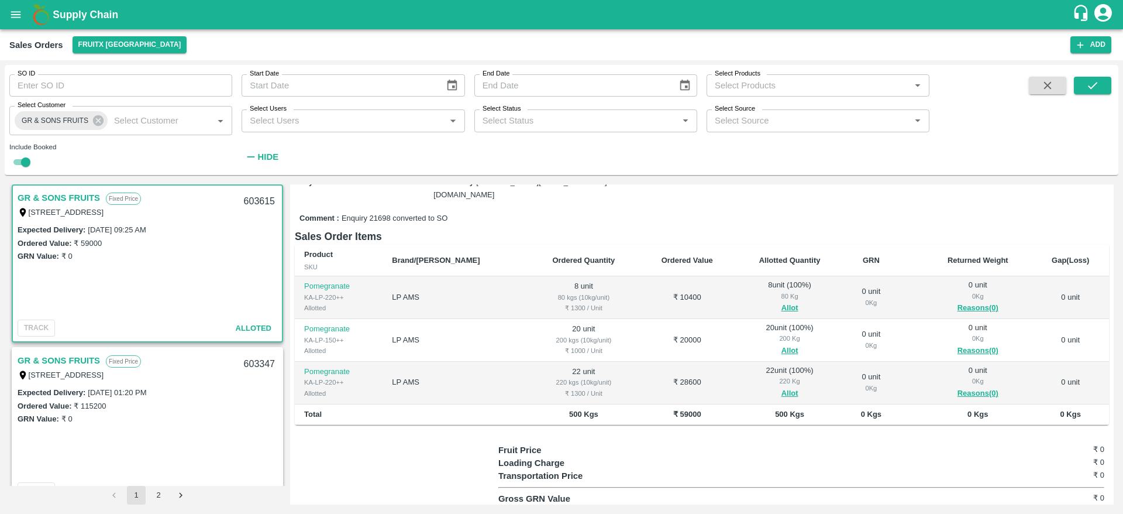
click at [150, 309] on div "Expected Delivery : 30 Aug 2025, 09:25 AM Ordered Value: ₹ 59000 GRN Value: ₹ 0" at bounding box center [147, 269] width 269 height 92
click at [100, 120] on icon at bounding box center [98, 120] width 11 height 11
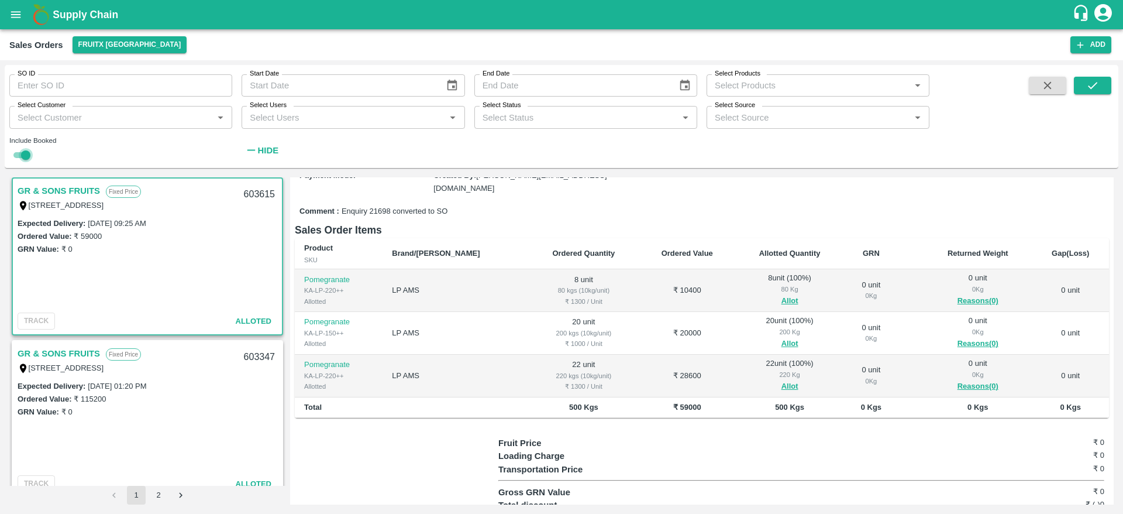
click at [20, 154] on input "checkbox" at bounding box center [26, 155] width 42 height 14
checkbox input "false"
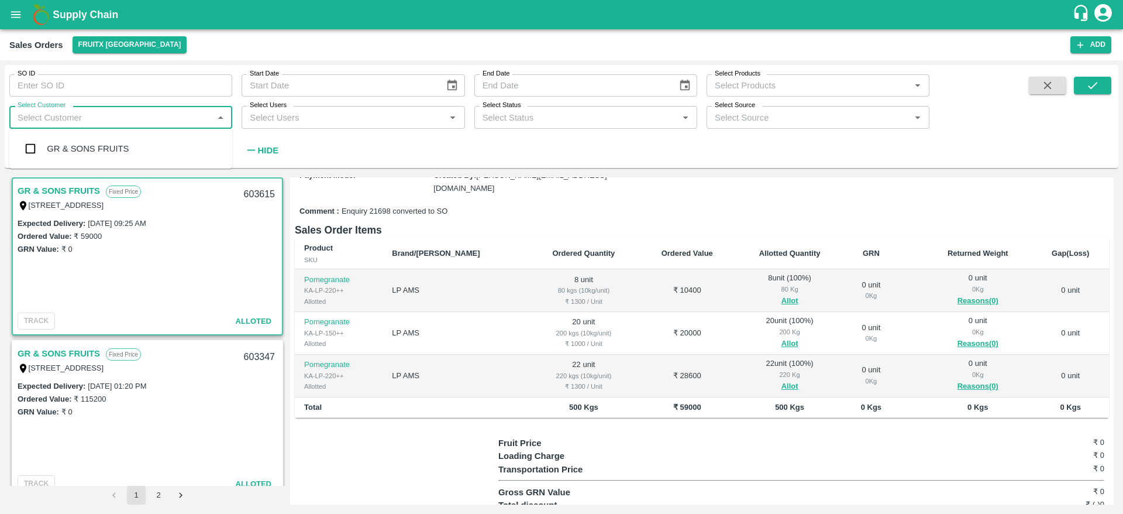
click at [69, 119] on input "Select Customer" at bounding box center [111, 116] width 197 height 15
type input "v"
type input "V"
click at [63, 122] on input "Select Customer" at bounding box center [111, 116] width 197 height 15
click at [82, 116] on input "Select Customer" at bounding box center [111, 116] width 197 height 15
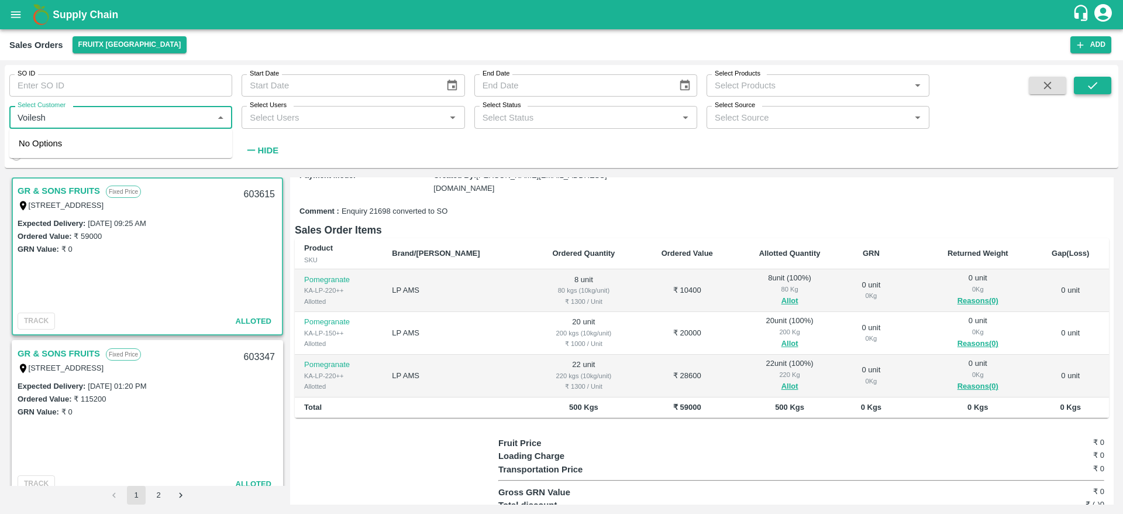
type input "Voilesh"
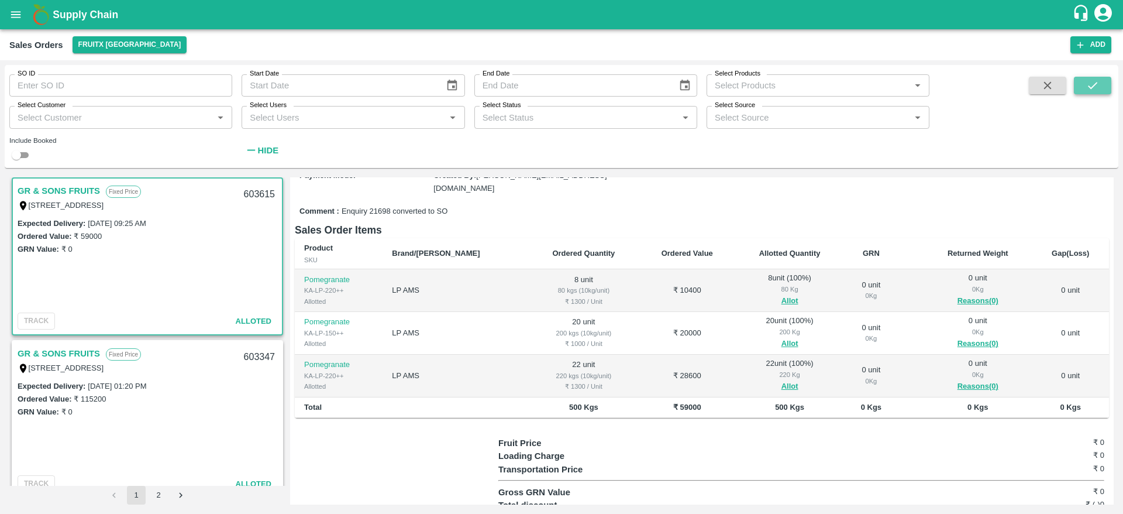
click at [1100, 92] on button "submit" at bounding box center [1092, 86] width 37 height 18
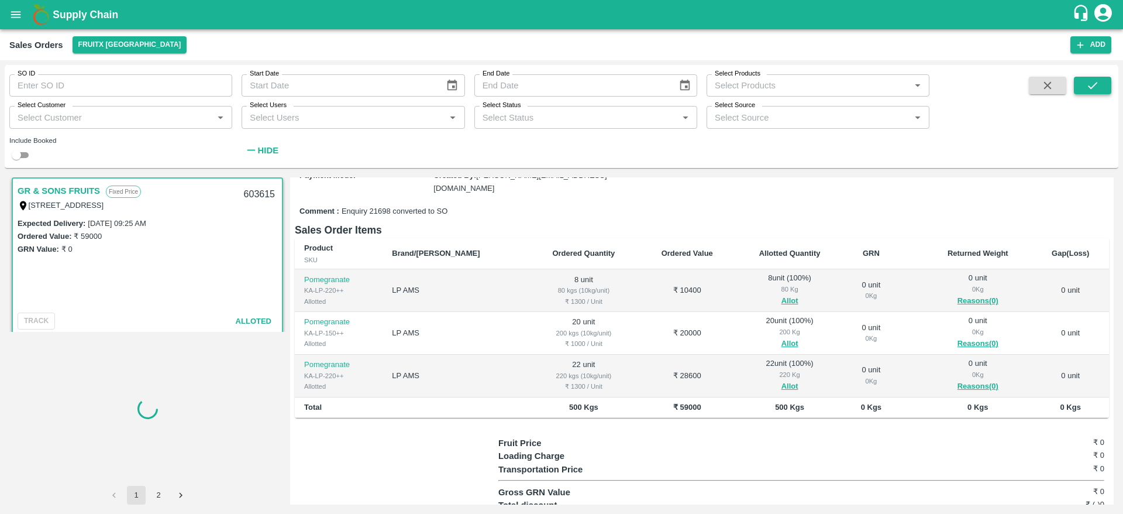
scroll to position [3417, 0]
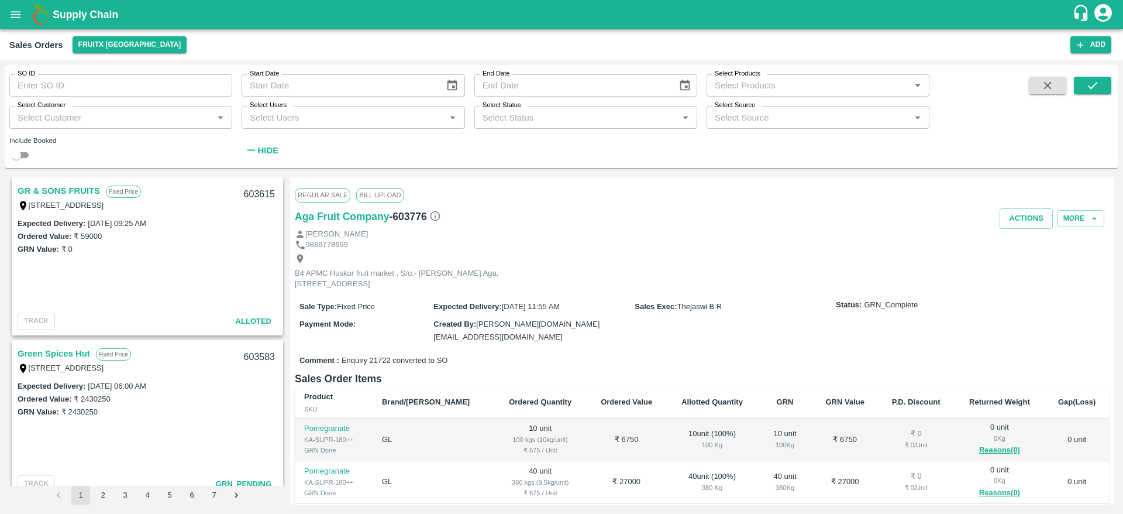
click at [92, 12] on b "Supply Chain" at bounding box center [86, 15] width 66 height 12
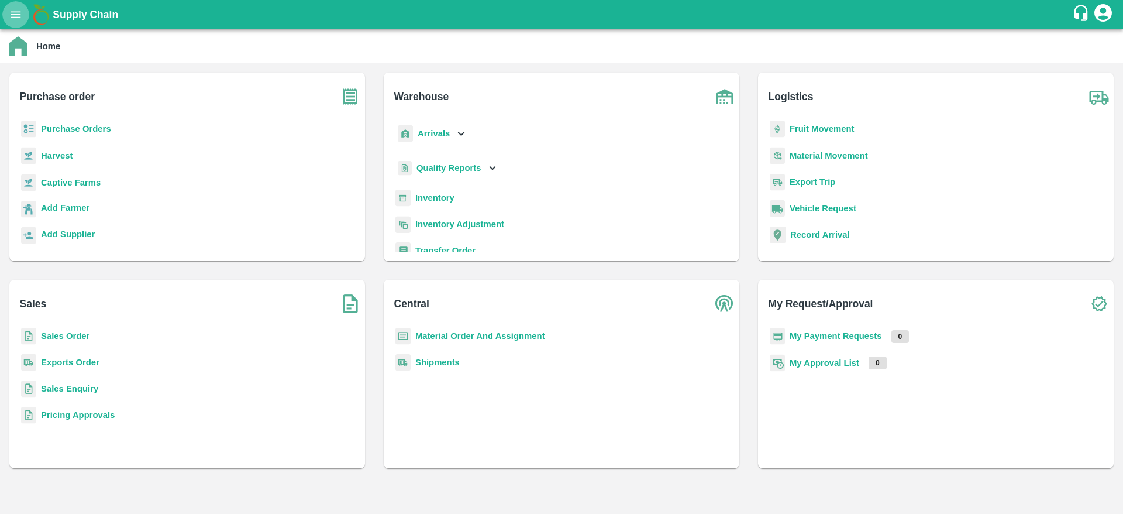
click at [21, 10] on icon "open drawer" at bounding box center [15, 14] width 13 height 13
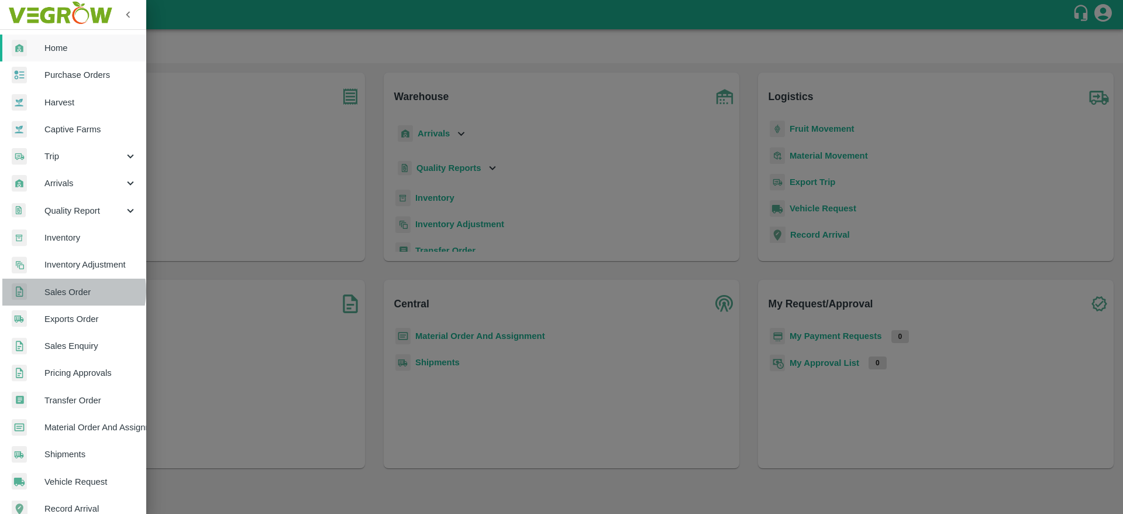
click at [66, 291] on span "Sales Order" at bounding box center [90, 291] width 92 height 13
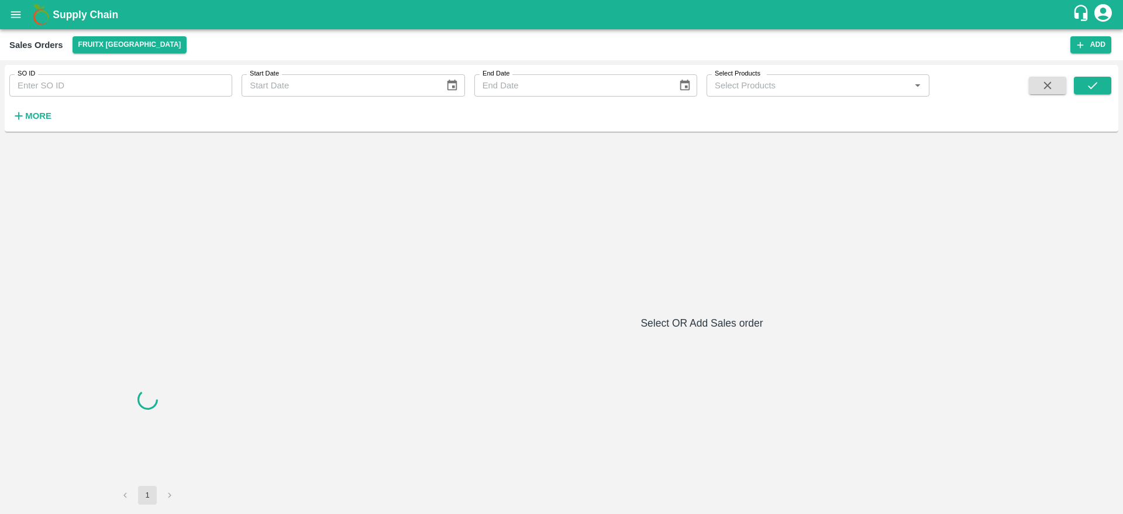
click at [33, 120] on h6 "More" at bounding box center [38, 115] width 26 height 15
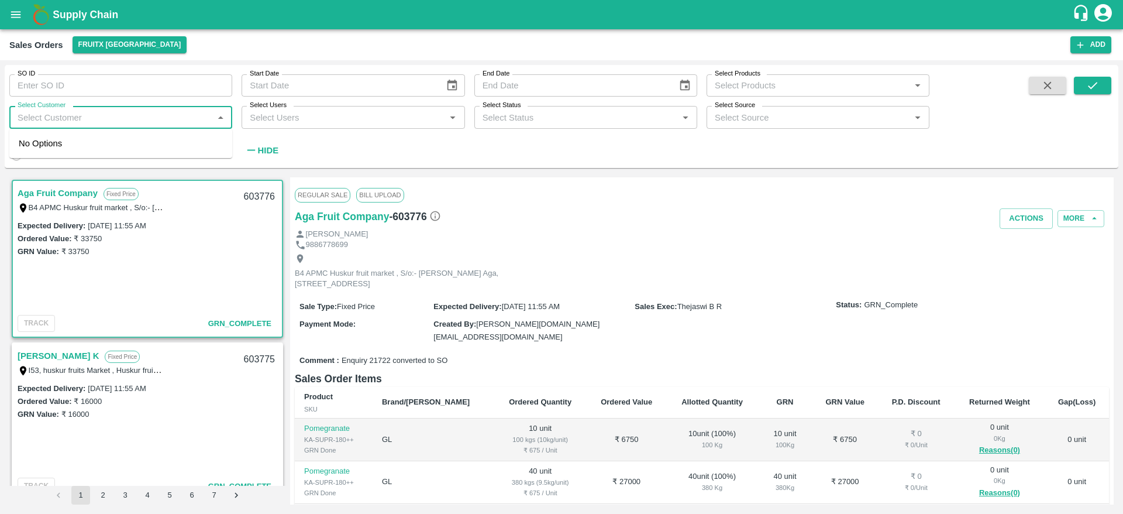
click at [59, 122] on input "Select Customer" at bounding box center [111, 116] width 197 height 15
type input "voilesh Fresh"
click at [66, 121] on input "Select Customer" at bounding box center [111, 116] width 197 height 15
type input "Voilesh Fresh"
click at [339, 159] on div "SO ID SO ID Start Date Start Date End Date End Date Select Products Select Prod…" at bounding box center [464, 113] width 929 height 97
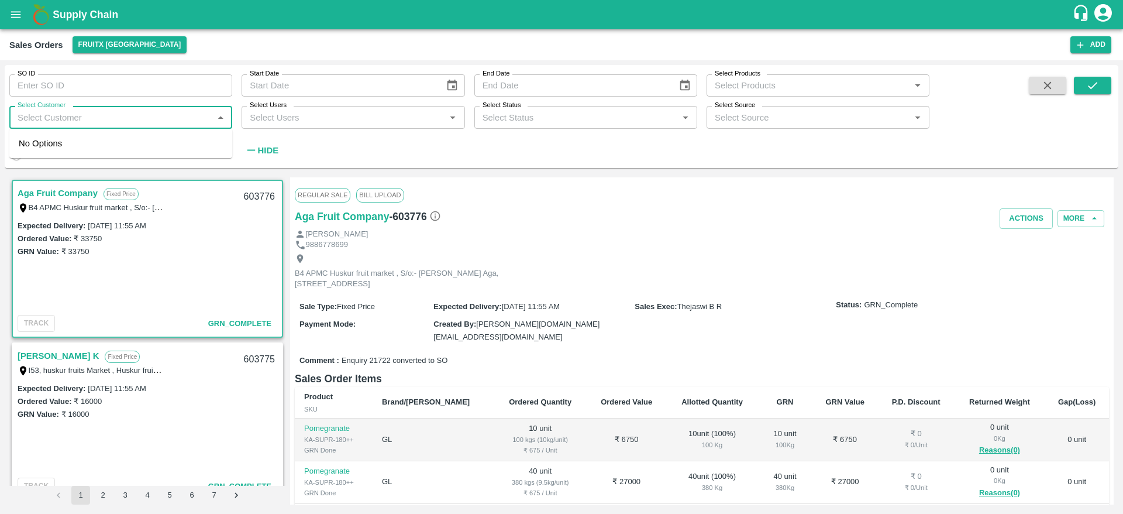
click at [49, 116] on input "Select Customer" at bounding box center [111, 116] width 197 height 15
type input "violes fresh"
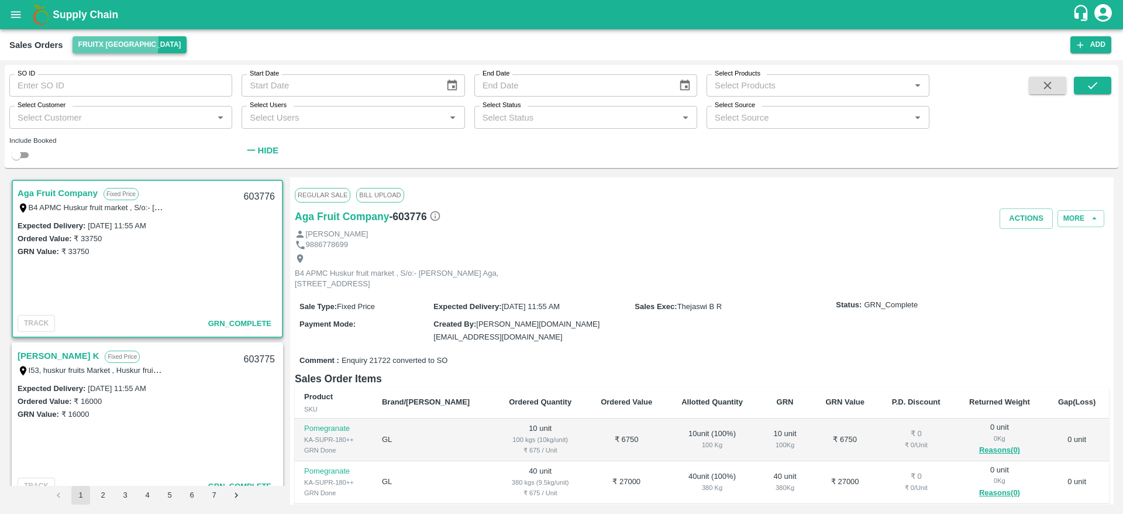
click at [92, 43] on button "FruitX [GEOGRAPHIC_DATA]" at bounding box center [130, 44] width 115 height 17
click at [111, 85] on li "Direct Customer" at bounding box center [140, 88] width 135 height 20
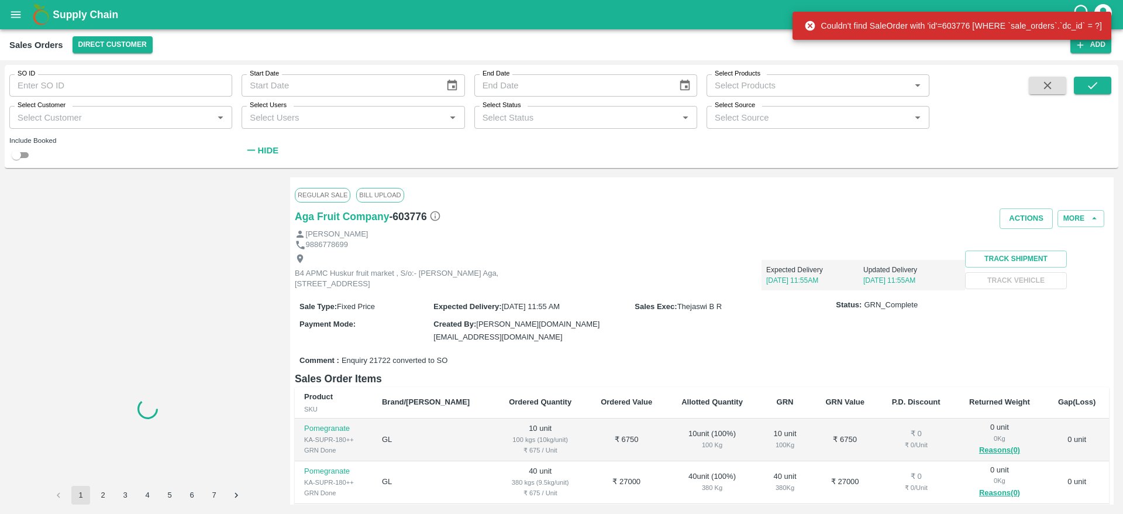
click at [77, 109] on input "Select Customer" at bounding box center [111, 116] width 197 height 15
paste input "Bismillah Zaheru Fruits"
type input "Bismillah Zaheru Fruits"
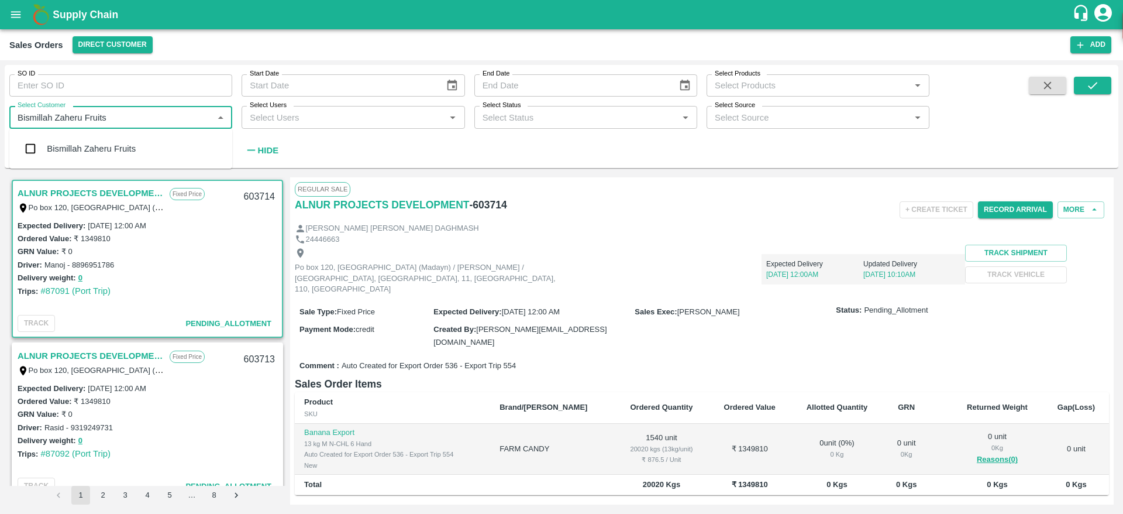
click at [71, 143] on div "Bismillah Zaheru Fruits" at bounding box center [91, 148] width 89 height 13
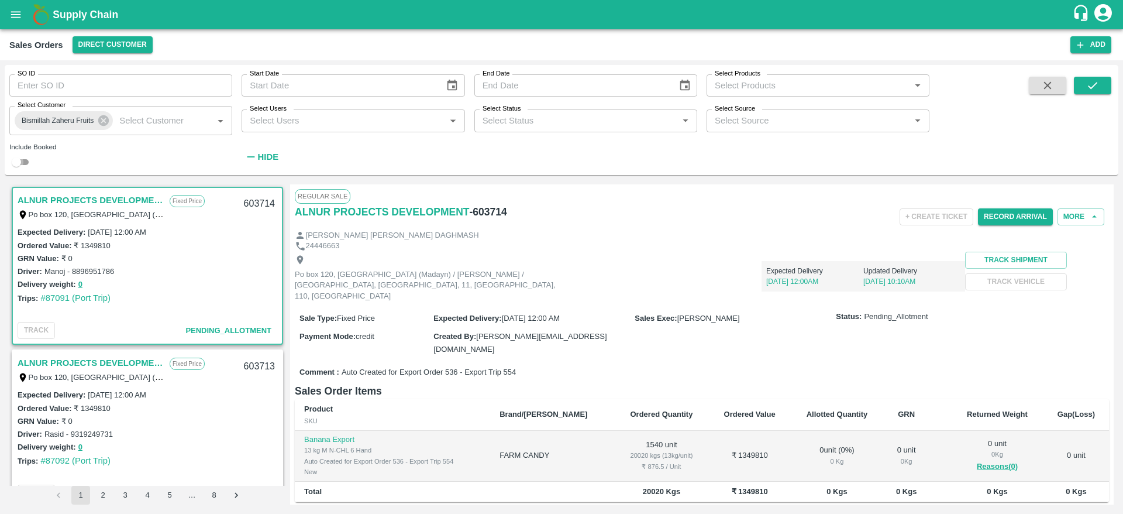
click at [26, 157] on input "checkbox" at bounding box center [16, 162] width 42 height 14
checkbox input "true"
click at [1082, 86] on button "submit" at bounding box center [1092, 86] width 37 height 18
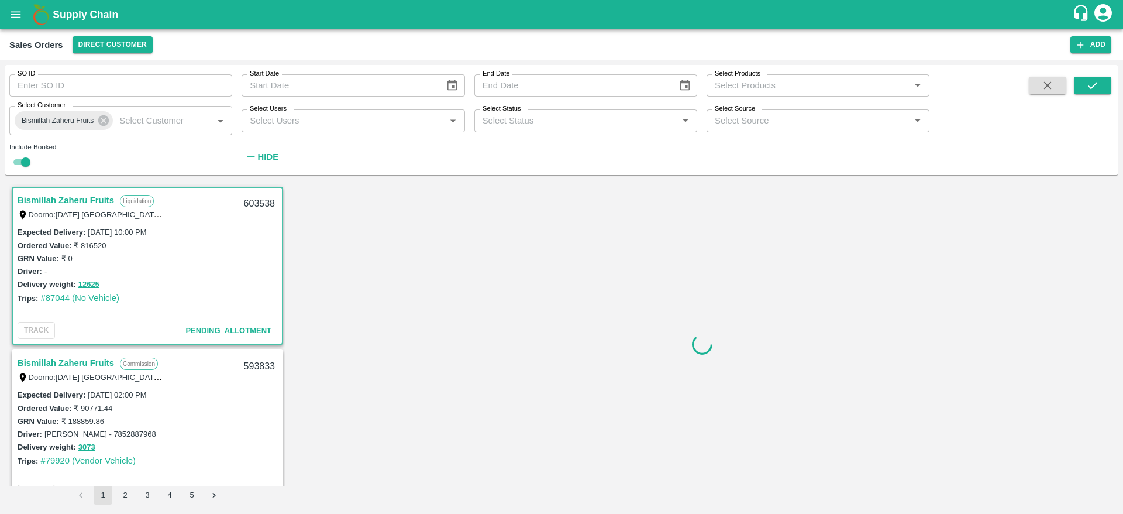
scroll to position [2, 0]
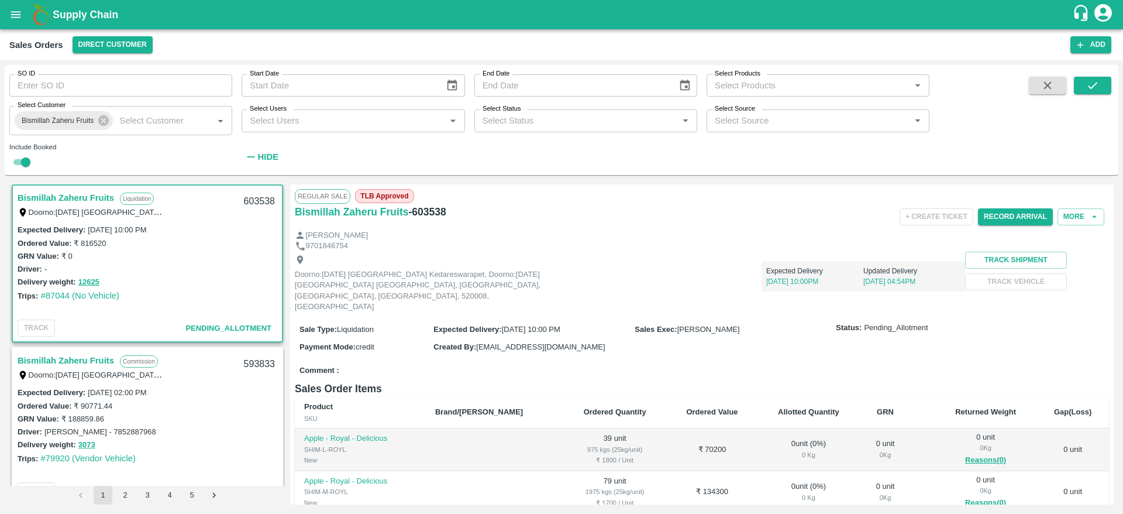
click at [65, 199] on link "Bismillah Zaheru Fruits" at bounding box center [66, 197] width 97 height 15
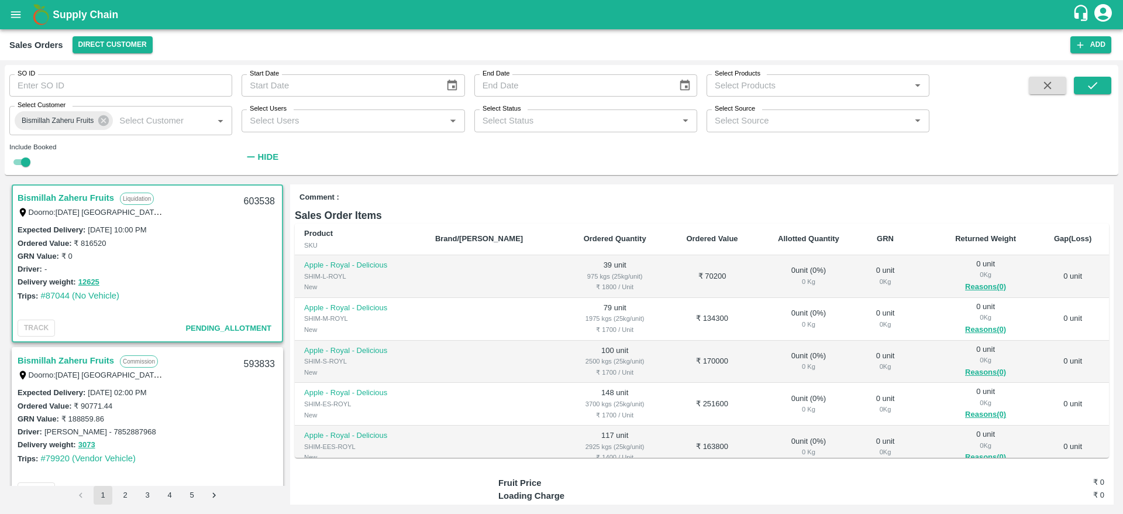
scroll to position [177, 0]
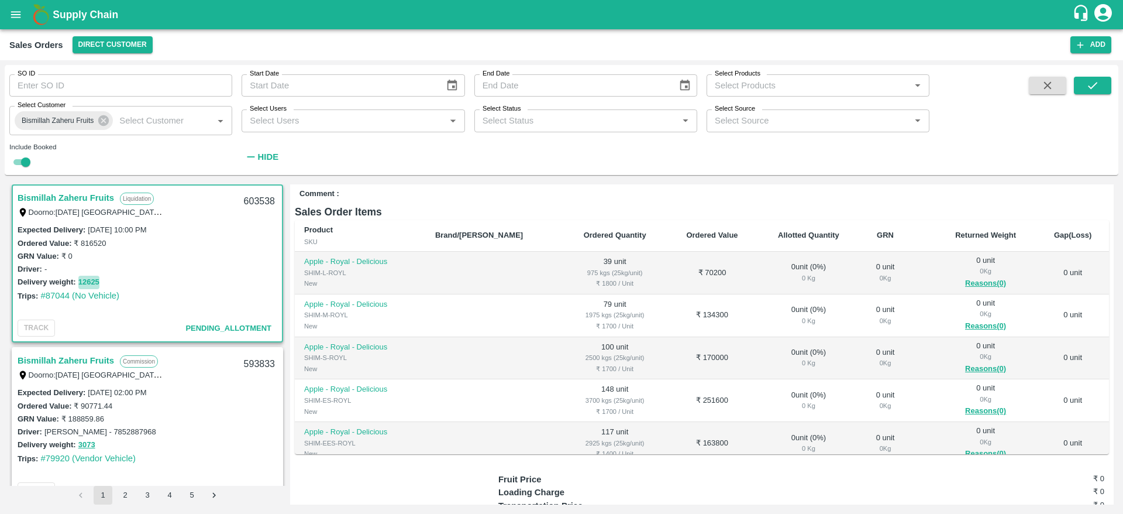
click at [88, 278] on button "12625" at bounding box center [88, 282] width 21 height 13
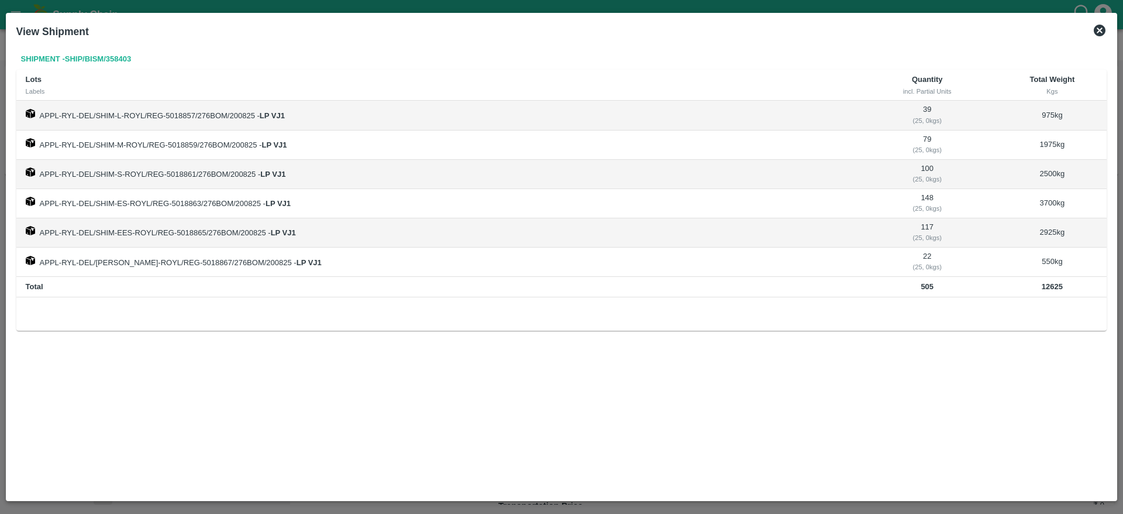
click at [1097, 32] on icon at bounding box center [1100, 31] width 12 height 12
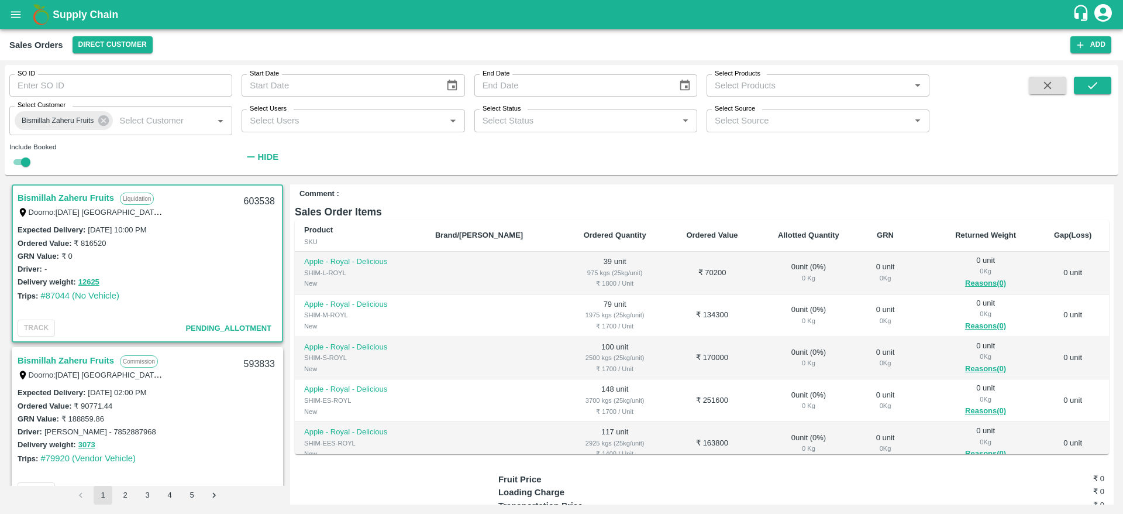
click at [75, 14] on b "Supply Chain" at bounding box center [86, 15] width 66 height 12
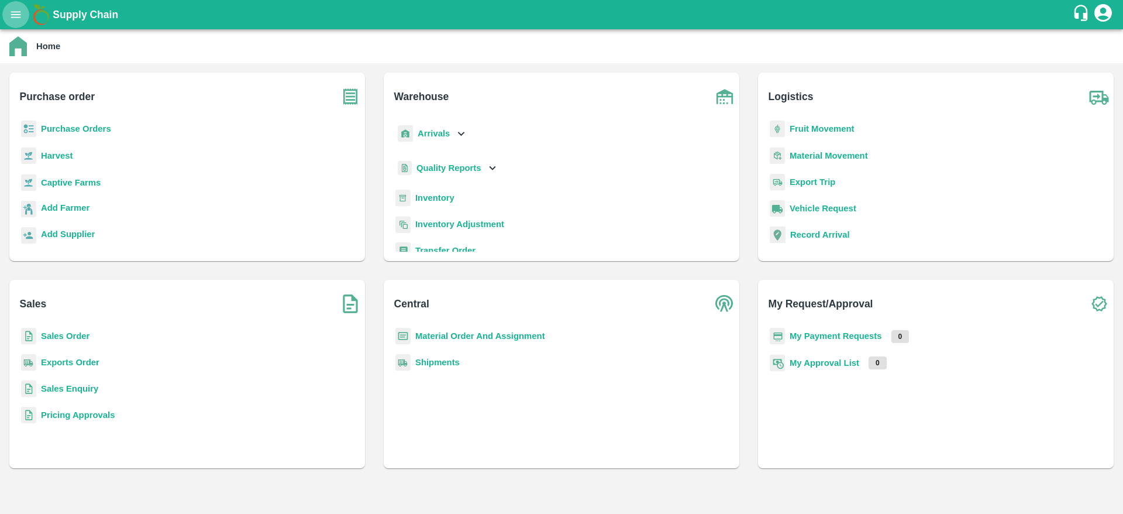
click at [15, 11] on icon "open drawer" at bounding box center [16, 14] width 10 height 6
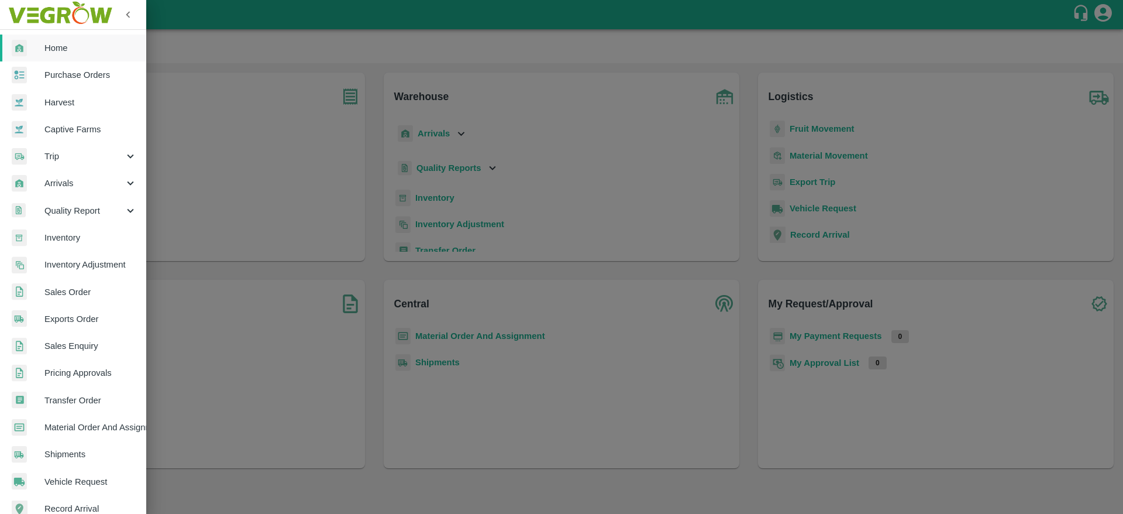
scroll to position [67, 0]
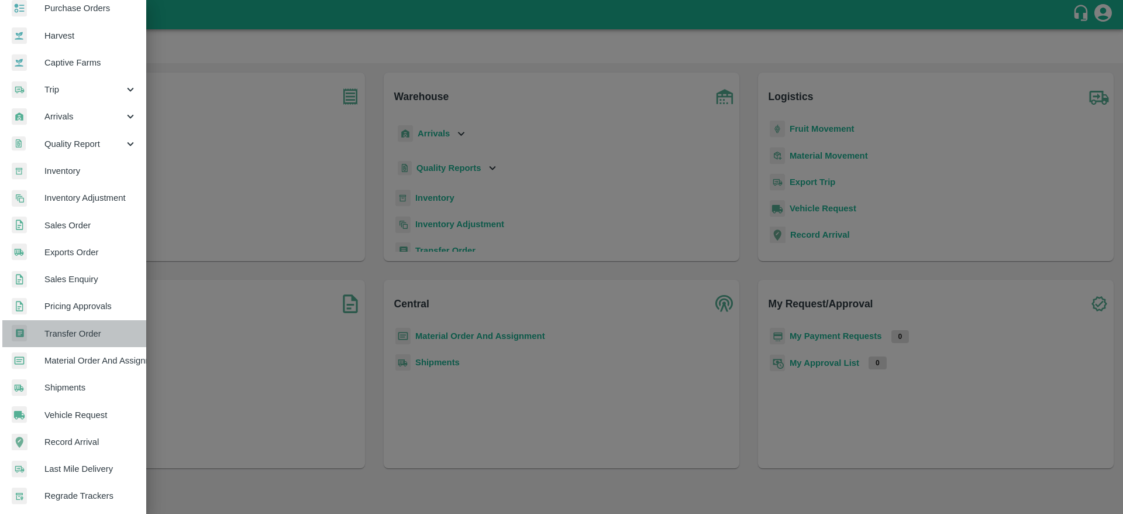
click at [91, 340] on link "Transfer Order" at bounding box center [73, 333] width 146 height 27
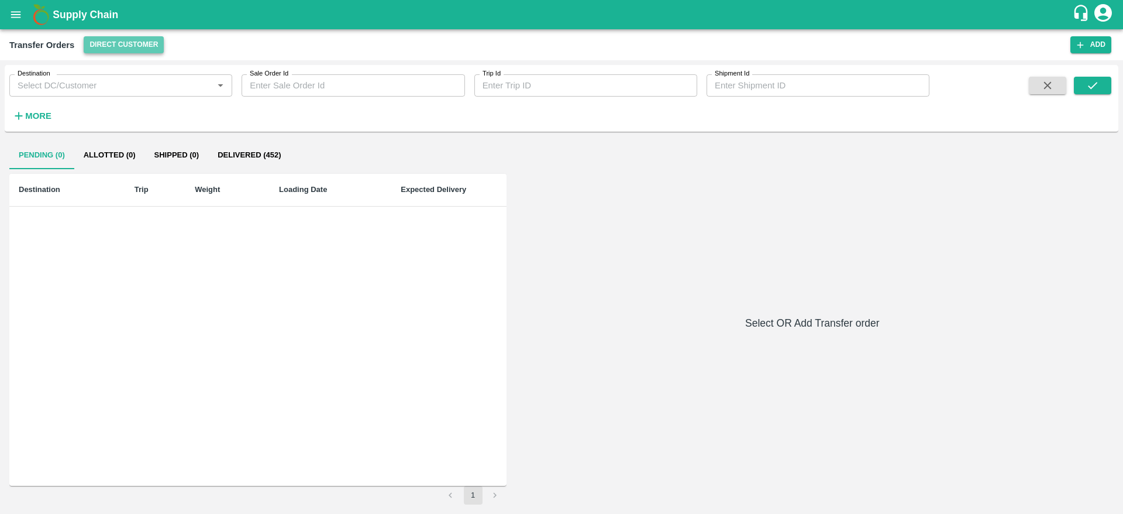
click at [118, 52] on button "Direct Customer" at bounding box center [124, 44] width 80 height 17
click at [132, 61] on li "FruitX [GEOGRAPHIC_DATA]" at bounding box center [149, 68] width 135 height 20
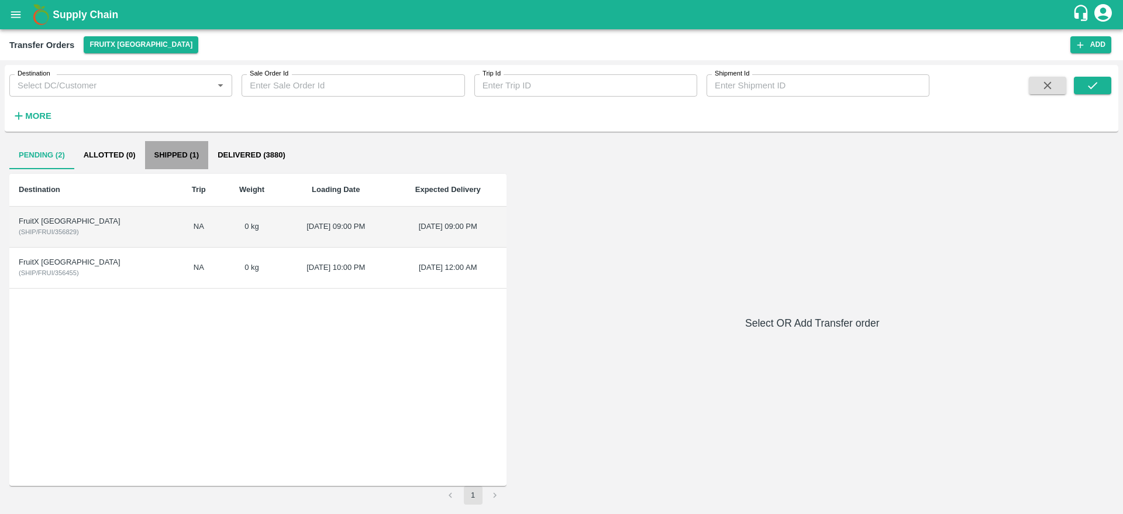
click at [185, 154] on button "Shipped (1)" at bounding box center [177, 155] width 64 height 28
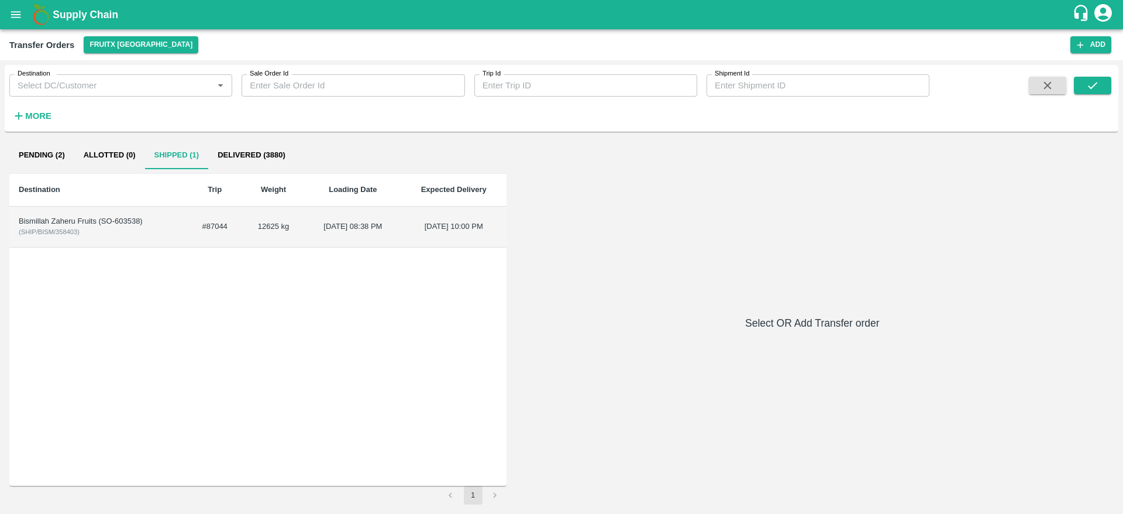
click at [167, 226] on td "Bismillah Zaheru Fruits (SO-603538) ( SHIP/BISM/358403 )" at bounding box center [98, 226] width 178 height 41
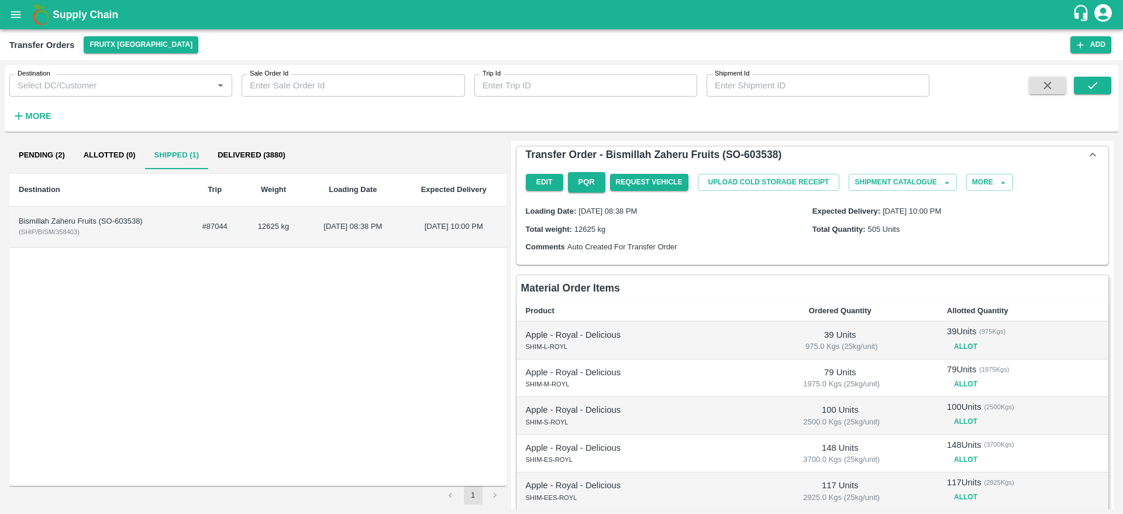
click at [73, 15] on b "Supply Chain" at bounding box center [86, 15] width 66 height 12
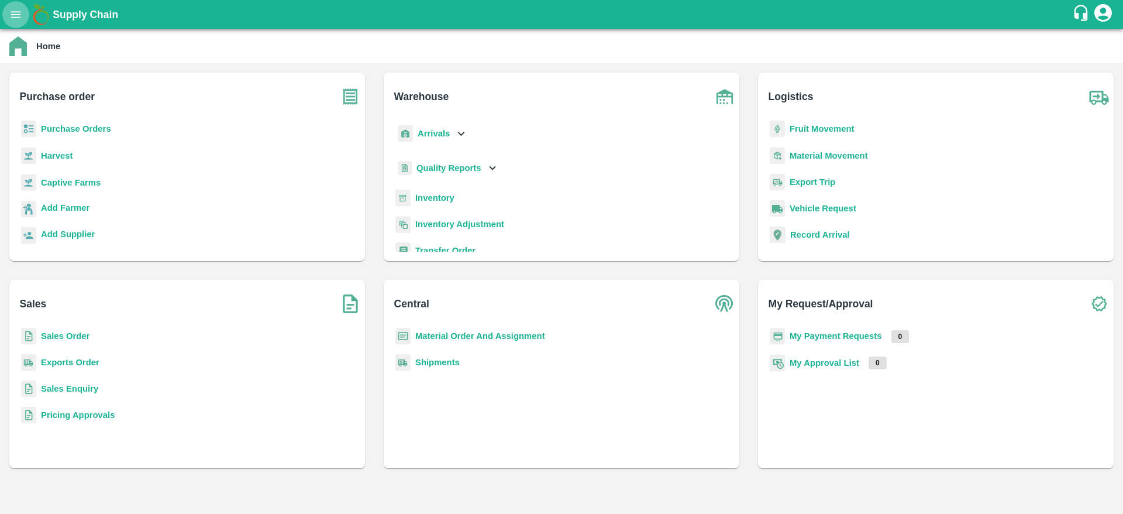
click at [23, 13] on button "open drawer" at bounding box center [15, 14] width 27 height 27
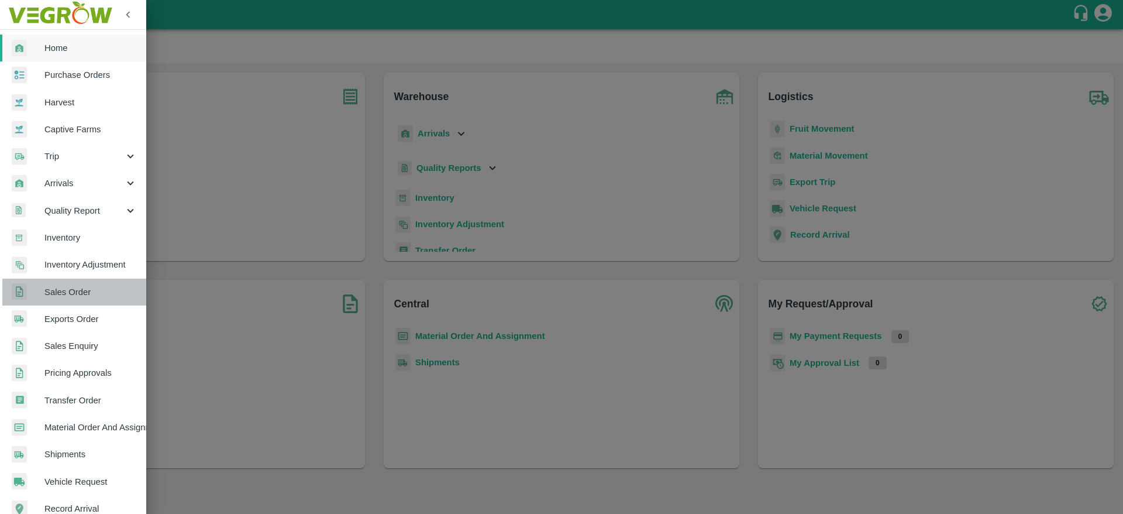
click at [84, 297] on span "Sales Order" at bounding box center [90, 291] width 92 height 13
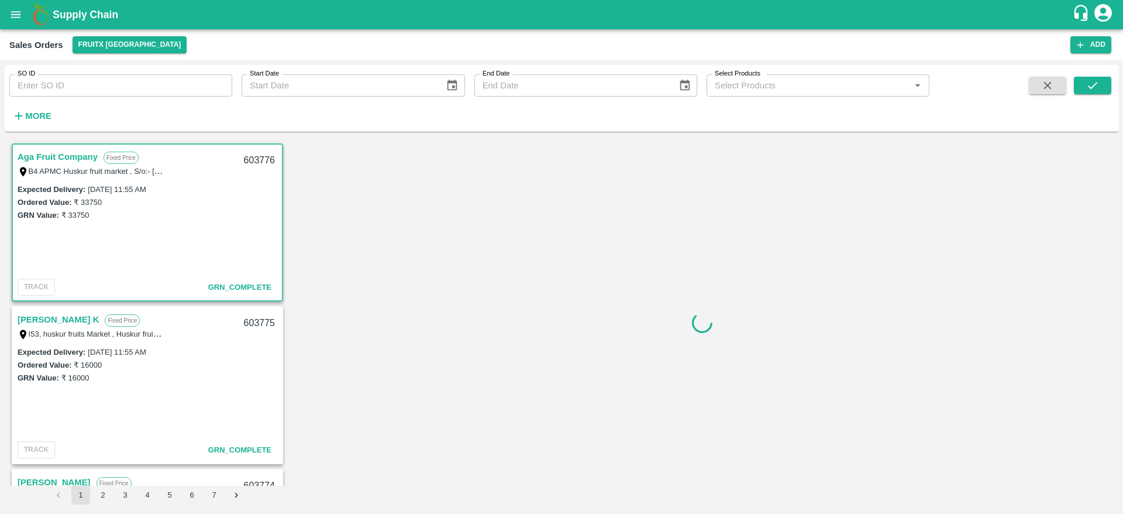
click at [36, 116] on strong "More" at bounding box center [38, 115] width 26 height 9
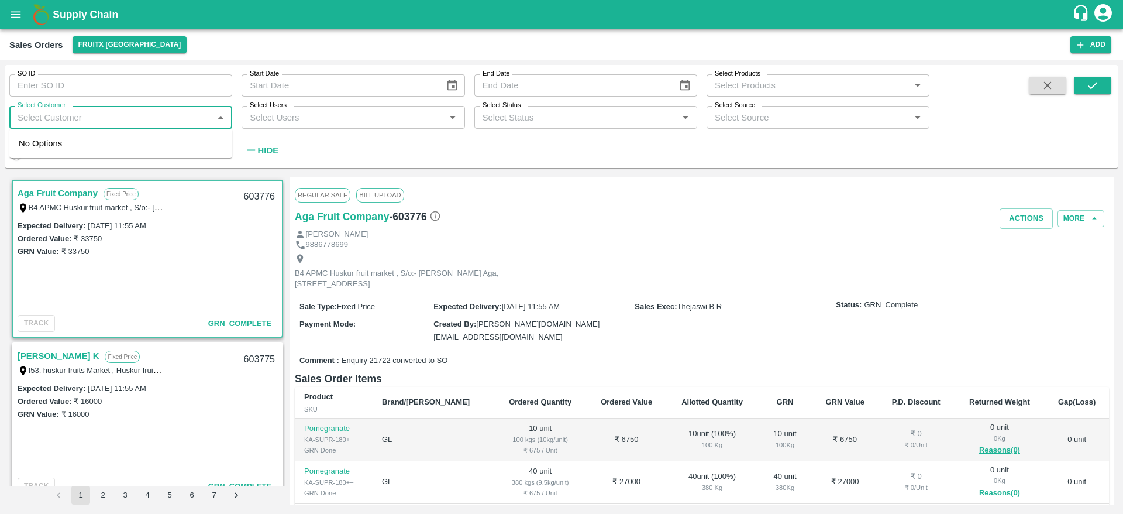
click at [68, 124] on input "Select Customer" at bounding box center [111, 116] width 197 height 15
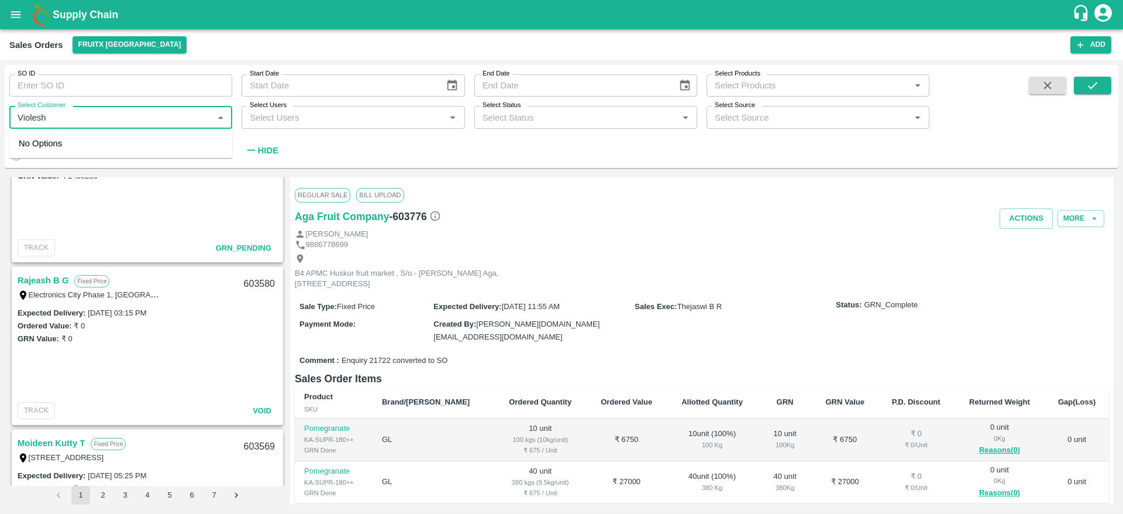
scroll to position [3757, 0]
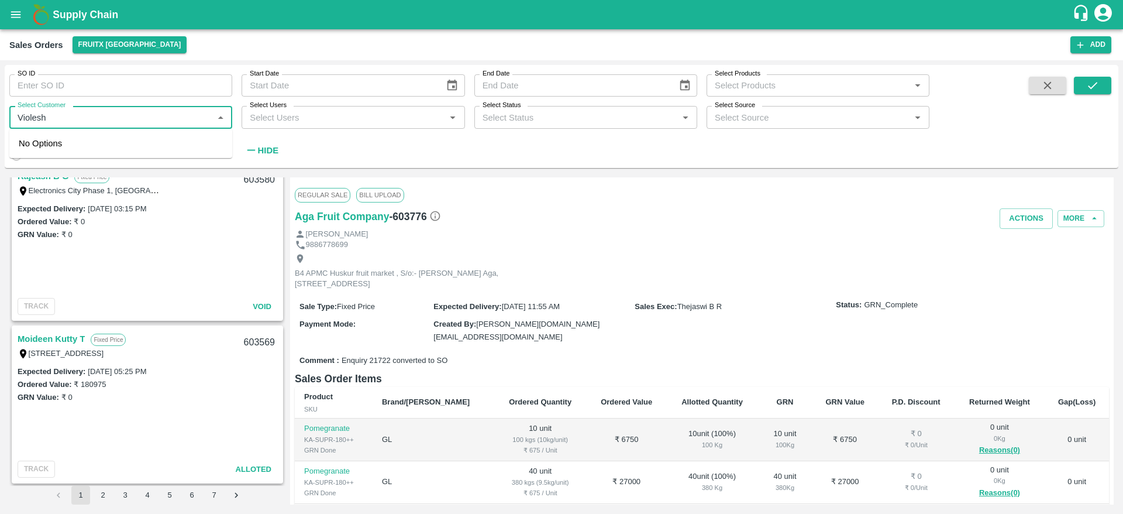
type input "Violesh"
click at [219, 493] on button "7" at bounding box center [214, 495] width 19 height 19
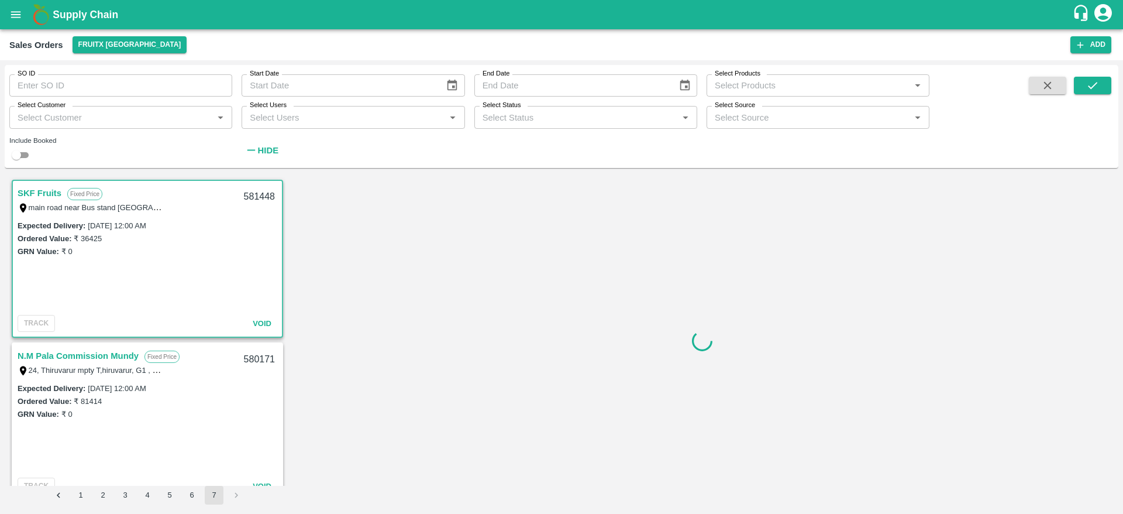
scroll to position [2, 0]
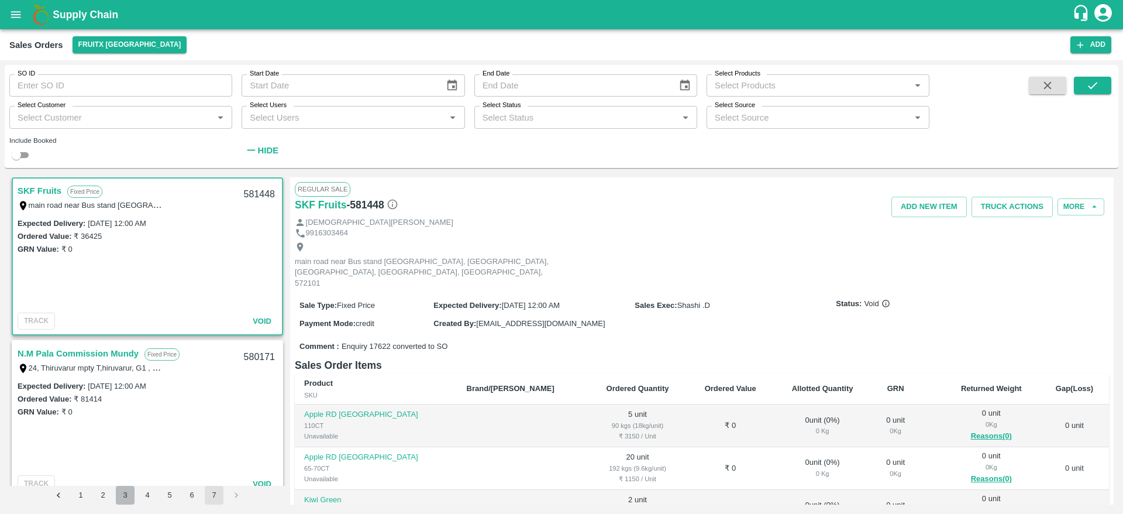
click at [128, 494] on button "3" at bounding box center [125, 495] width 19 height 19
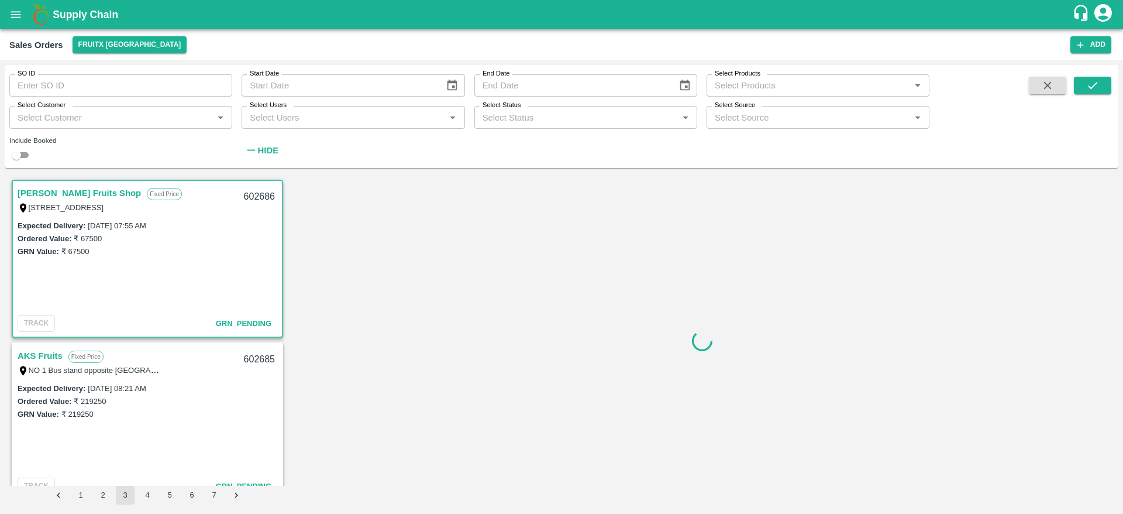
scroll to position [2, 0]
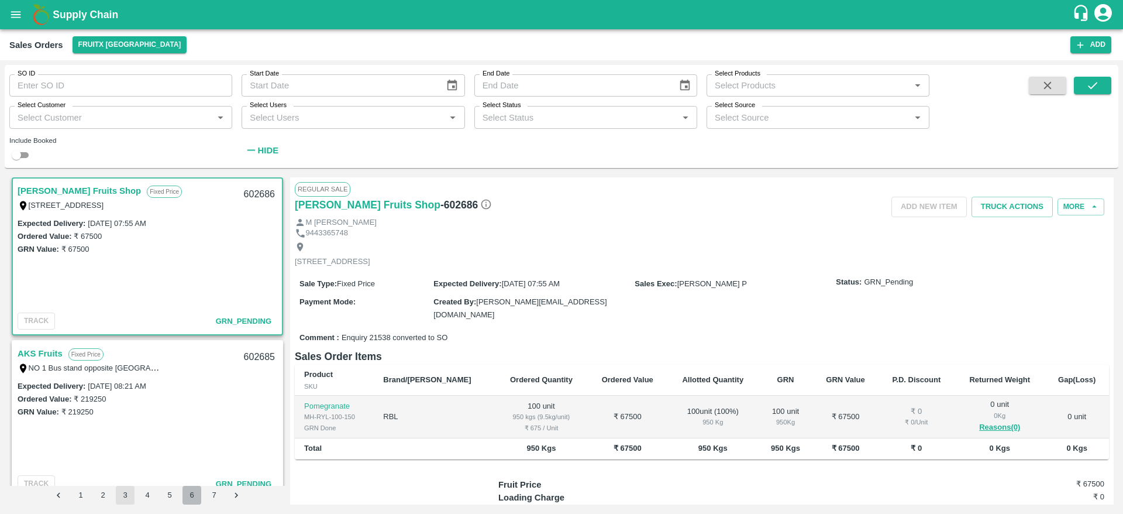
click at [193, 495] on button "6" at bounding box center [192, 495] width 19 height 19
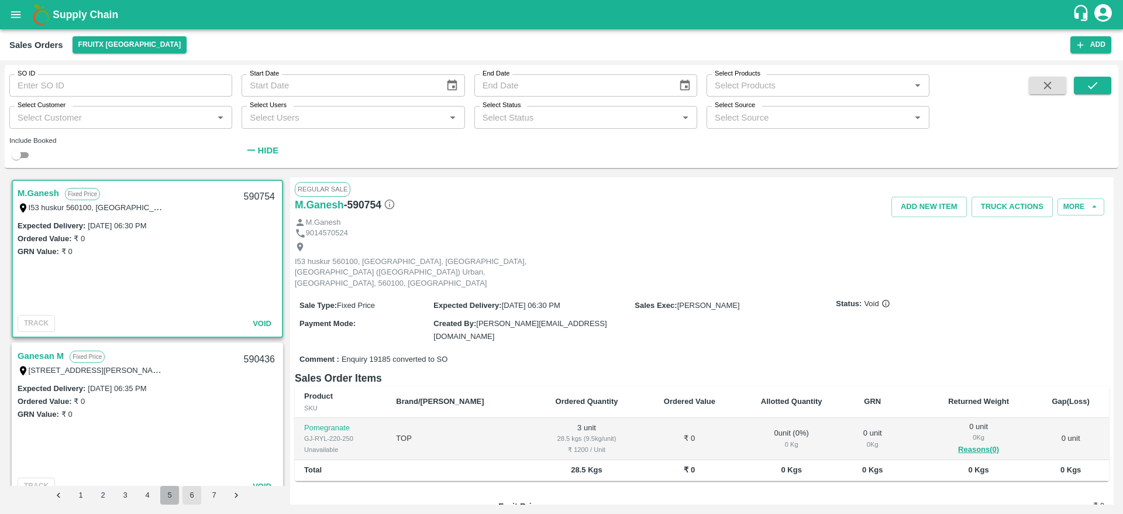
click at [167, 497] on button "5" at bounding box center [169, 495] width 19 height 19
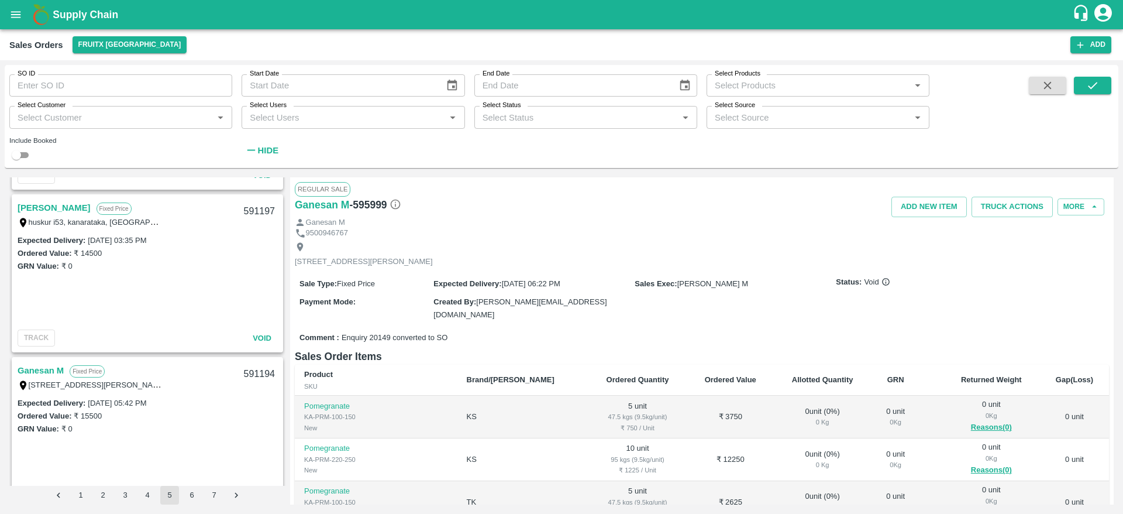
scroll to position [3757, 0]
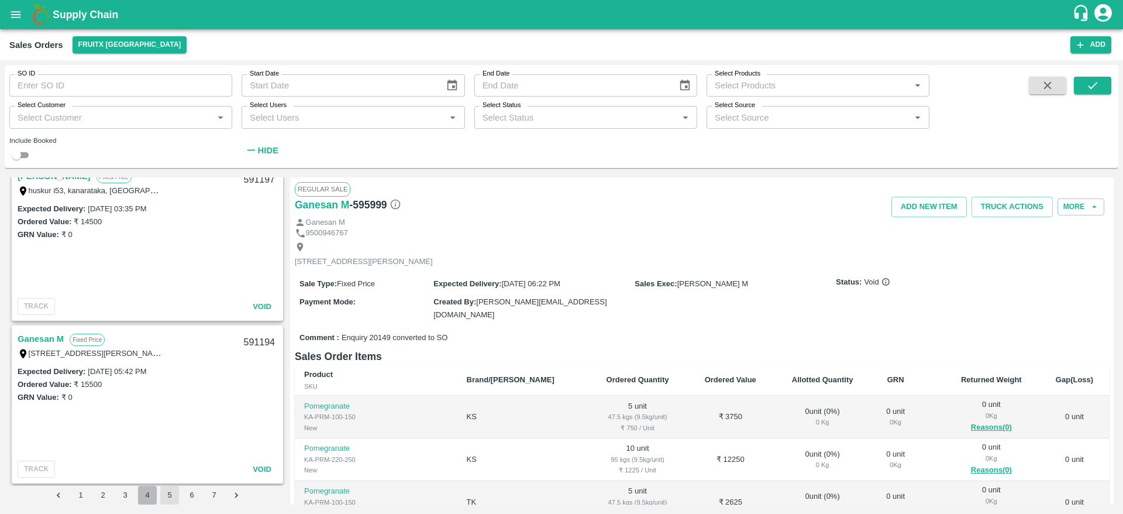
click at [147, 494] on button "4" at bounding box center [147, 495] width 19 height 19
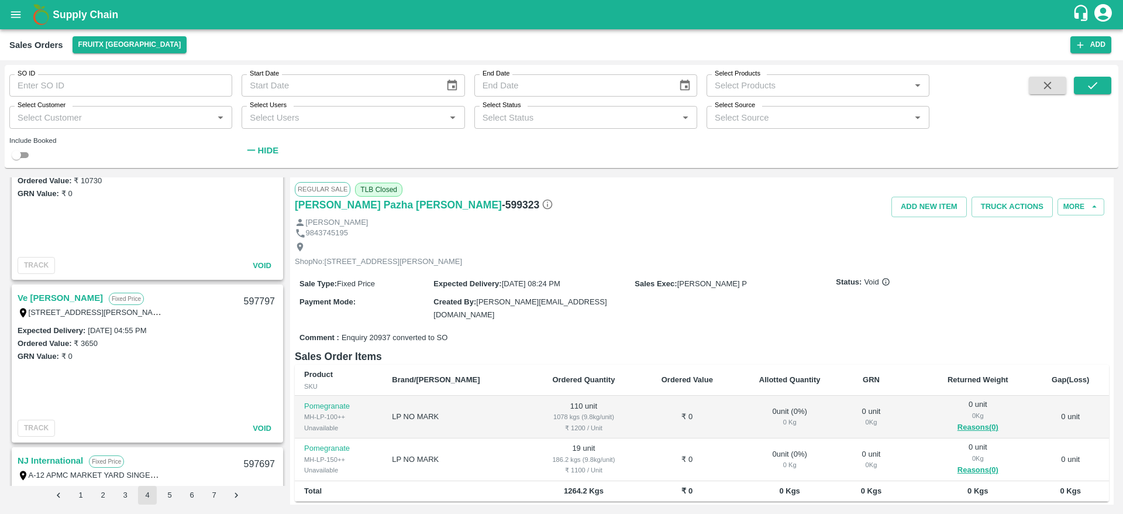
scroll to position [2172, 0]
click at [170, 497] on button "5" at bounding box center [169, 495] width 19 height 19
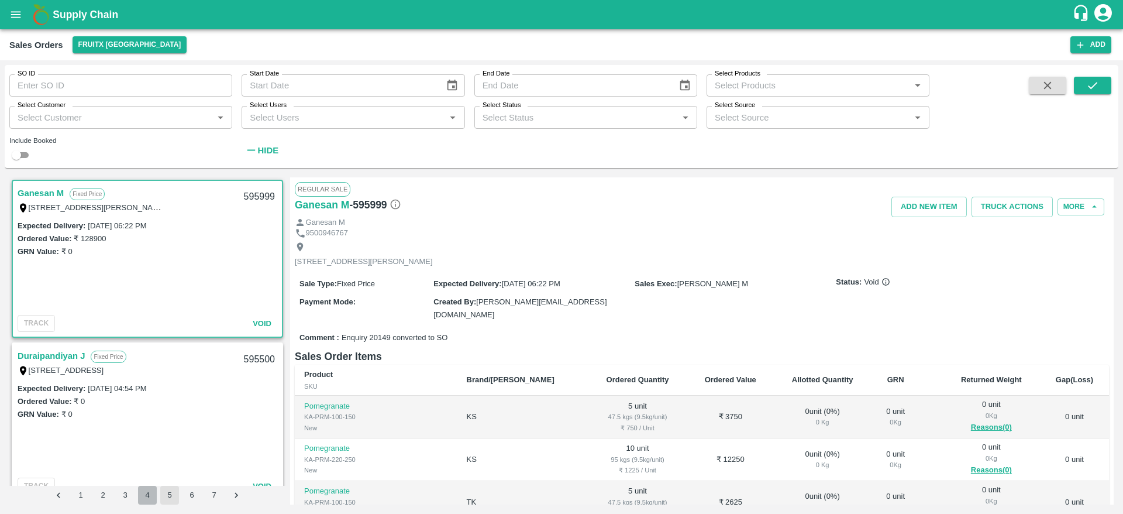
click at [147, 497] on button "4" at bounding box center [147, 495] width 19 height 19
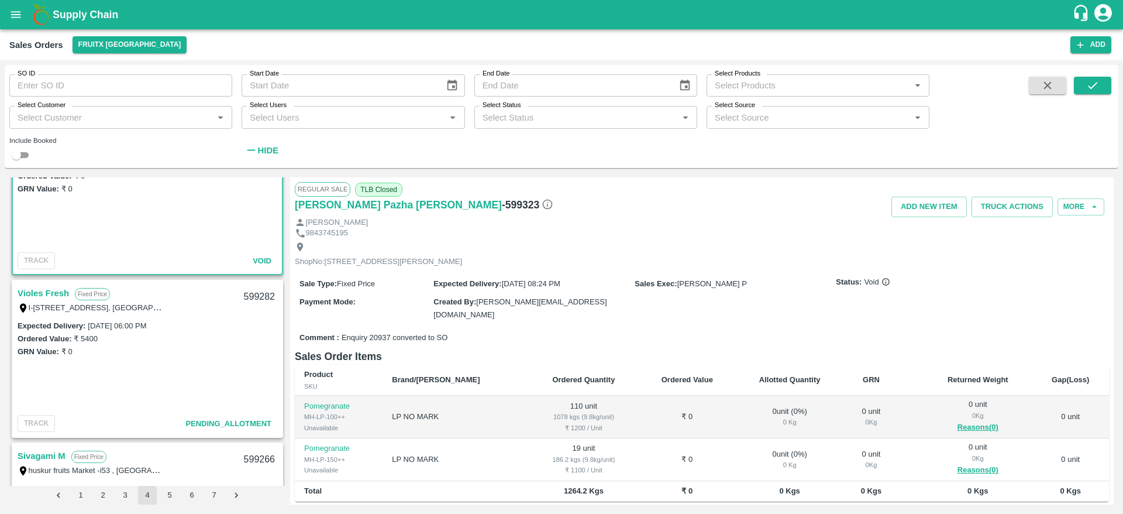
scroll to position [63, 0]
click at [55, 284] on div "Violes Fresh Fixed Price I-59 APMC FRUIT MARKET YARD ,, [GEOGRAPHIC_DATA], , [G…" at bounding box center [147, 298] width 269 height 37
click at [53, 289] on link "Violes Fresh" at bounding box center [43, 292] width 51 height 15
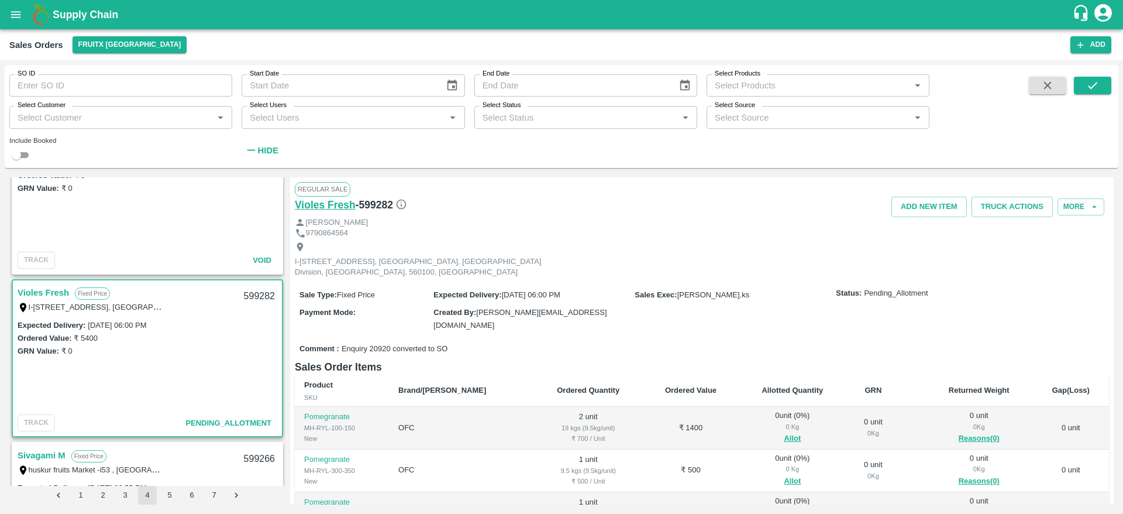
click at [320, 197] on h6 "Violes Fresh" at bounding box center [325, 205] width 61 height 16
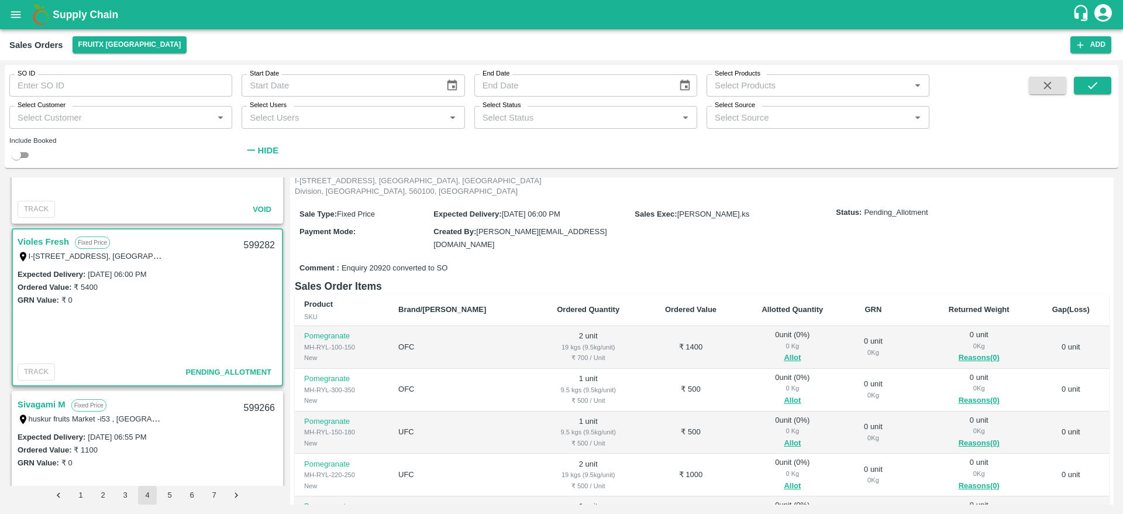
scroll to position [116, 0]
click at [22, 10] on icon "open drawer" at bounding box center [15, 14] width 13 height 13
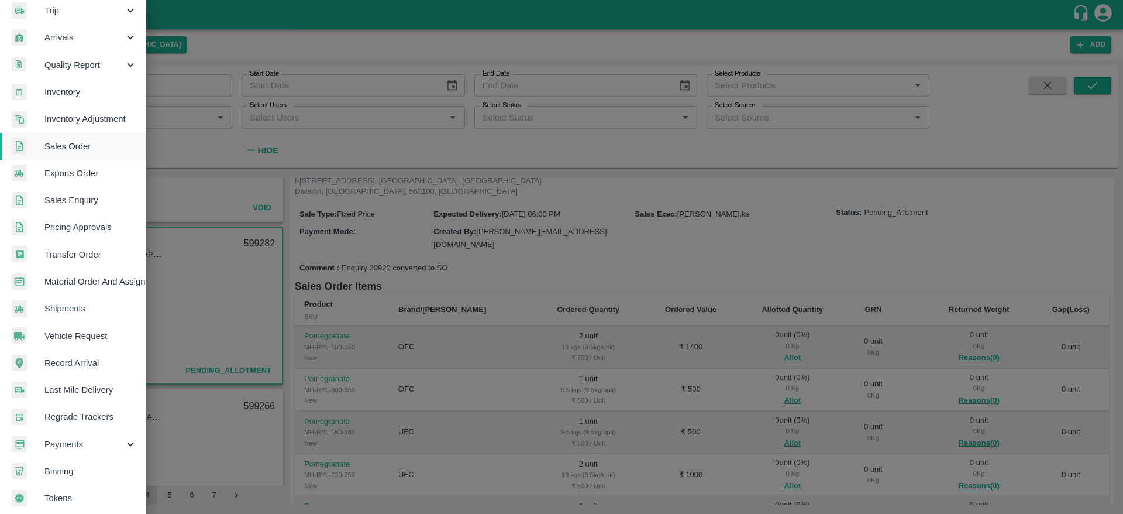
scroll to position [147, 0]
click at [84, 88] on span "Inventory" at bounding box center [90, 90] width 92 height 13
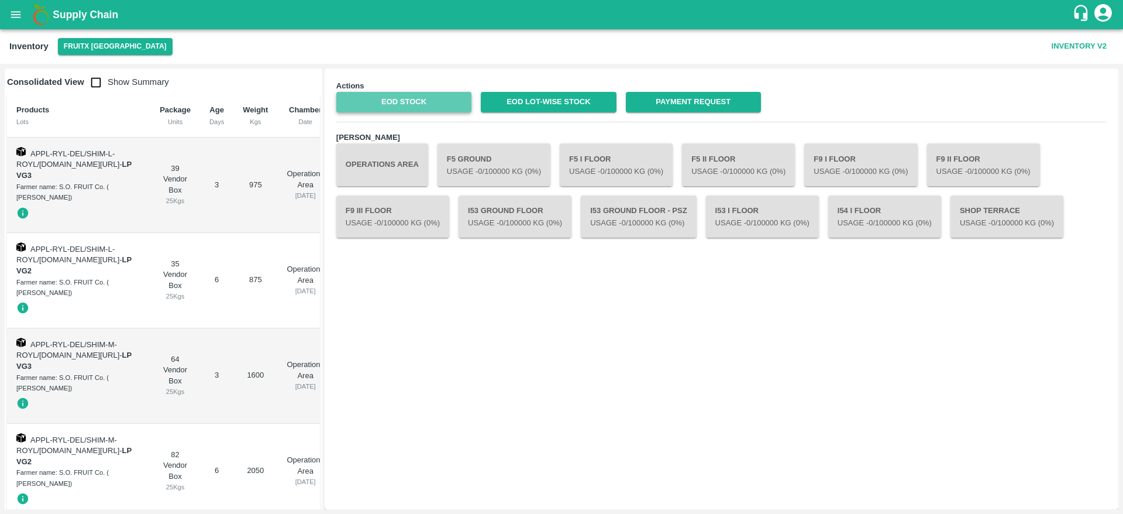
click at [400, 97] on link "EOD Stock" at bounding box center [403, 102] width 135 height 20
